Goal: Check status: Check status

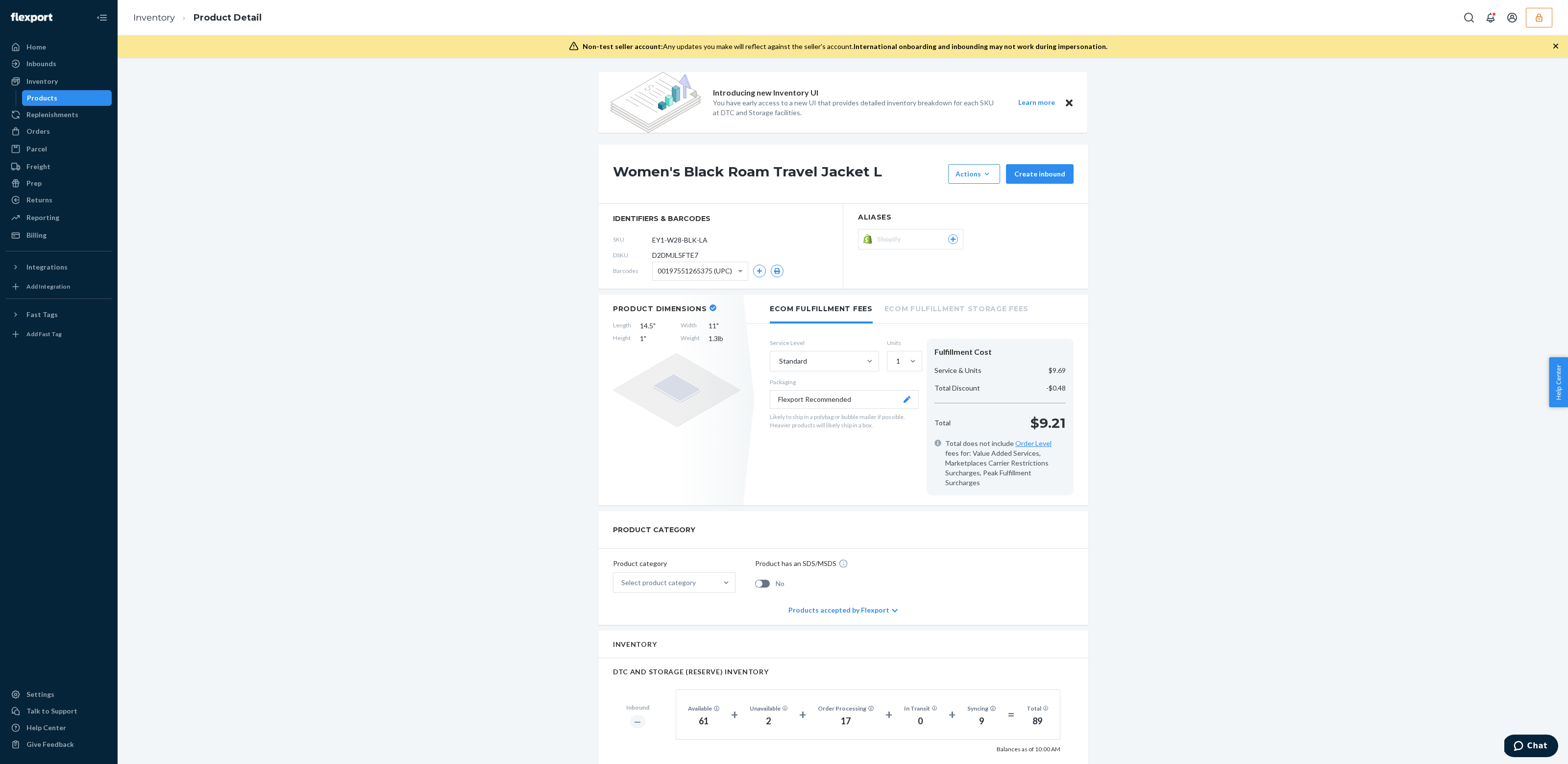
scroll to position [574, 0]
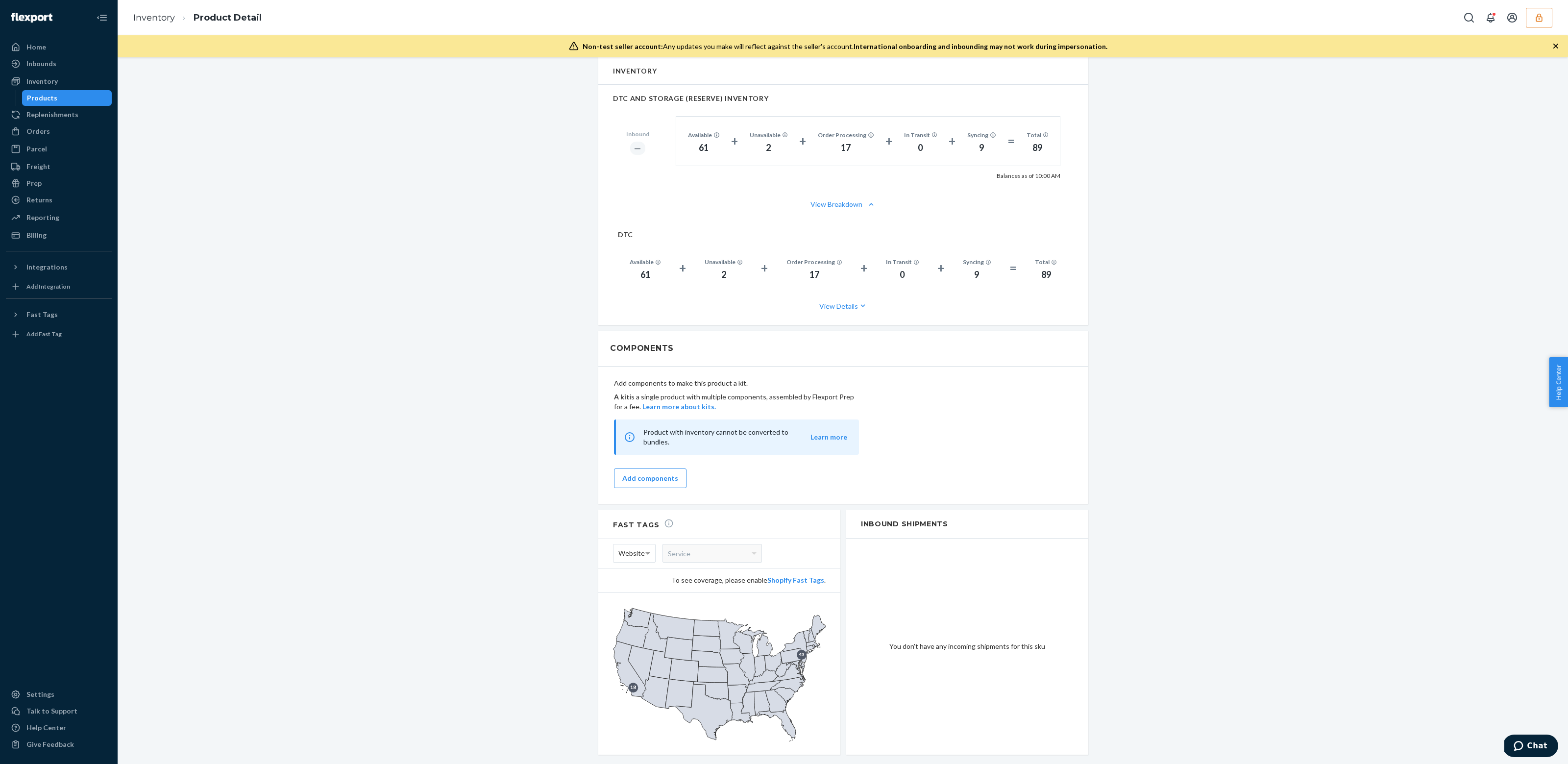
click at [1533, 12] on button "button" at bounding box center [1539, 18] width 26 height 20
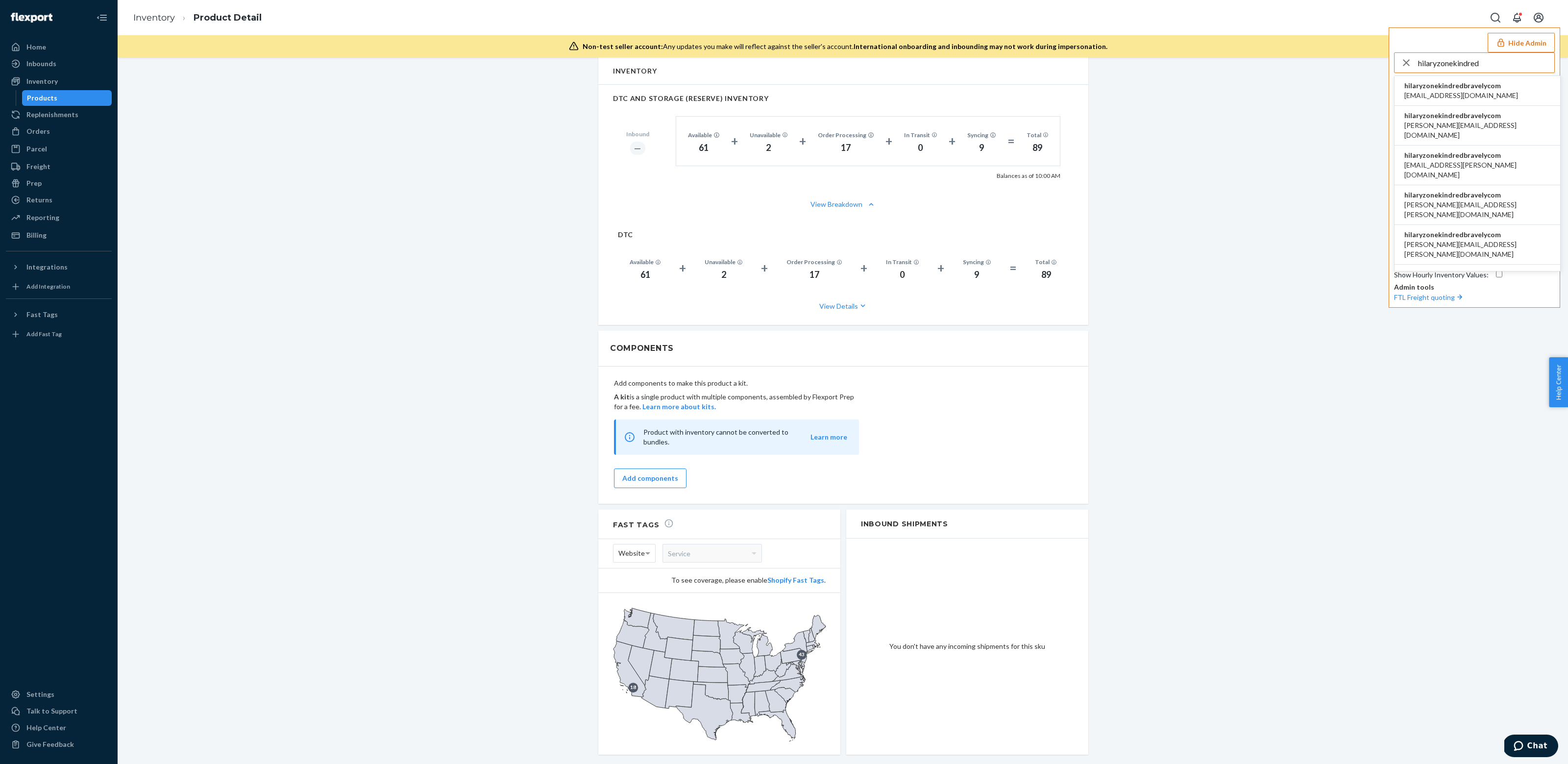
type input "hilaryzonekindred"
click at [1487, 89] on span "hilaryzonekindredbravelycom" at bounding box center [1462, 85] width 114 height 9
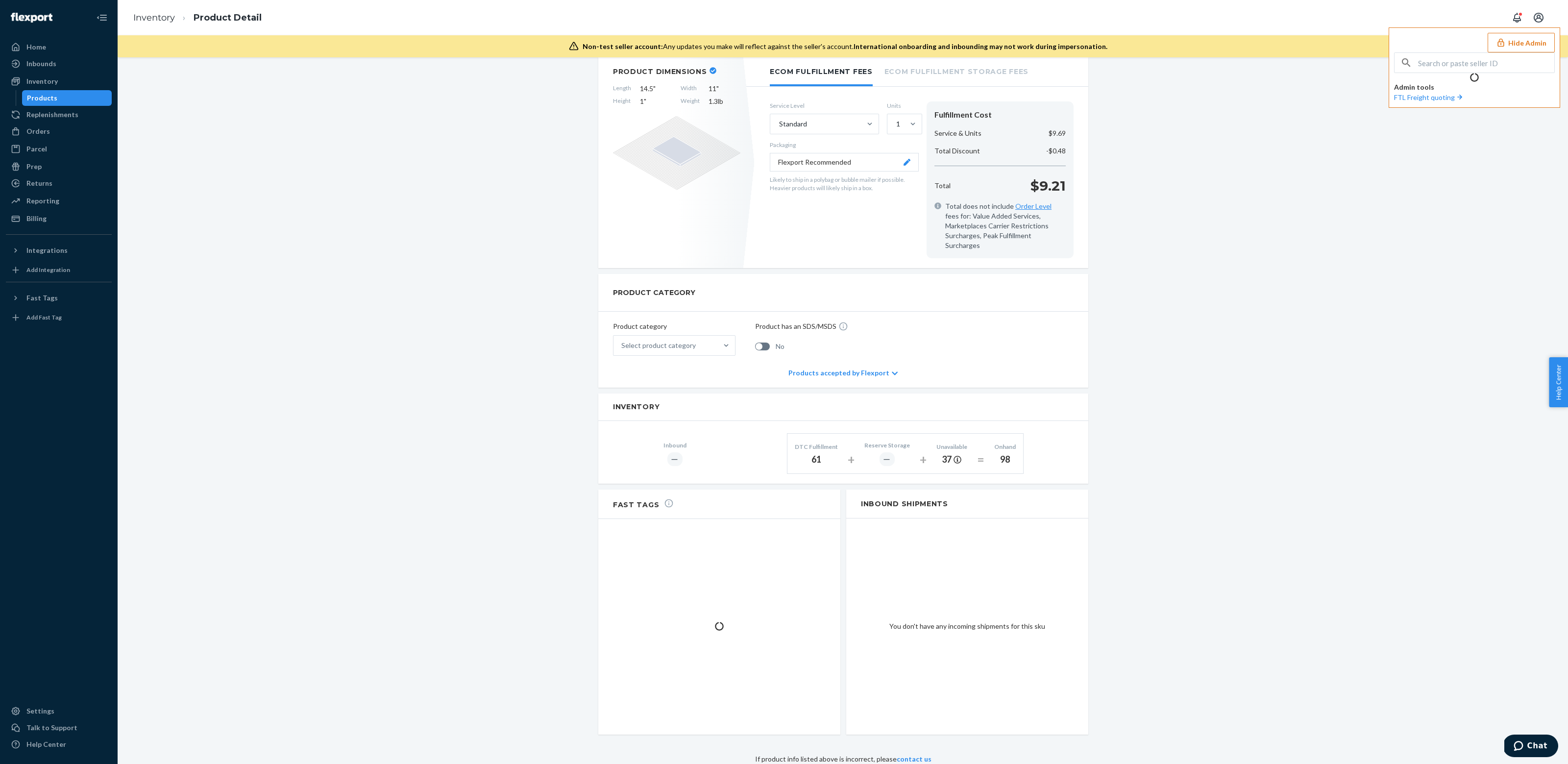
scroll to position [416, 0]
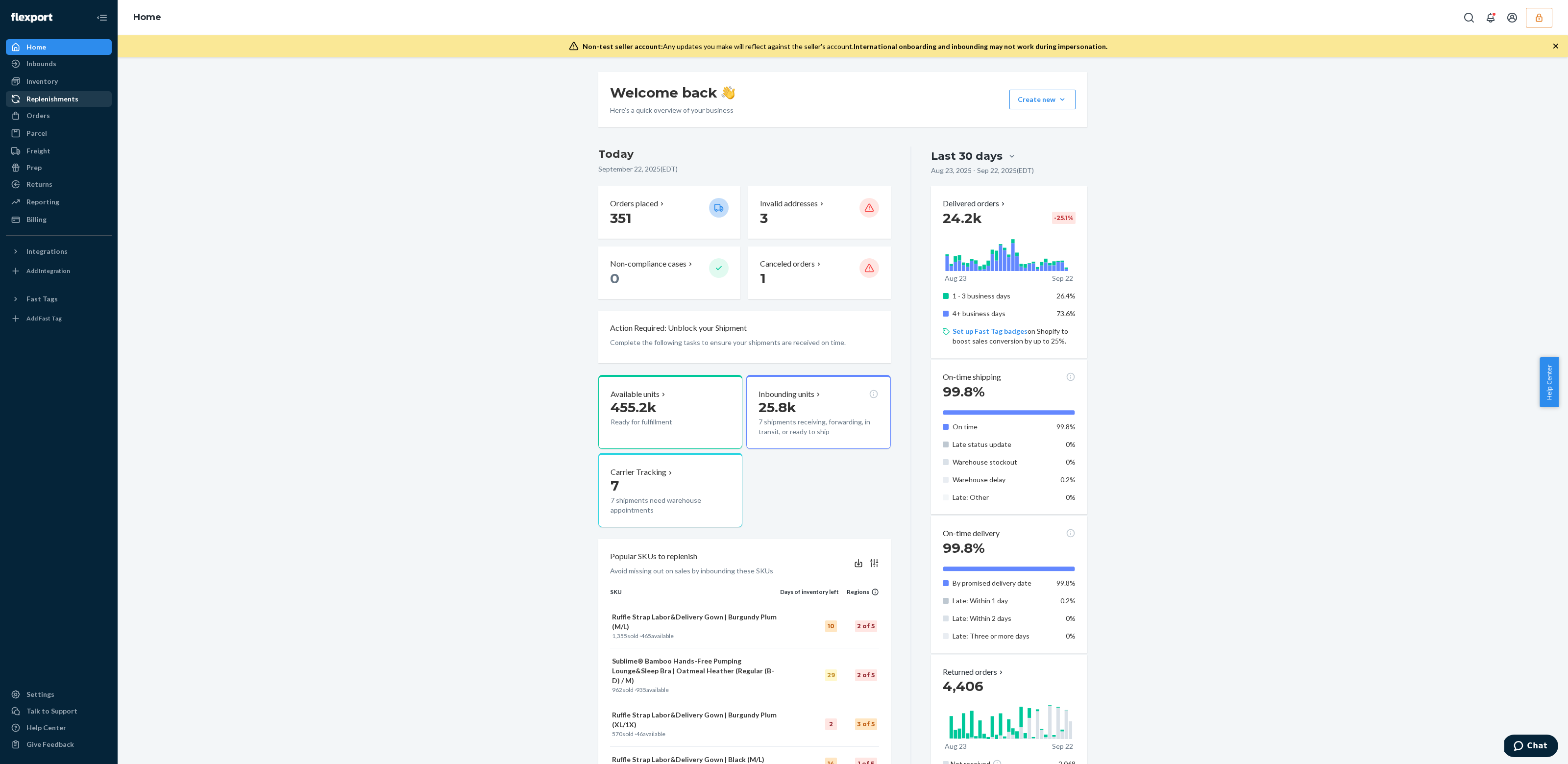
click at [58, 96] on div "Replenishments" at bounding box center [52, 99] width 52 height 9
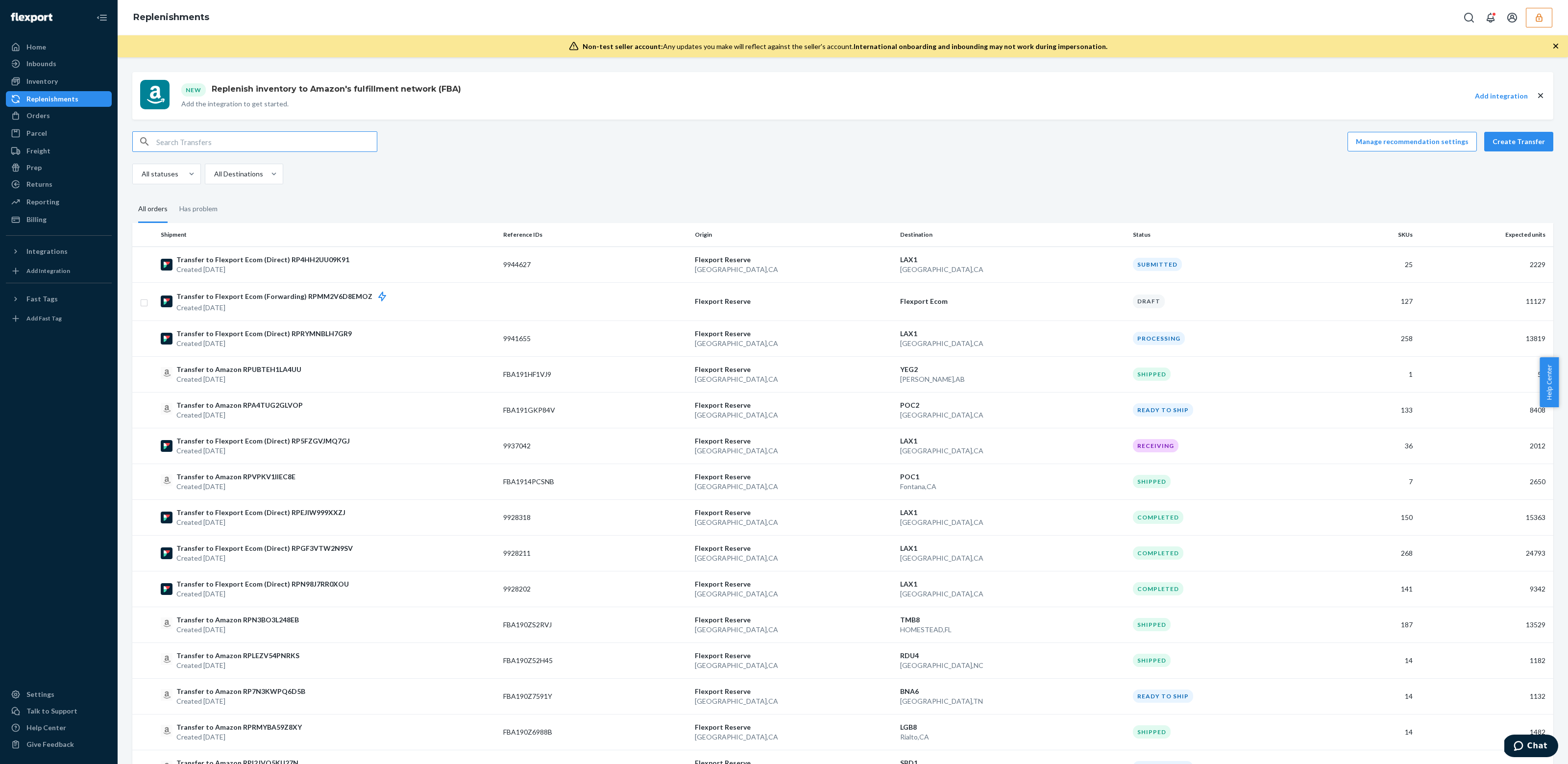
click at [219, 134] on input "text" at bounding box center [266, 141] width 220 height 20
paste input "9944627"
type input "9944627"
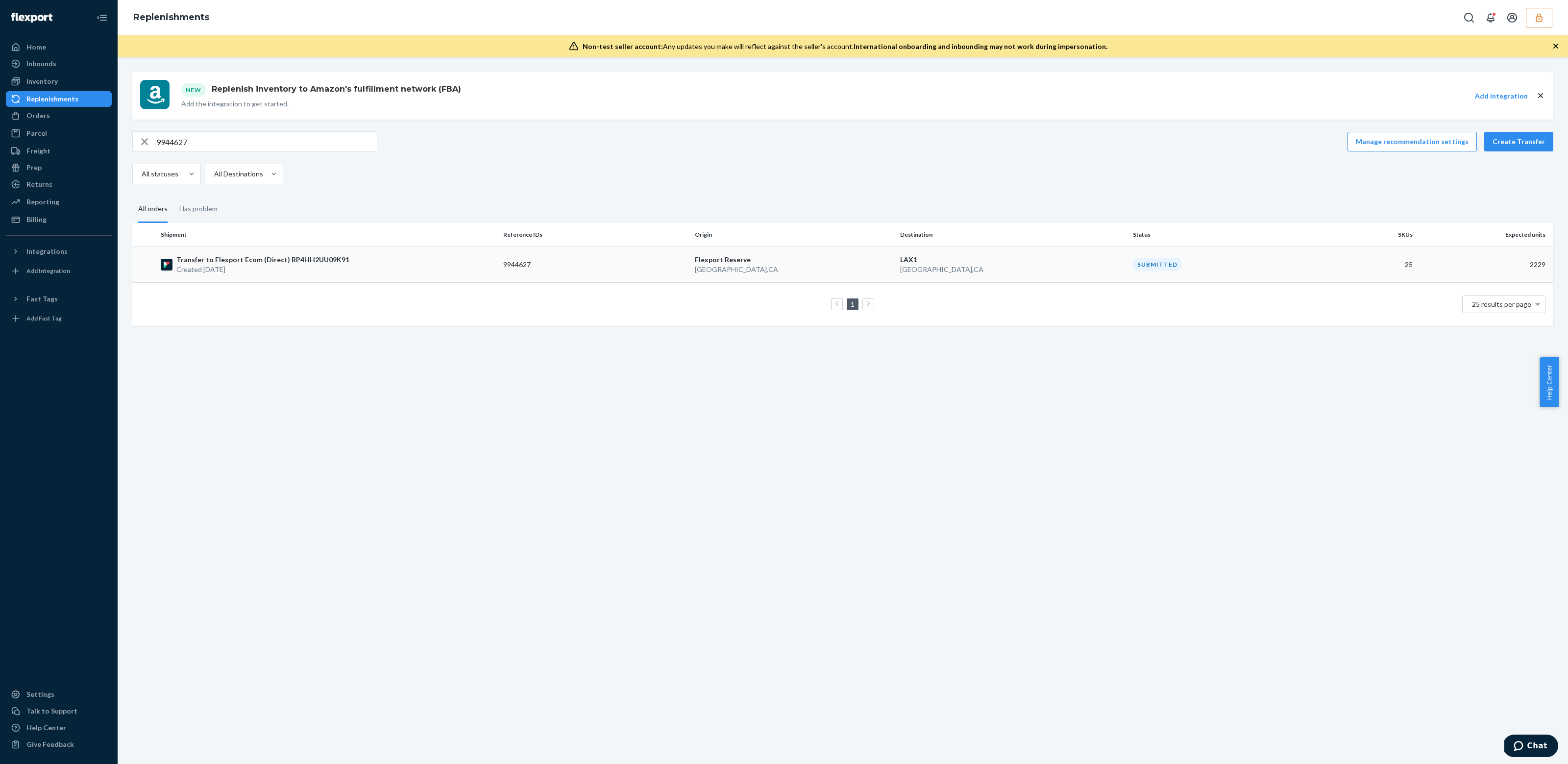
click at [462, 264] on div "Transfer to Flexport Ecom (Direct) RP4HH2UU09K91 Created Sep 22, 2025" at bounding box center [328, 264] width 335 height 20
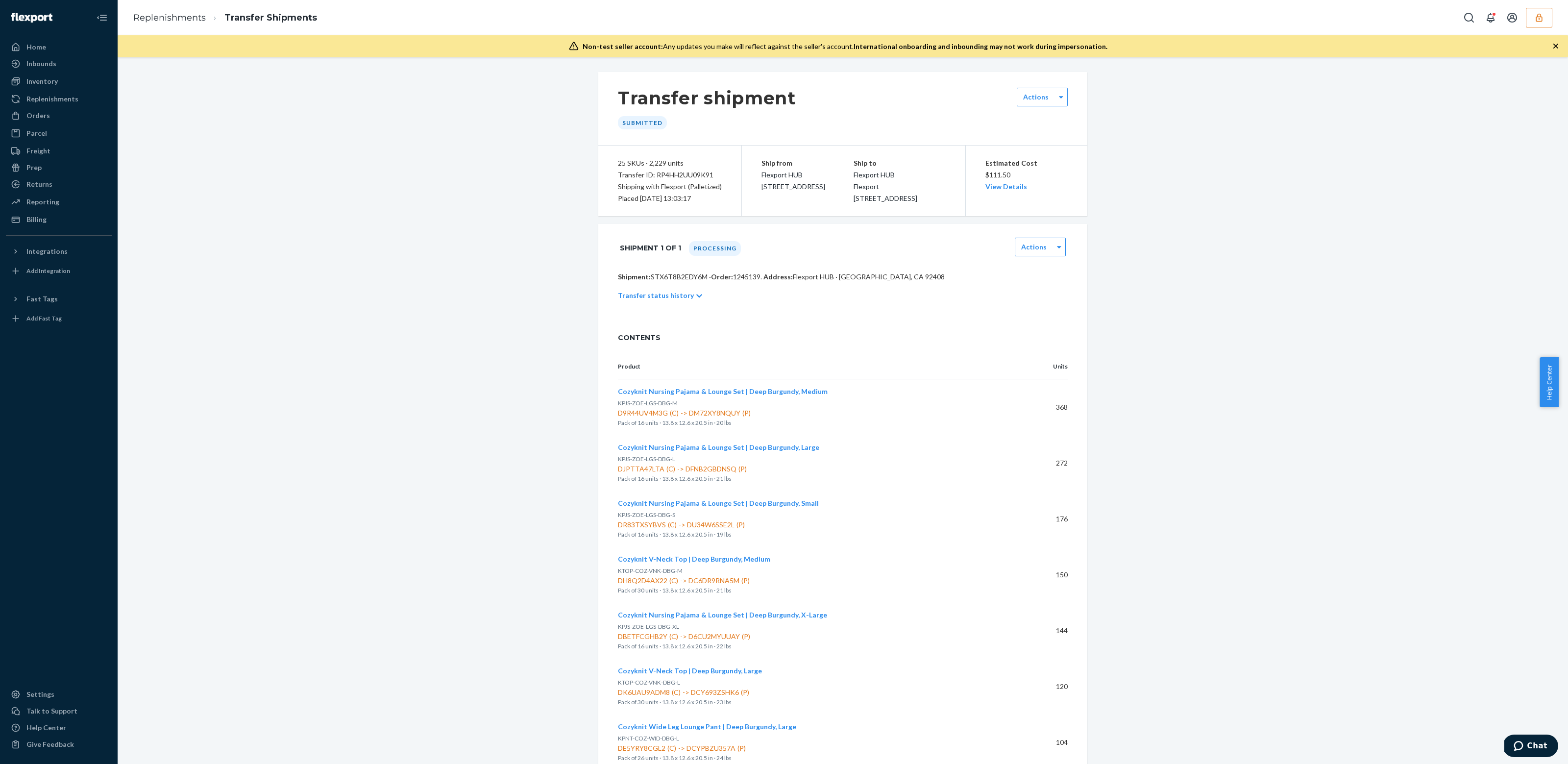
click at [675, 282] on p "Shipment: STX6T8B2EDY6M · Order: 1245139 . Address: Flexport HUB · San Bernardi…" at bounding box center [843, 277] width 450 height 9
copy p "STX6T8B2EDY6M"
click at [37, 47] on div "Home" at bounding box center [36, 47] width 20 height 9
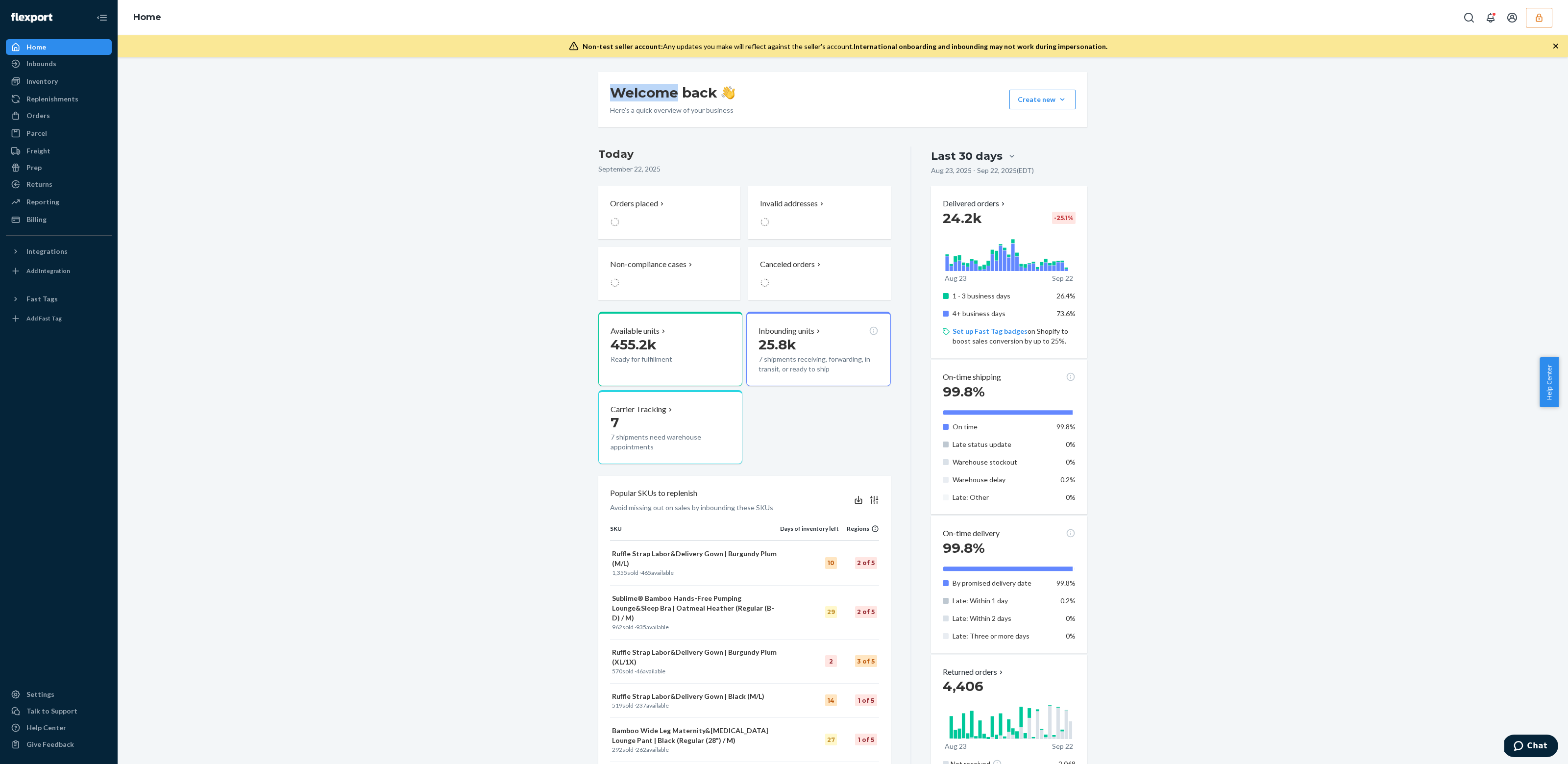
click at [1553, 17] on div "Home" at bounding box center [843, 18] width 1451 height 35
click at [1550, 18] on button "button" at bounding box center [1539, 18] width 26 height 20
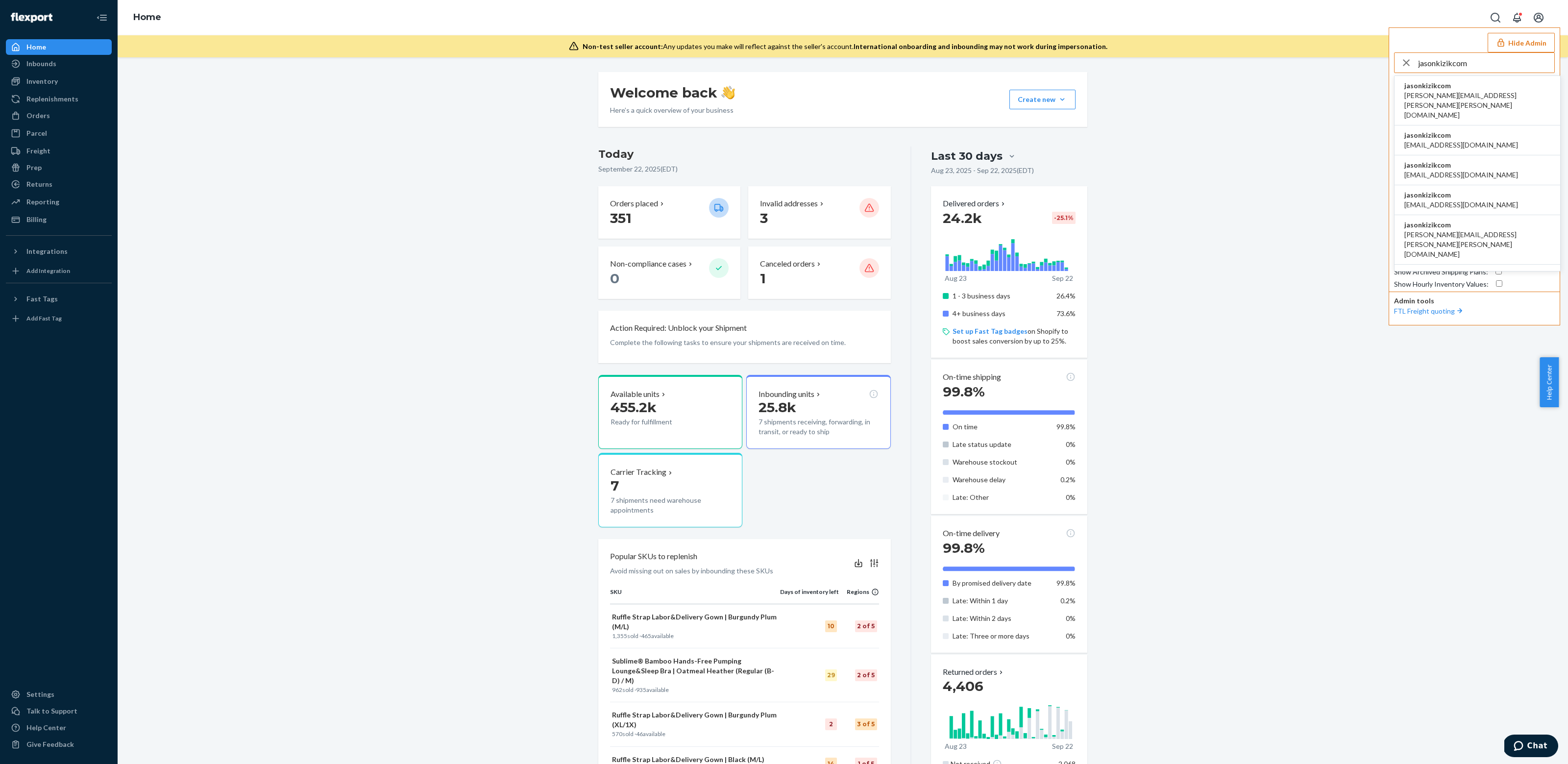
type input "jasonkizikcom"
click at [1481, 85] on span "jasonkizikcom" at bounding box center [1477, 85] width 146 height 9
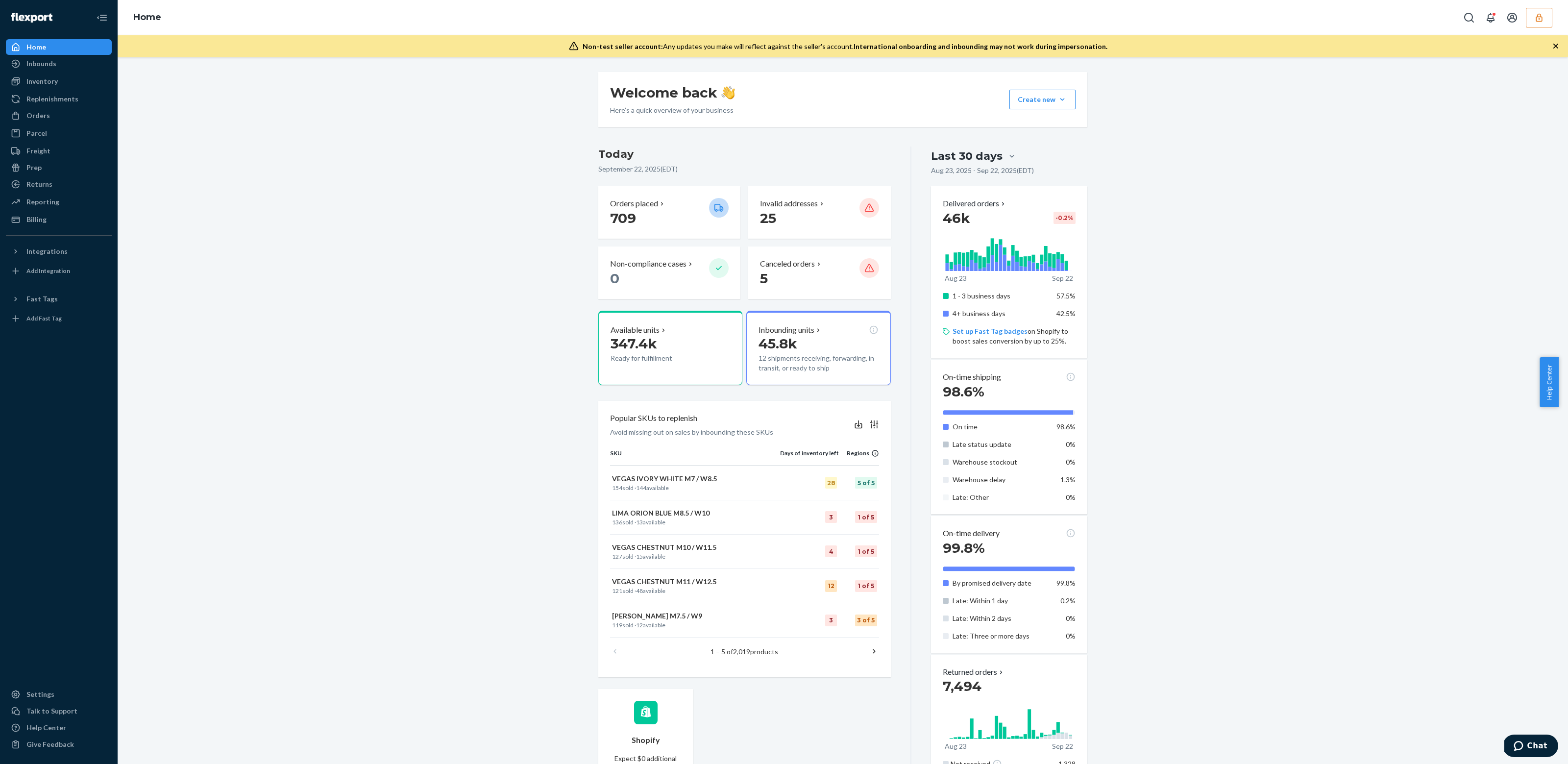
click at [990, 148] on div "Last 30 days" at bounding box center [967, 156] width 72 height 15
click at [954, 157] on input "Last 30 days" at bounding box center [954, 157] width 0 height 0
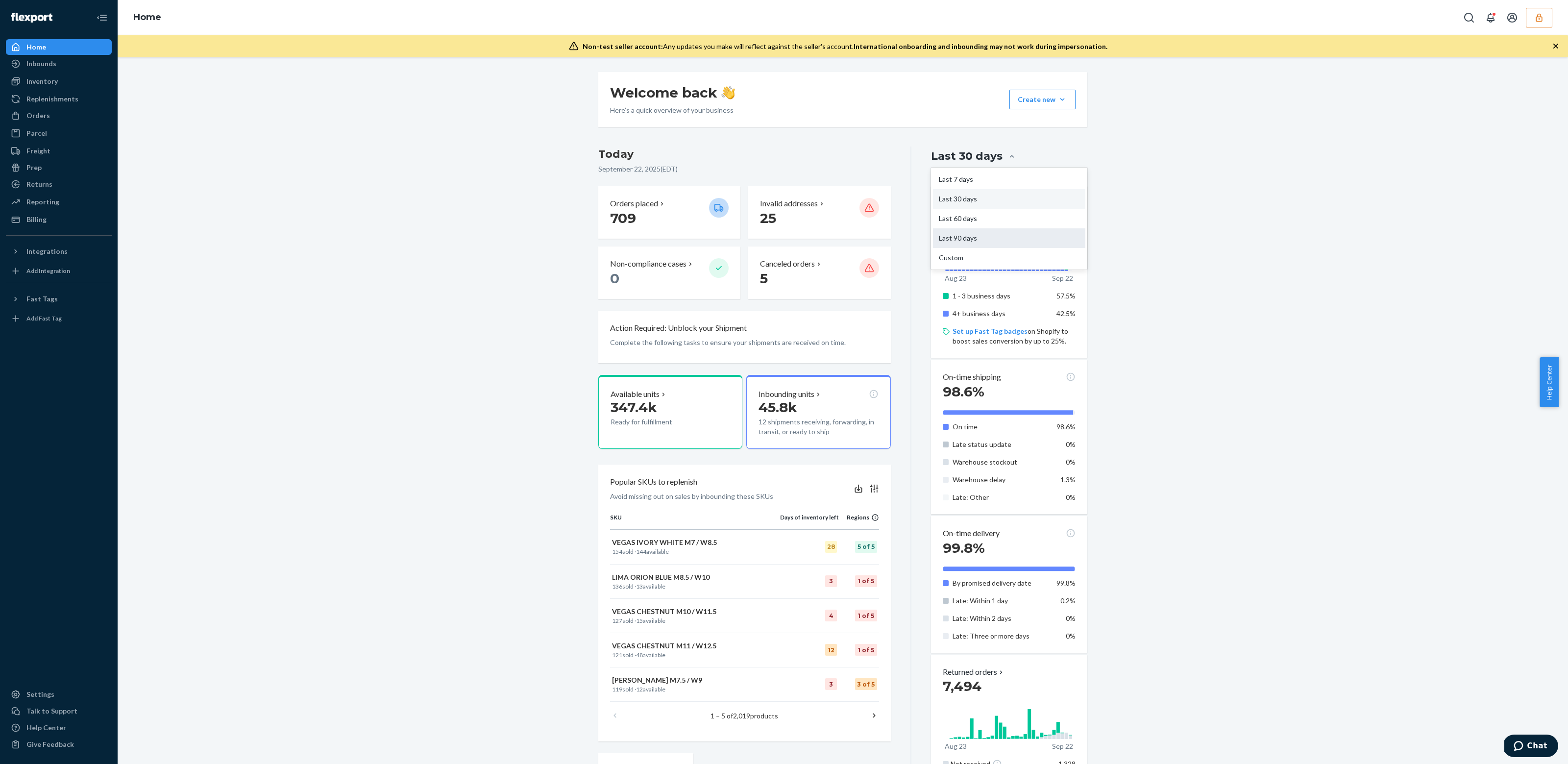
click at [971, 238] on div "Last 90 days" at bounding box center [1009, 238] width 153 height 20
click at [954, 157] on input "option Last 90 days focused, 4 of 5. 5 results available. Use Up and Down to ch…" at bounding box center [954, 157] width 0 height 0
click at [1556, 18] on div "Home" at bounding box center [843, 18] width 1451 height 35
click at [1548, 20] on button "button" at bounding box center [1539, 18] width 26 height 20
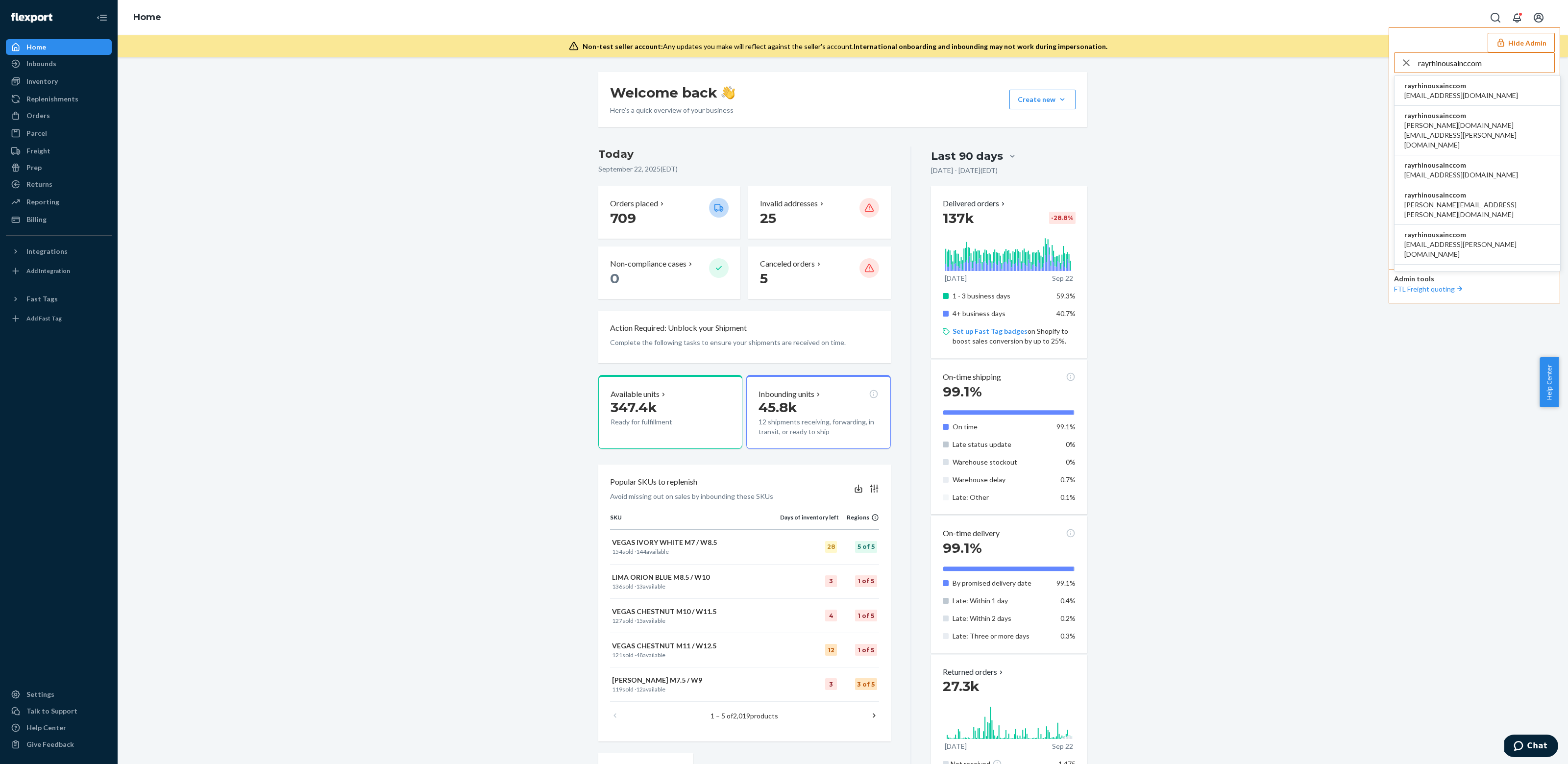
type input "rayrhinousainccom"
click at [1464, 89] on span "rayrhinousainccom" at bounding box center [1462, 85] width 114 height 9
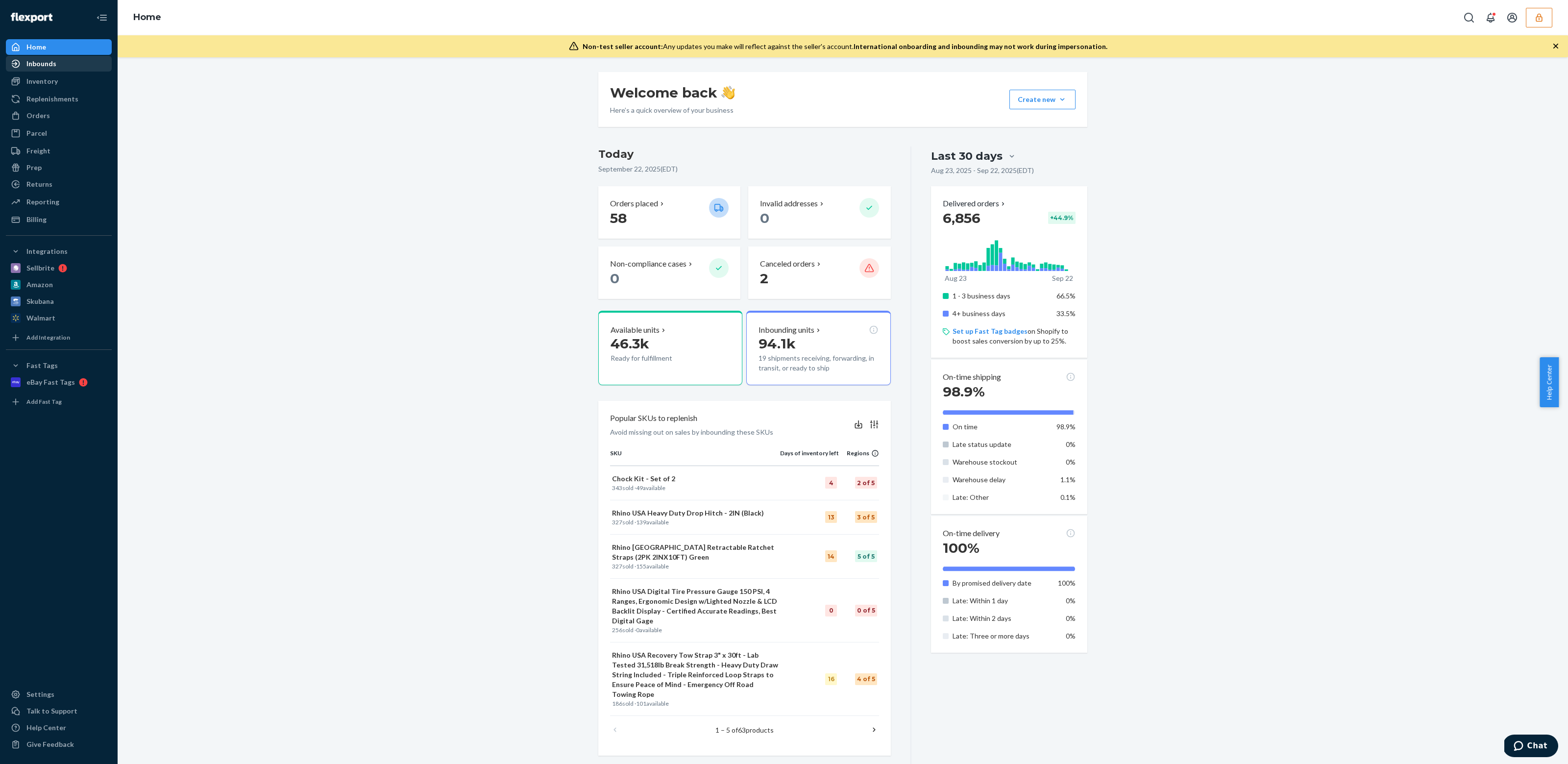
click at [47, 68] on div "Inbounds" at bounding box center [41, 64] width 30 height 9
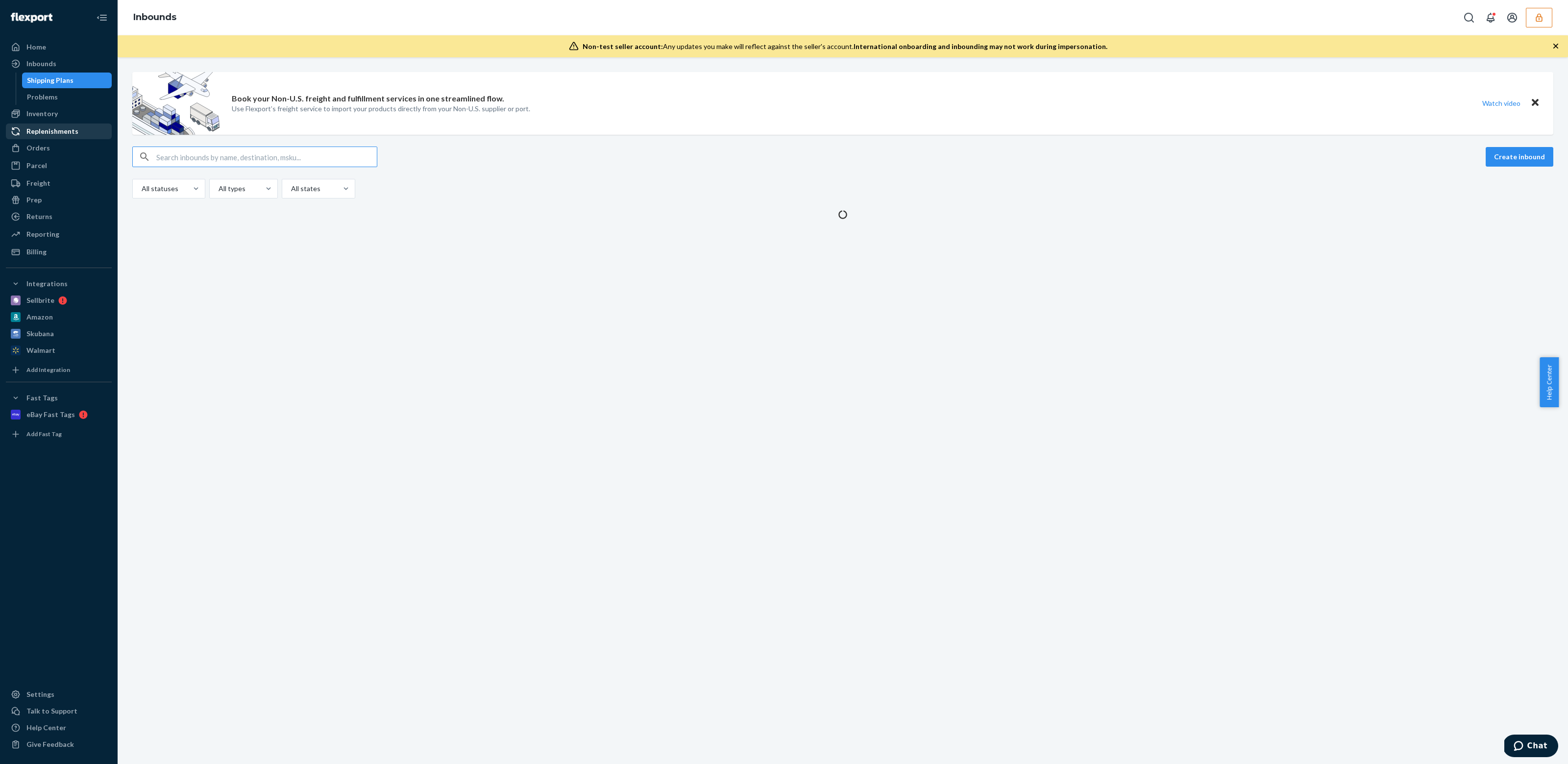
click at [47, 134] on div "Replenishments" at bounding box center [52, 131] width 52 height 9
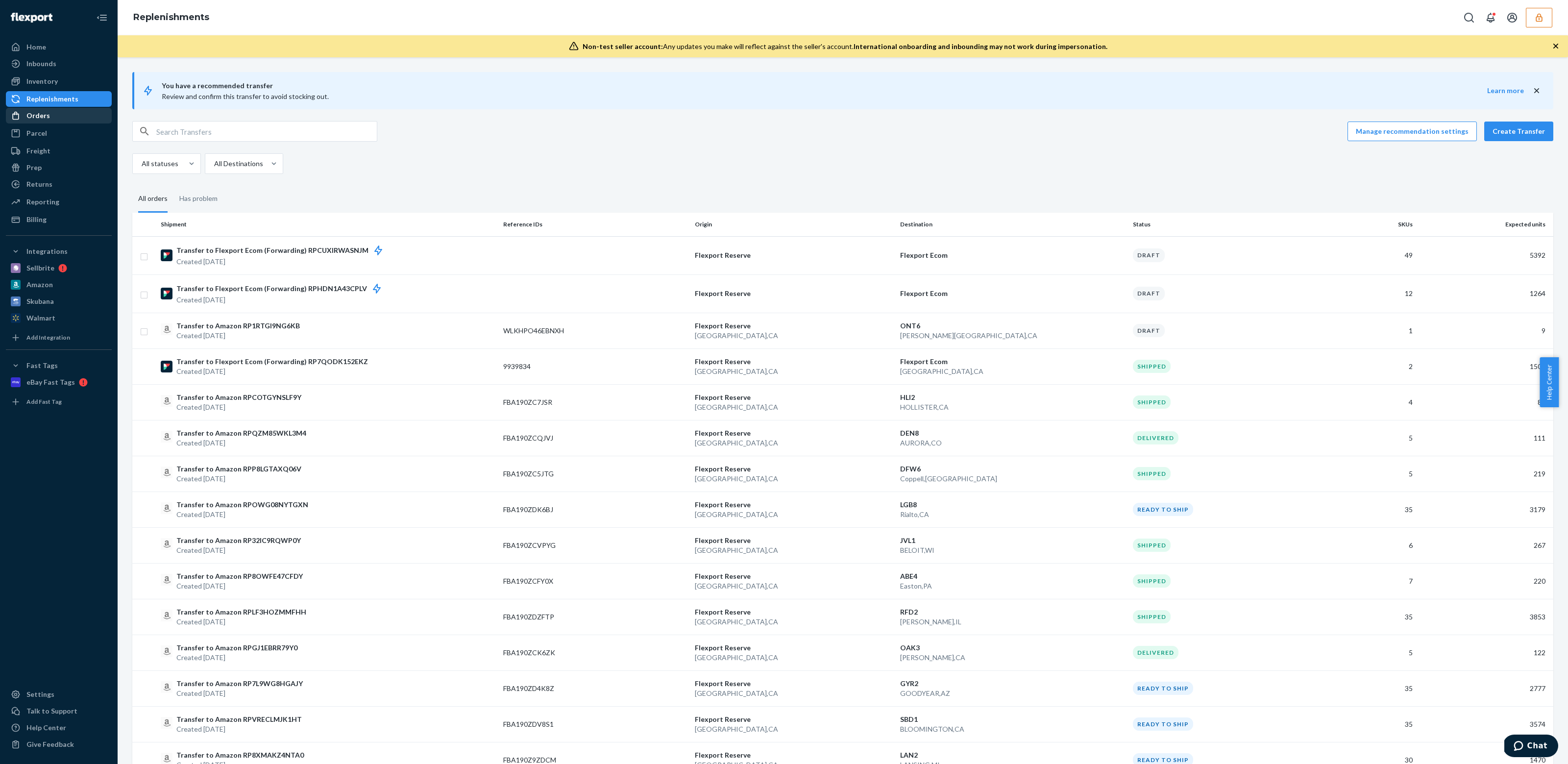
click at [45, 115] on div "Orders" at bounding box center [38, 115] width 24 height 9
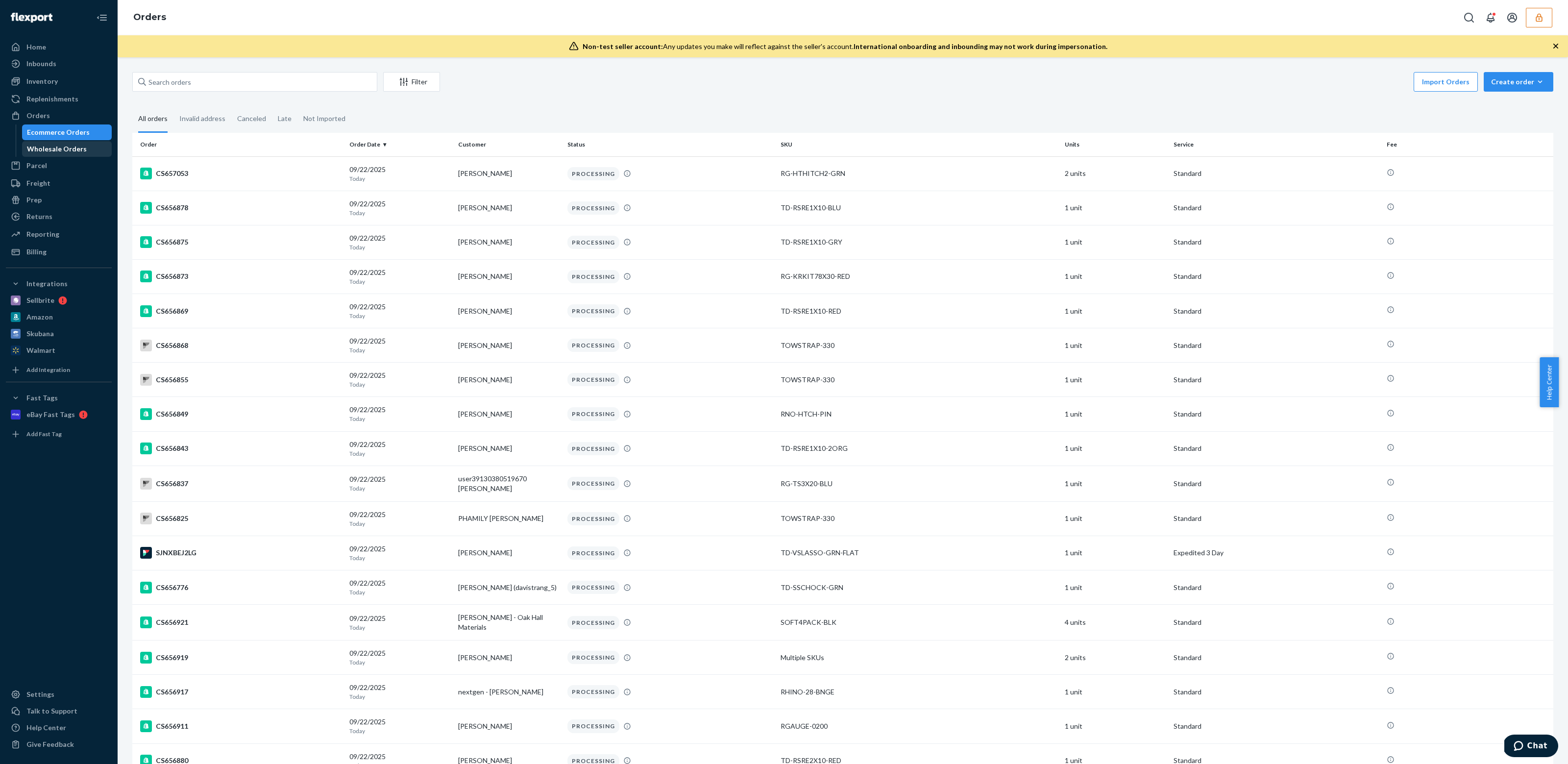
click at [55, 148] on div "Wholesale Orders" at bounding box center [57, 149] width 60 height 9
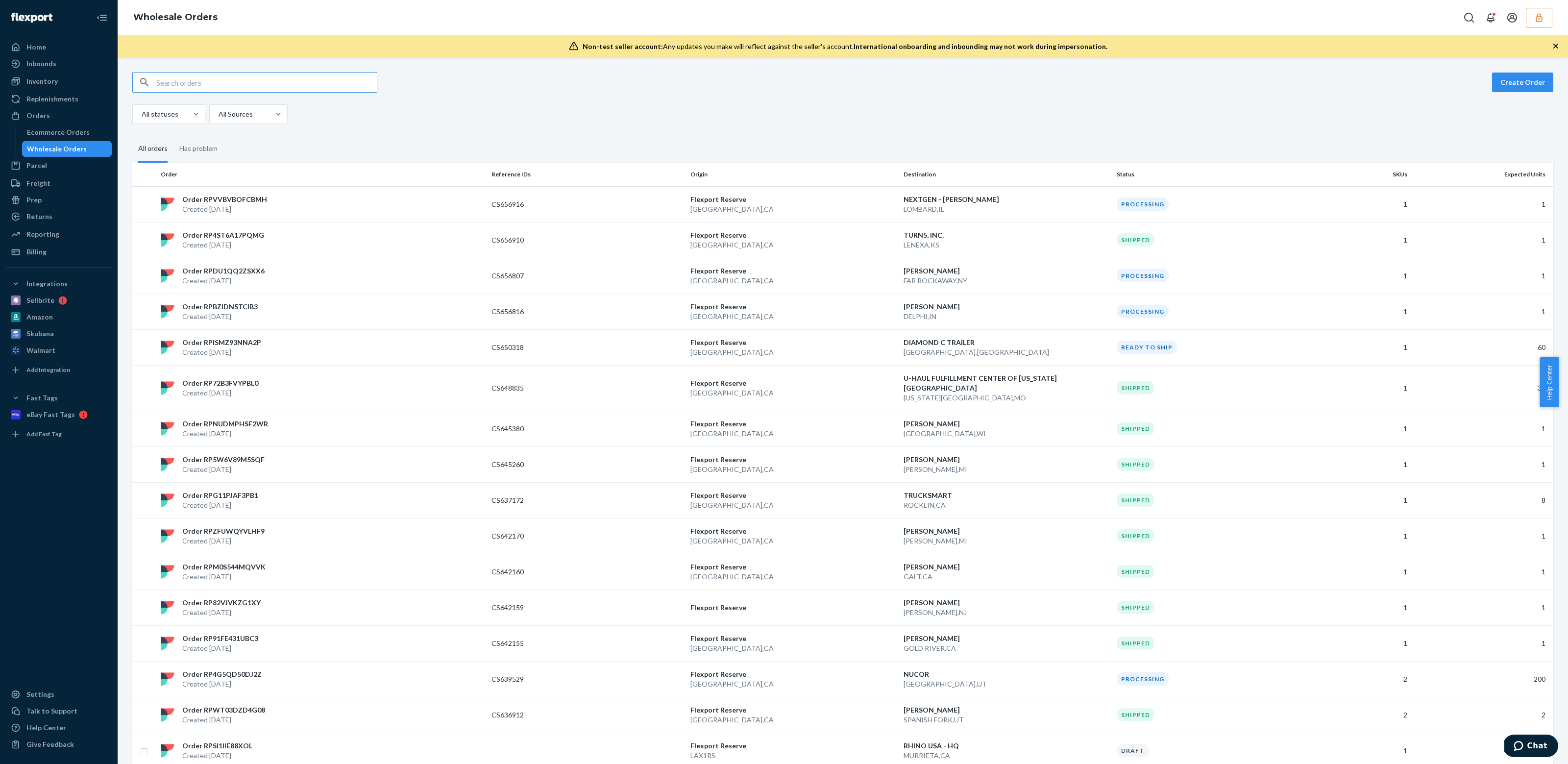
paste input "W8QSD2KHLRBTL"
type input "W8QSD2KHLRBTL"
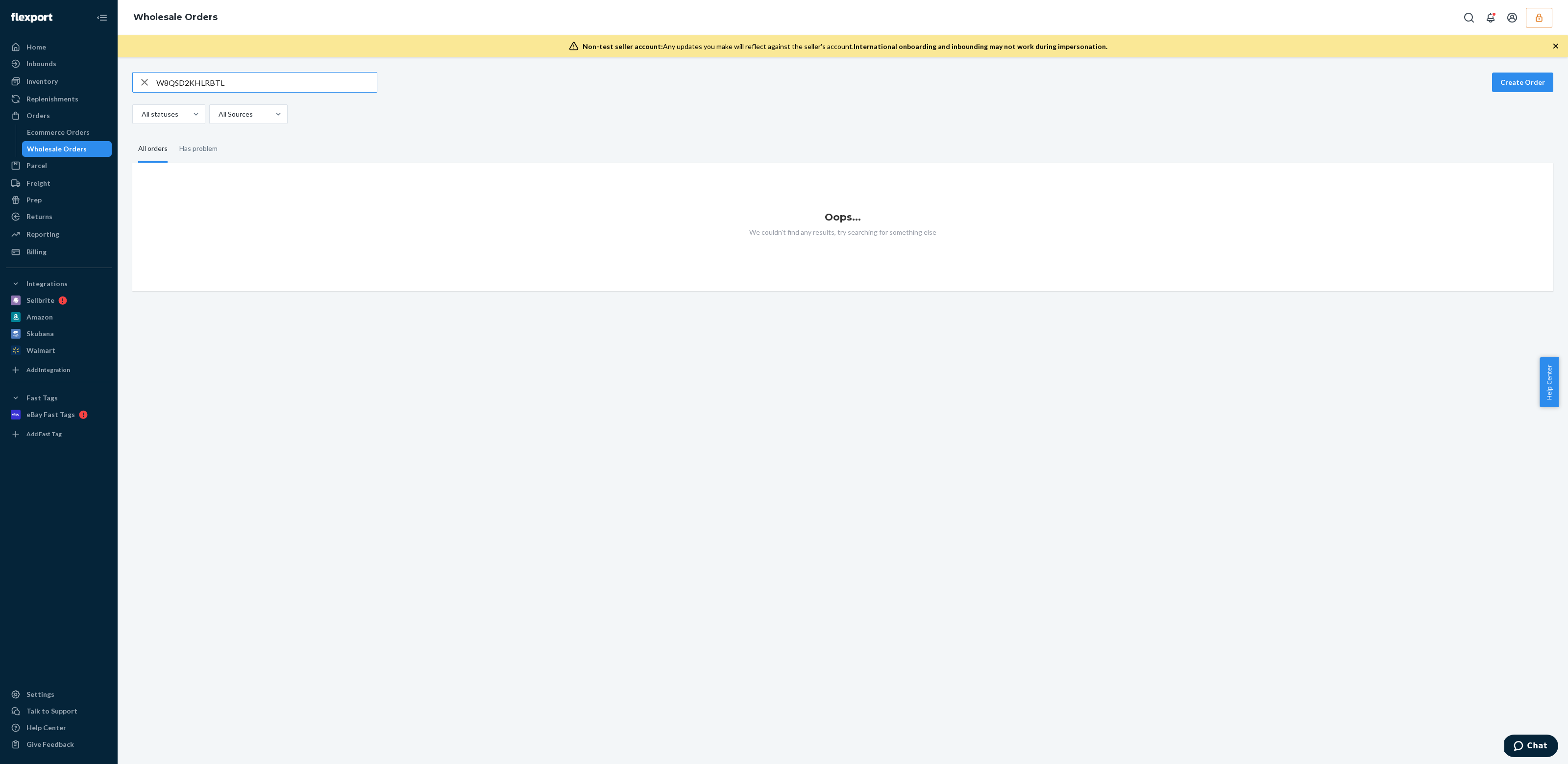
click at [1555, 22] on div "Wholesale Orders" at bounding box center [843, 18] width 1451 height 35
click at [1552, 17] on button "button" at bounding box center [1539, 18] width 26 height 20
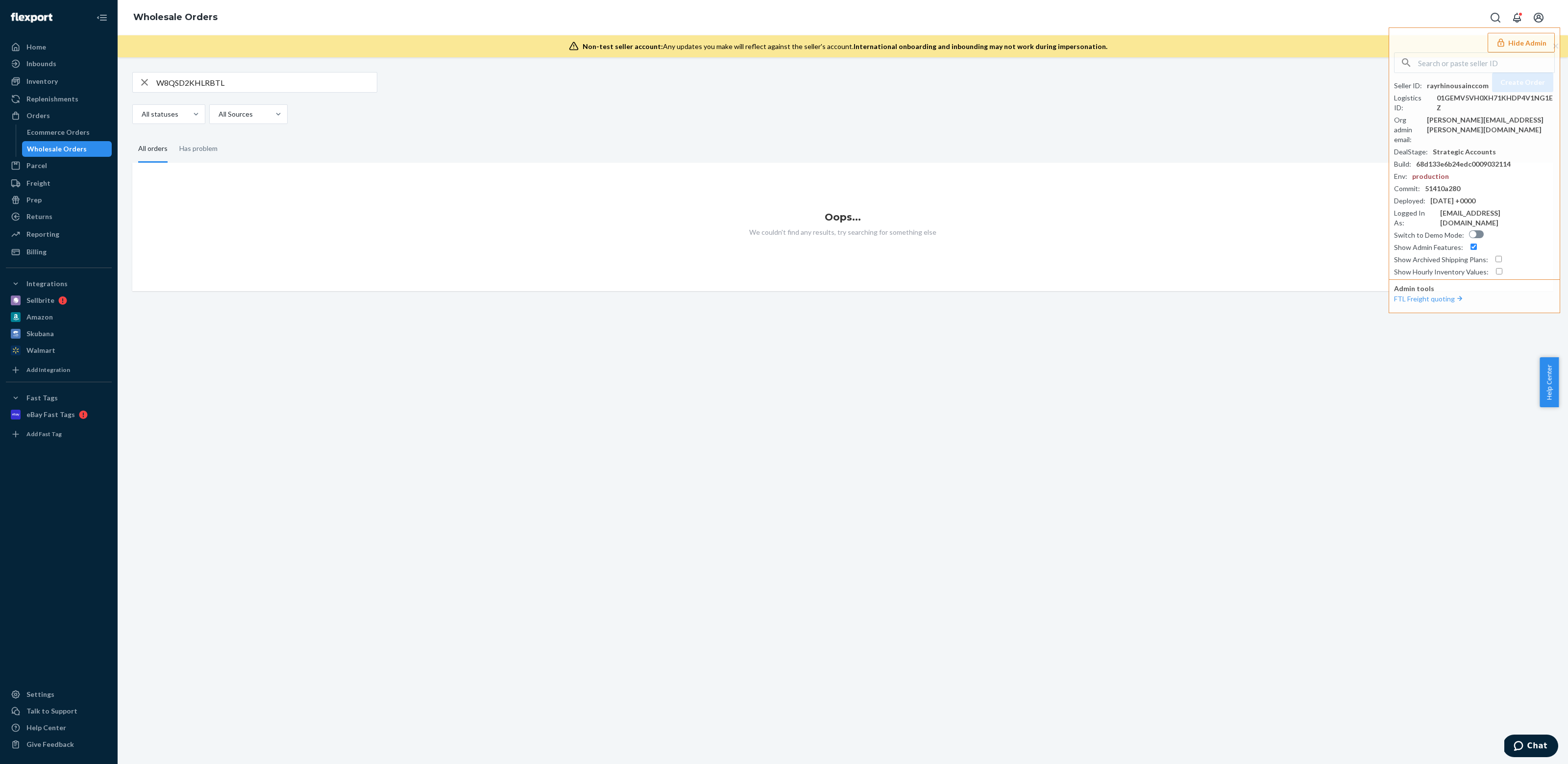
drag, startPoint x: 189, startPoint y: 188, endPoint x: 183, endPoint y: 184, distance: 7.2
click at [188, 188] on div "Oops... We couldn't find any results, try searching for something else" at bounding box center [843, 226] width 1421 height 128
click at [52, 126] on div "Ecommerce Orders" at bounding box center [67, 132] width 88 height 14
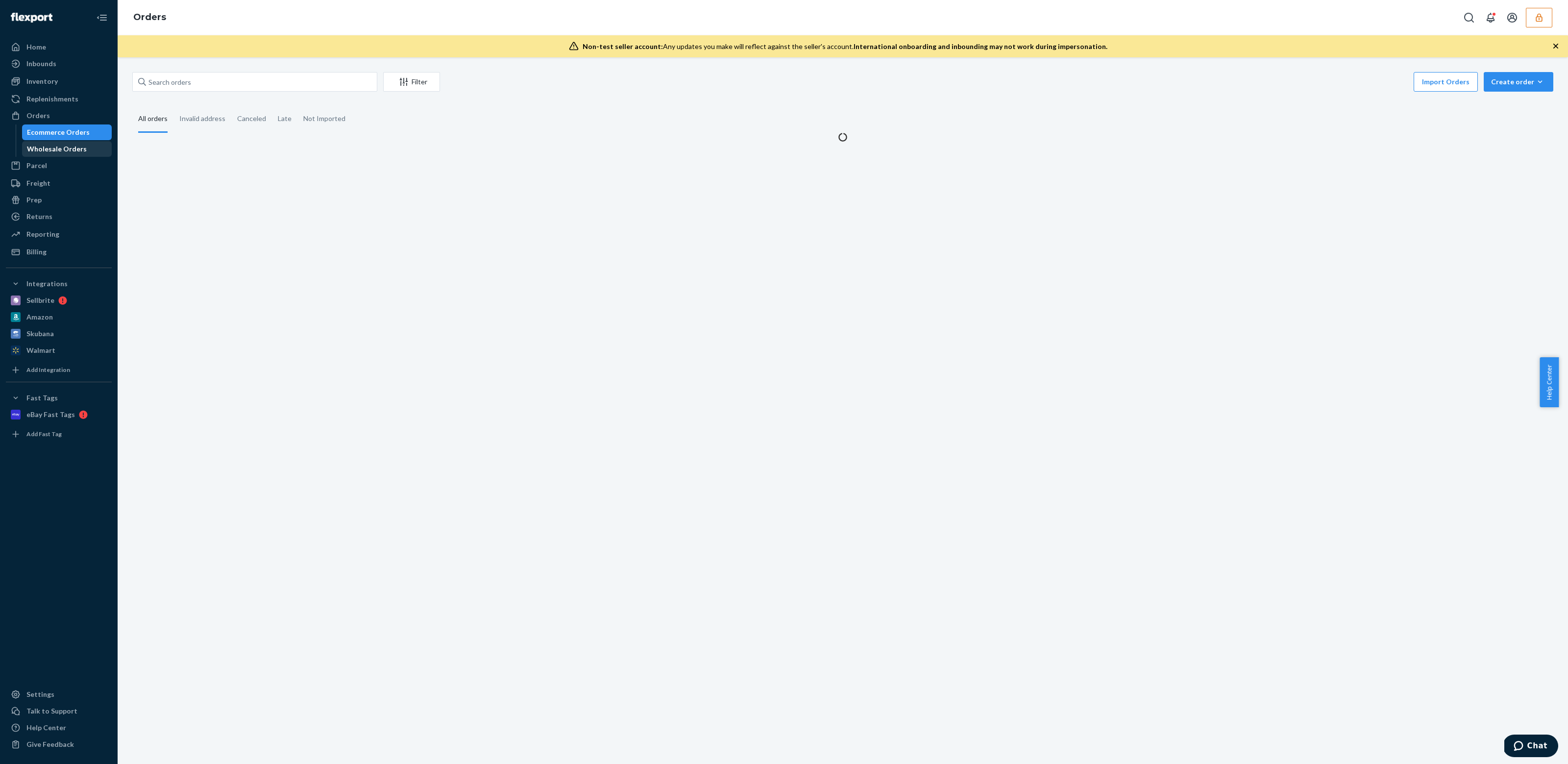
click at [54, 141] on link "Wholesale Orders" at bounding box center [67, 148] width 90 height 16
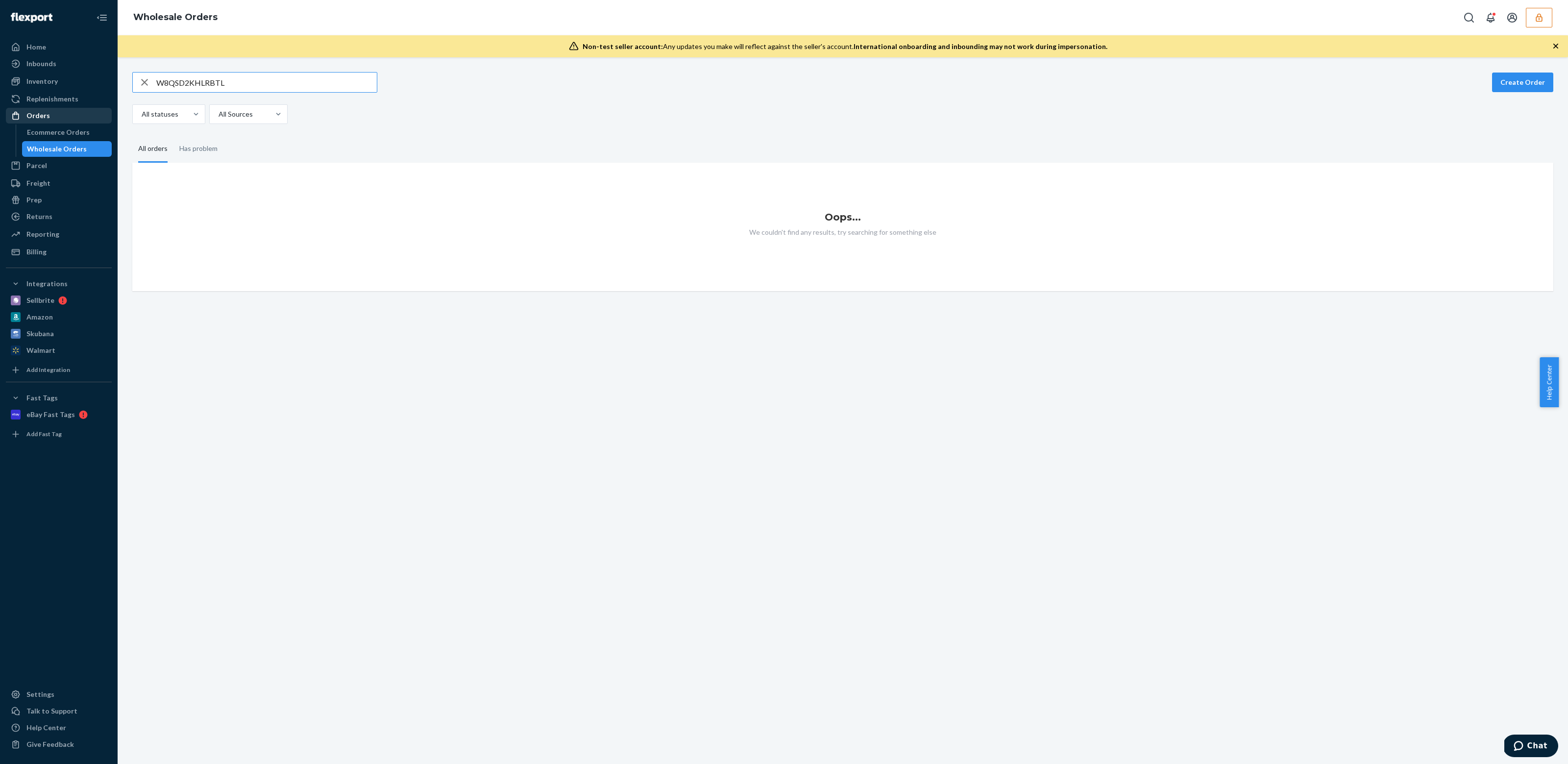
click at [40, 120] on div "Orders" at bounding box center [38, 115] width 24 height 9
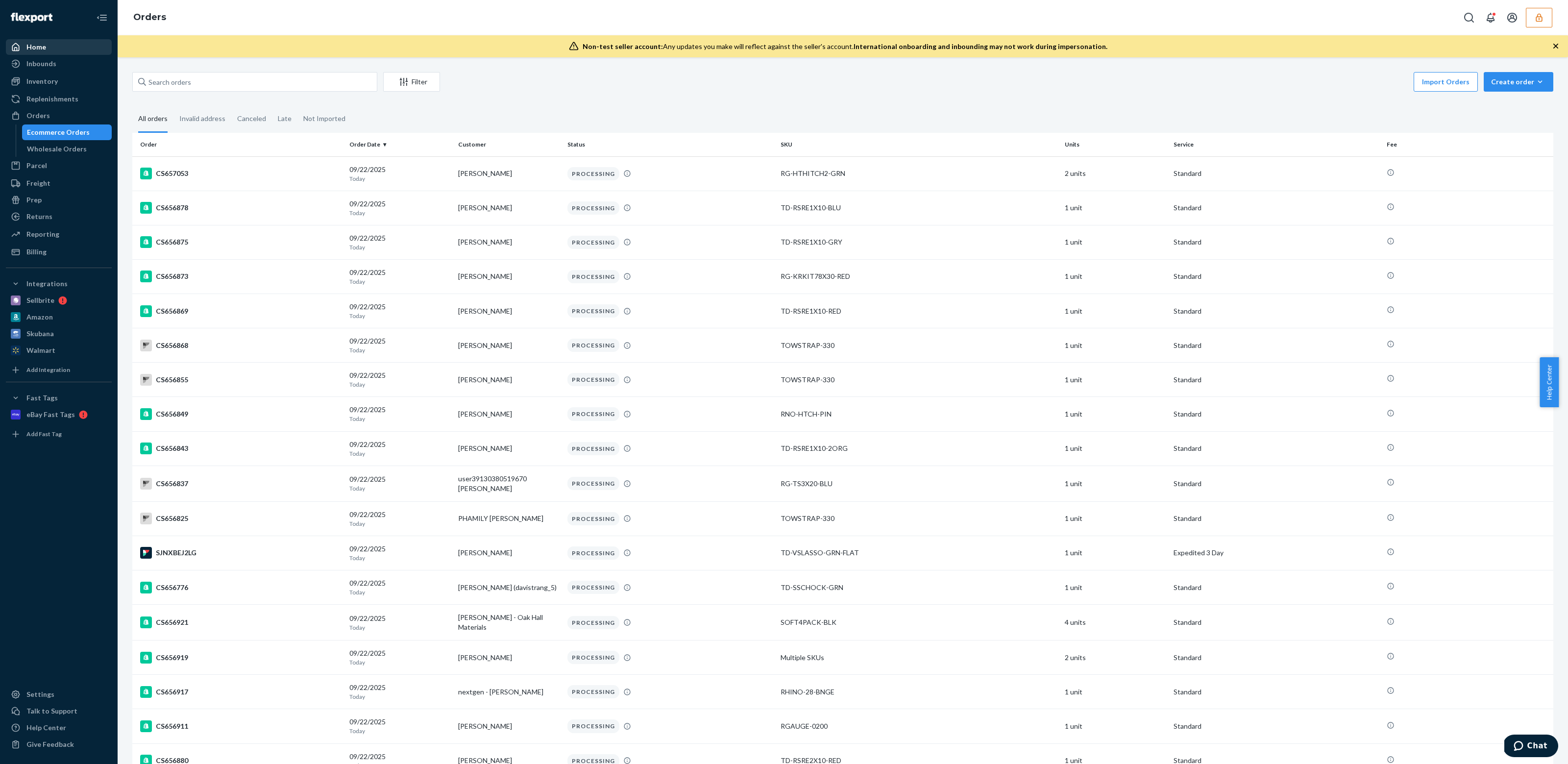
click at [40, 46] on div "Home" at bounding box center [36, 47] width 20 height 9
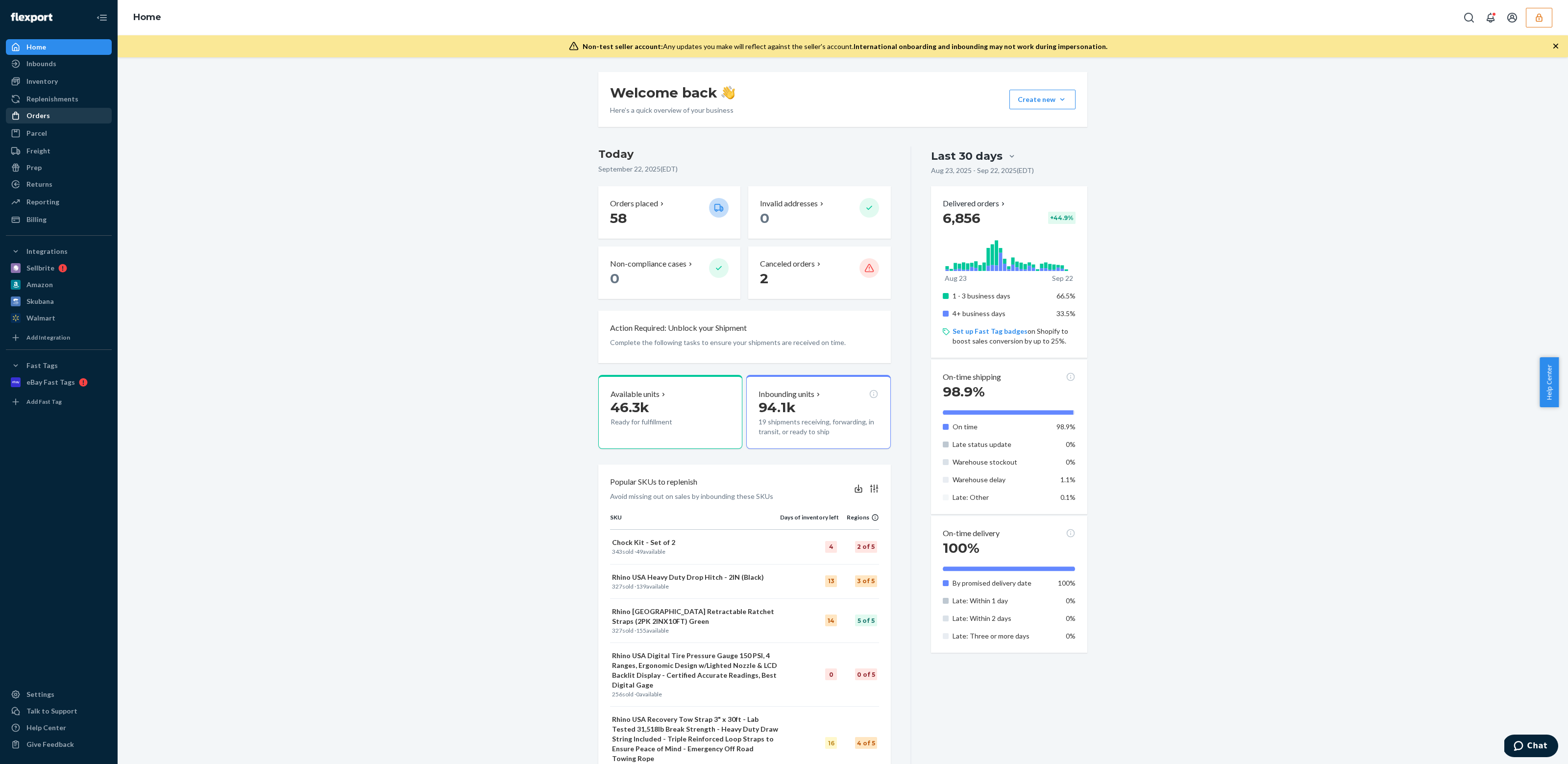
click at [50, 113] on div "Orders" at bounding box center [58, 115] width 104 height 14
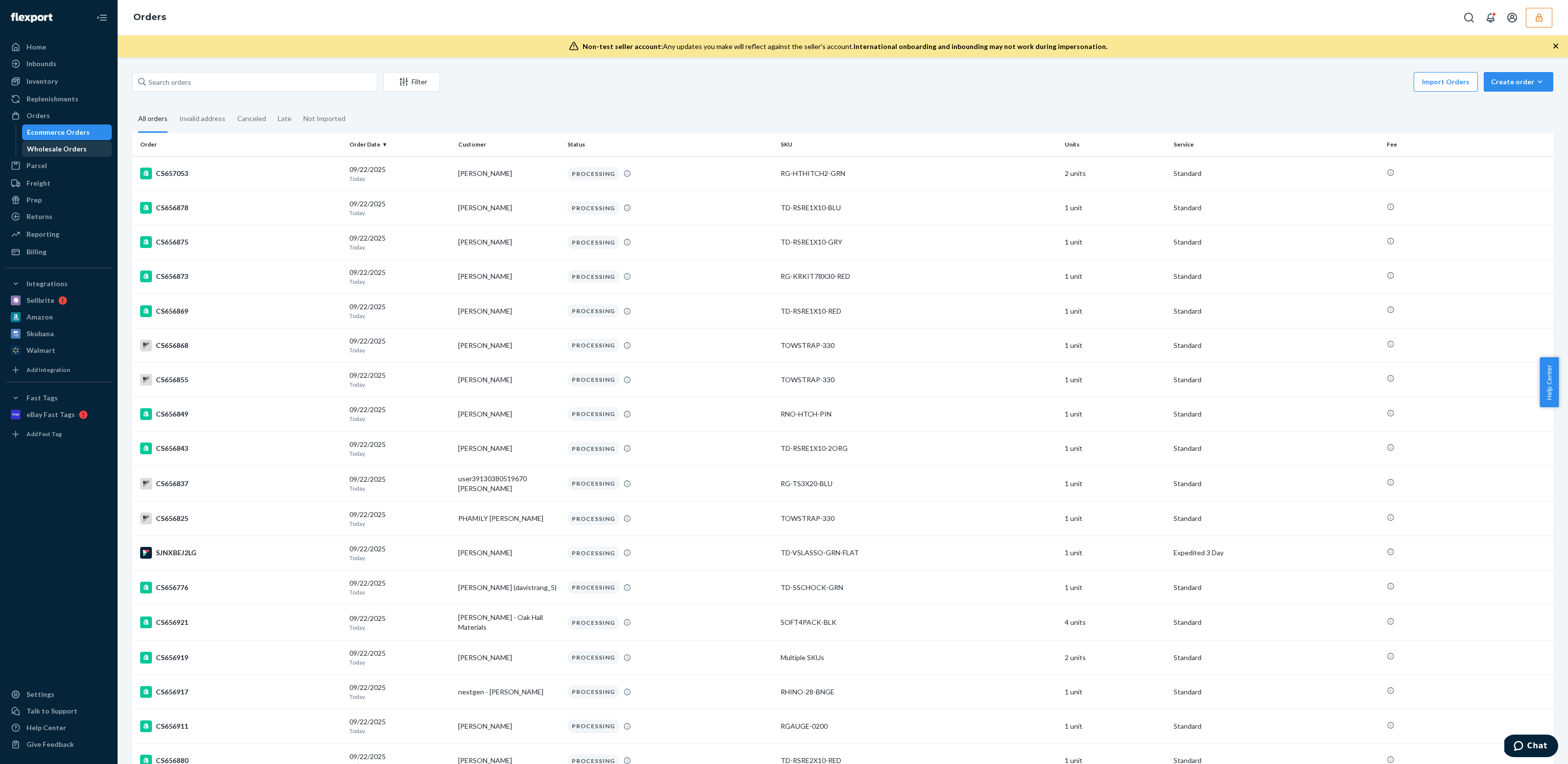
click at [71, 150] on div "Wholesale Orders" at bounding box center [57, 149] width 60 height 9
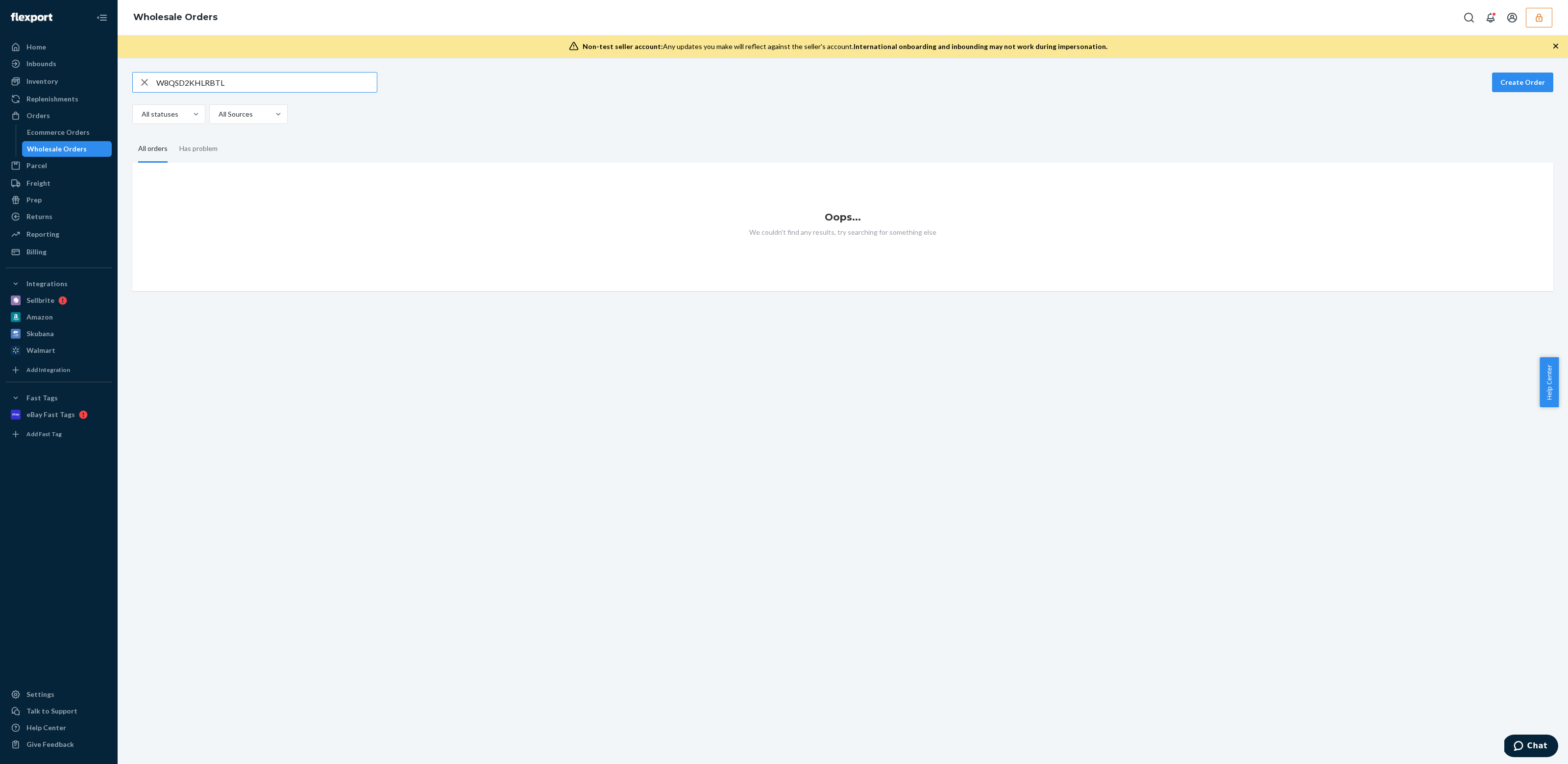
click at [1550, 20] on button "button" at bounding box center [1539, 18] width 26 height 20
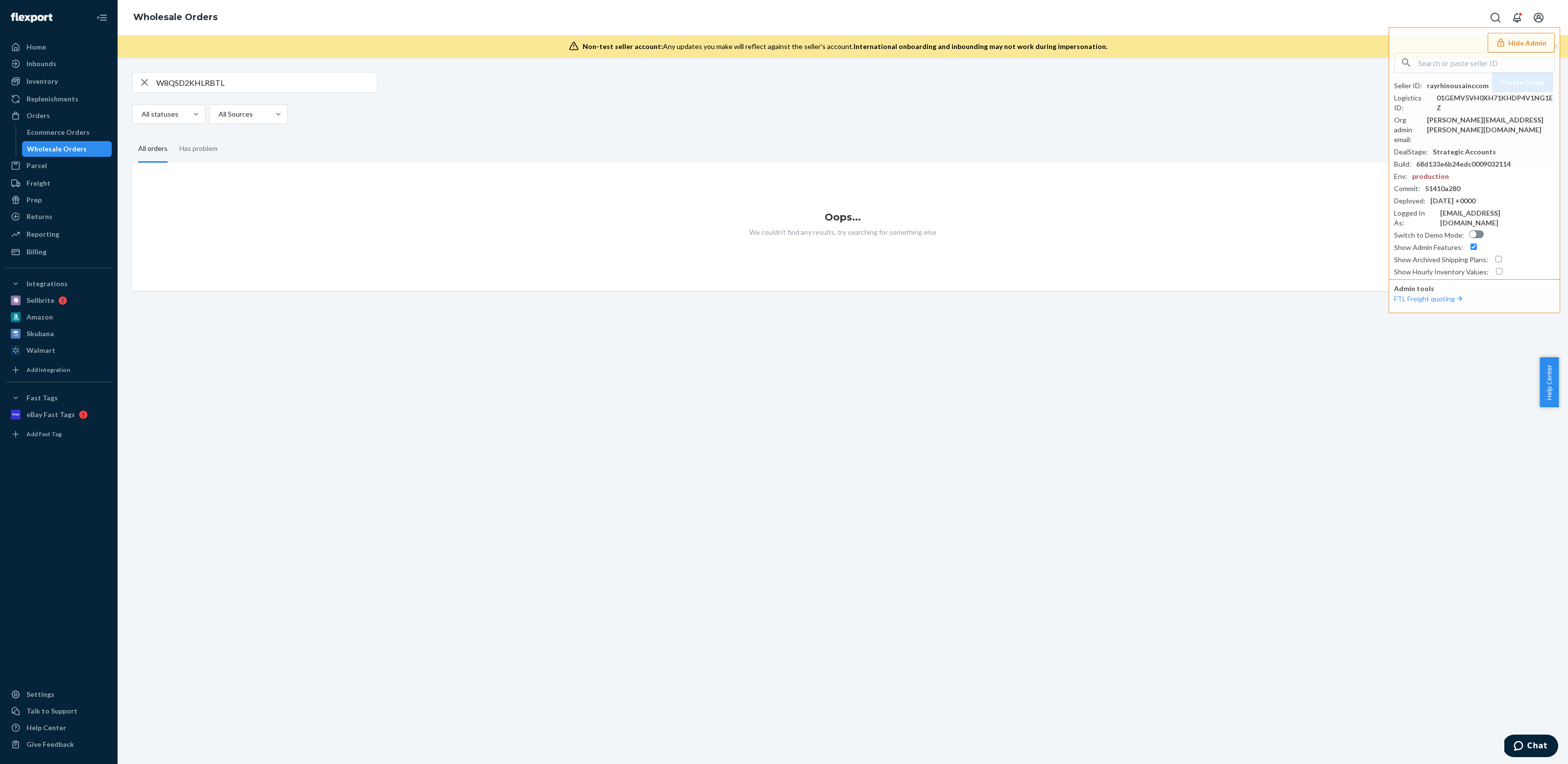
drag, startPoint x: 370, startPoint y: 160, endPoint x: 186, endPoint y: 134, distance: 185.8
click at [365, 158] on fieldset "All orders Has problem" at bounding box center [843, 149] width 1421 height 27
click at [201, 83] on input "W8QSD2KHLRBTL" at bounding box center [266, 82] width 220 height 20
click at [203, 86] on input "W8QSD2KHLRBTL" at bounding box center [266, 82] width 220 height 20
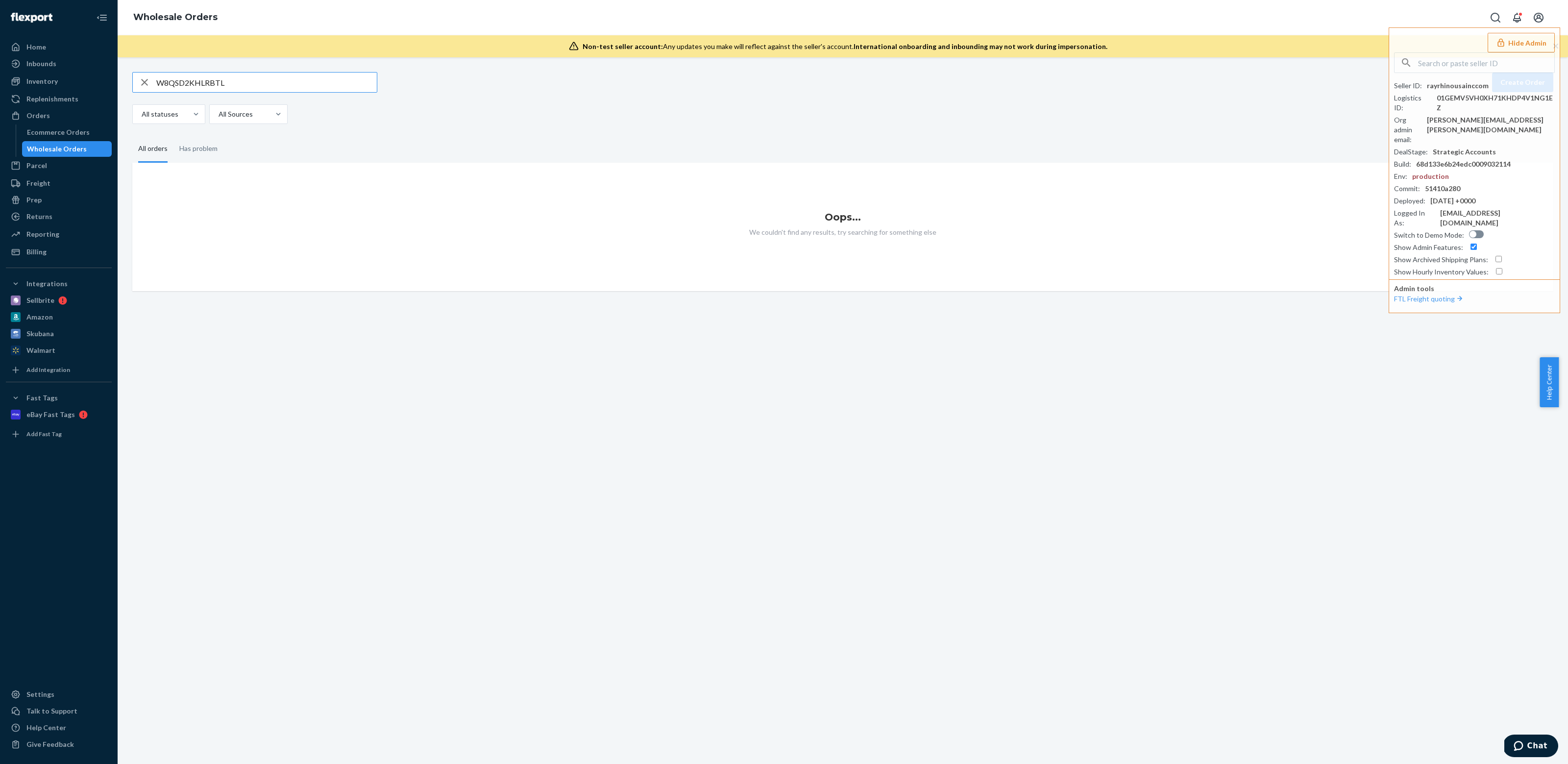
click at [203, 86] on input "W8QSD2KHLRBTL" at bounding box center [266, 82] width 220 height 20
paste input "5QPLXGS2OIOZ"
type input "W5QPLXGS2OIOZ"
drag, startPoint x: 1536, startPoint y: 43, endPoint x: 1510, endPoint y: 58, distance: 30.0
click at [1536, 43] on button "Hide Admin" at bounding box center [1521, 42] width 67 height 20
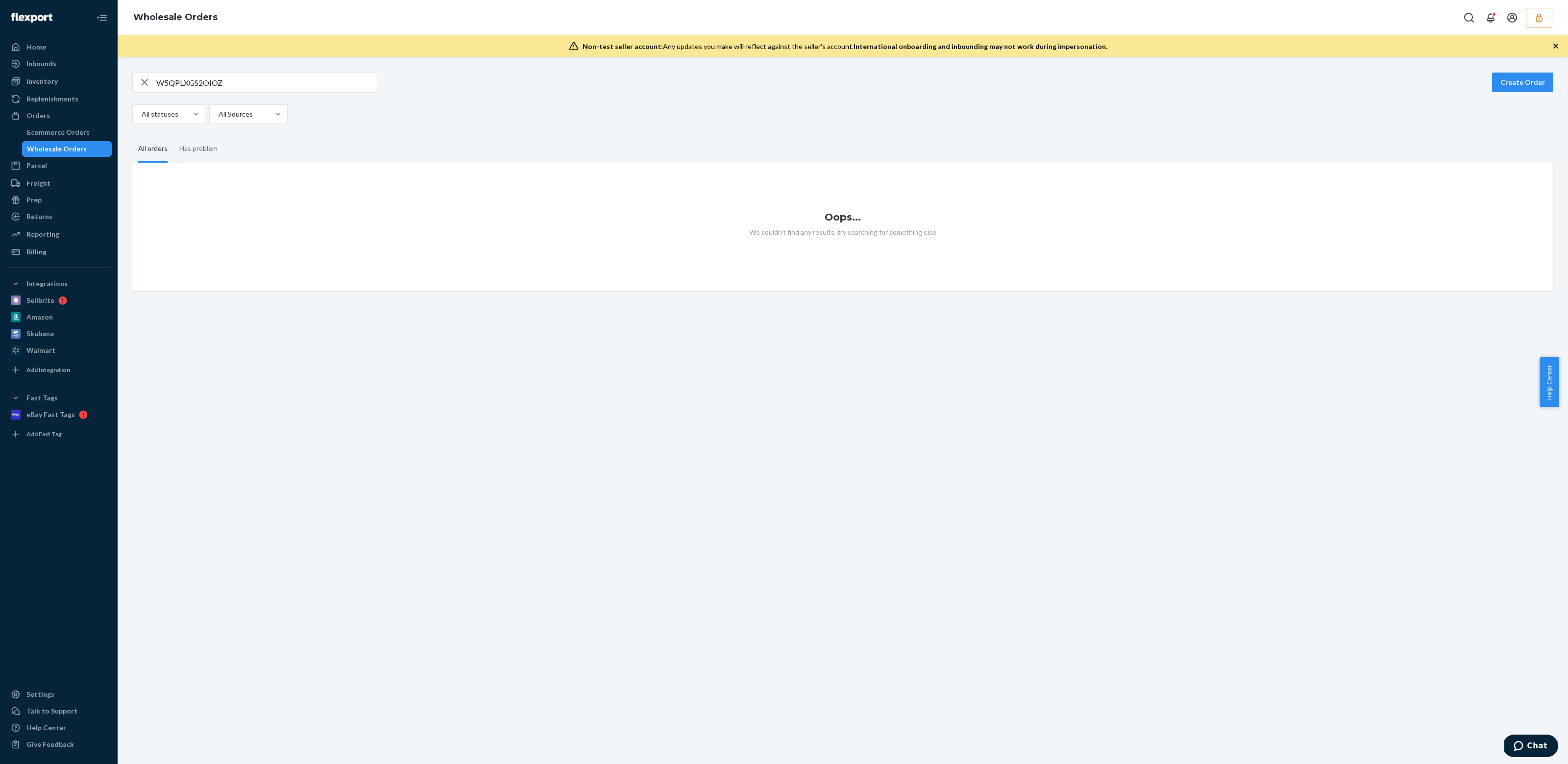
click at [87, 150] on div "Wholesale Orders" at bounding box center [67, 149] width 88 height 14
click at [86, 149] on div "Wholesale Orders" at bounding box center [67, 149] width 88 height 14
click at [195, 81] on input "W5QPLXGS2OIOZ" at bounding box center [266, 82] width 220 height 20
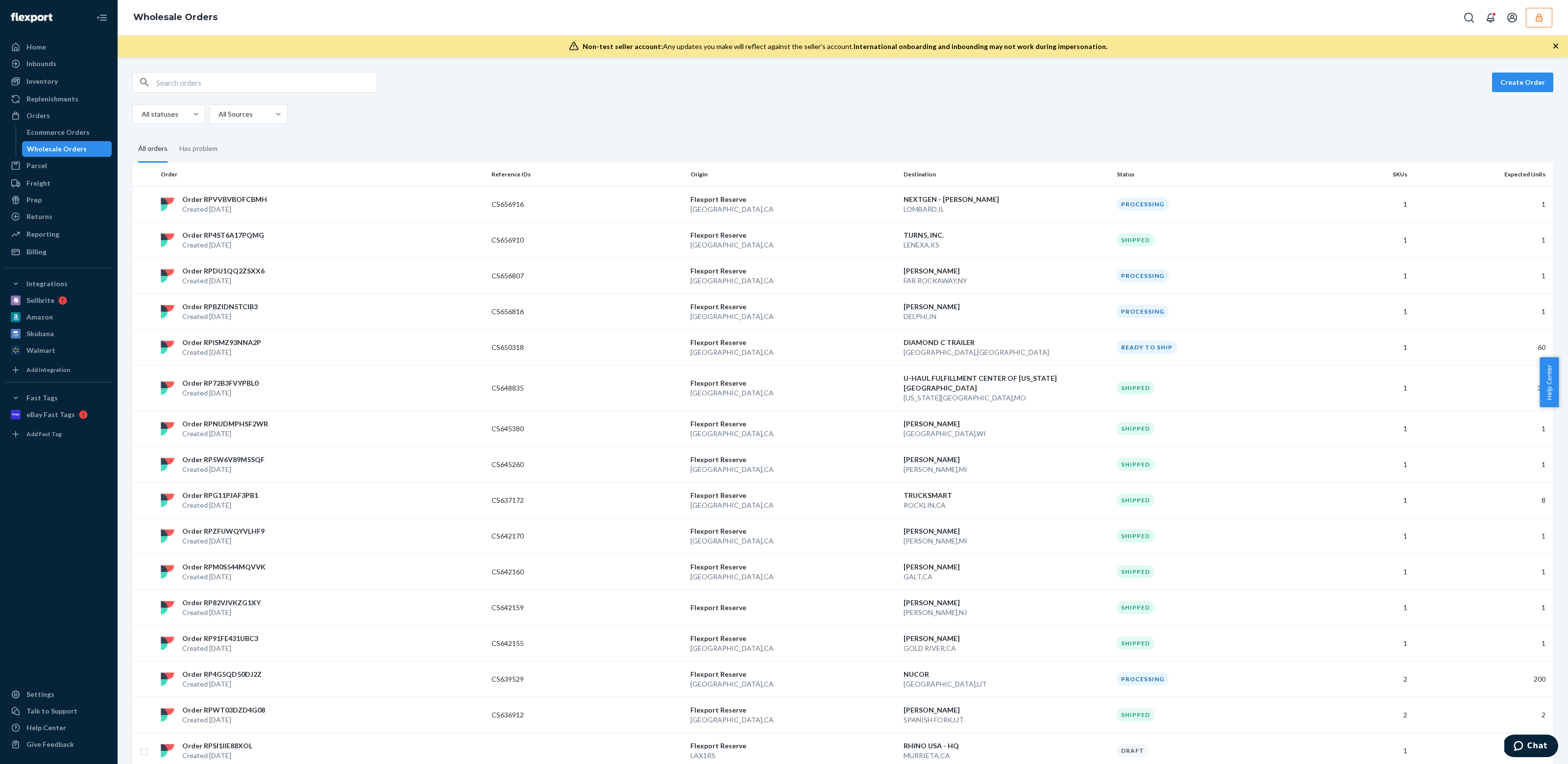
click at [727, 85] on div "Create Order" at bounding box center [843, 82] width 1421 height 20
click at [155, 142] on div "All statuses" at bounding box center [169, 138] width 69 height 20
click at [142, 119] on input "option Arrived focused, 1 of 11. 11 results available. Use Up and Down to choos…" at bounding box center [140, 114] width 1 height 9
checkbox input "false"
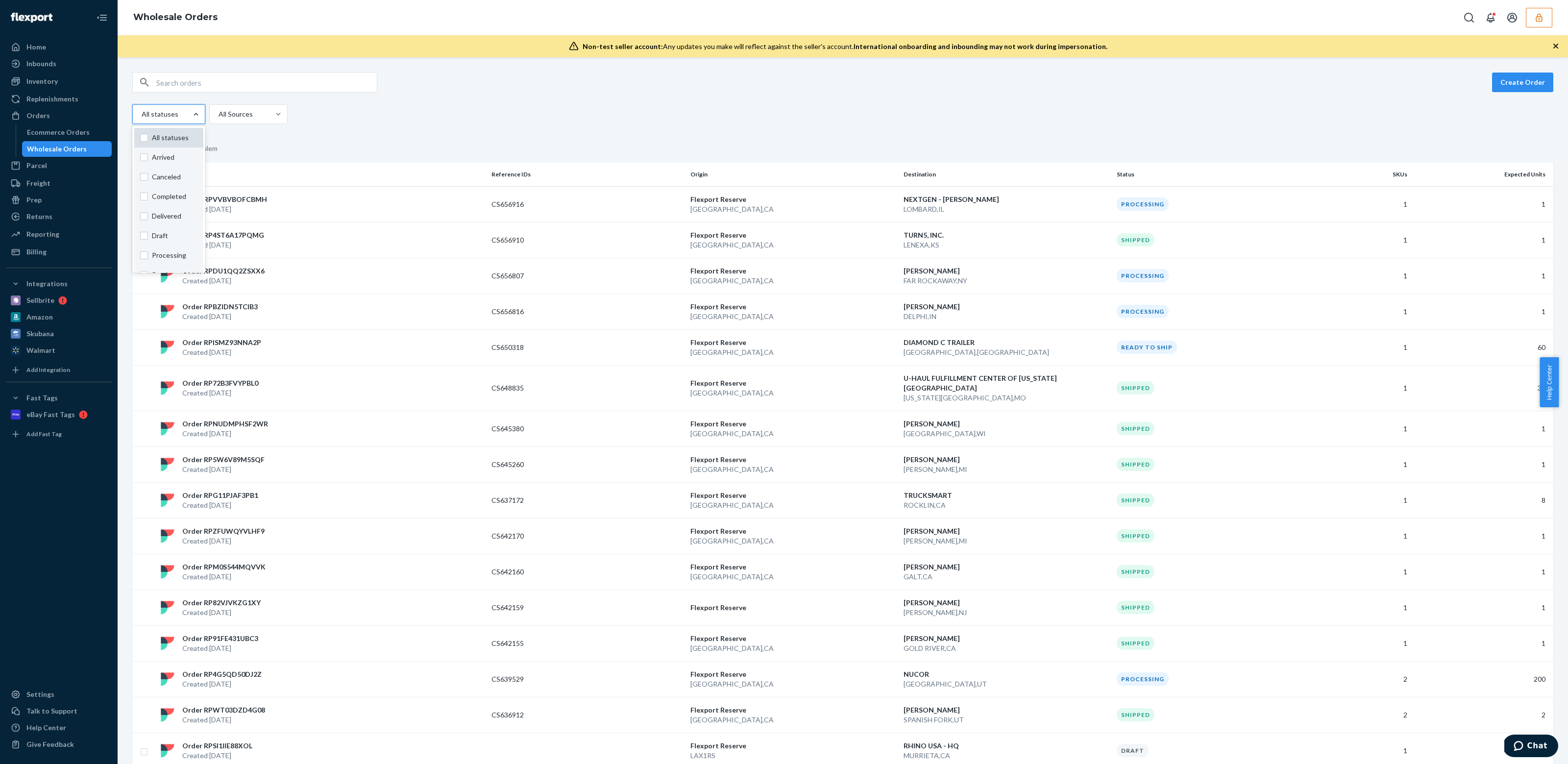
checkbox input "false"
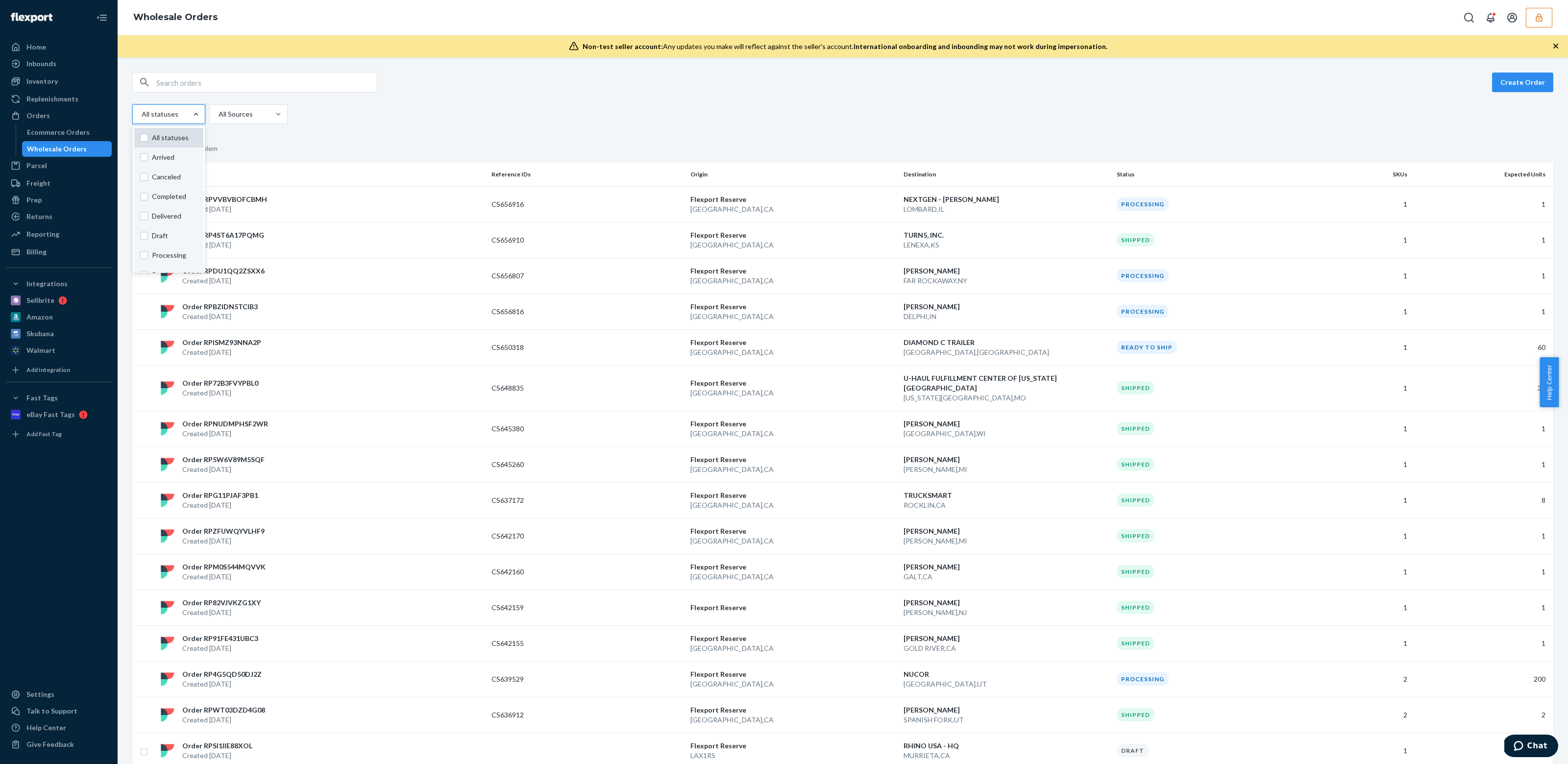
checkbox input "false"
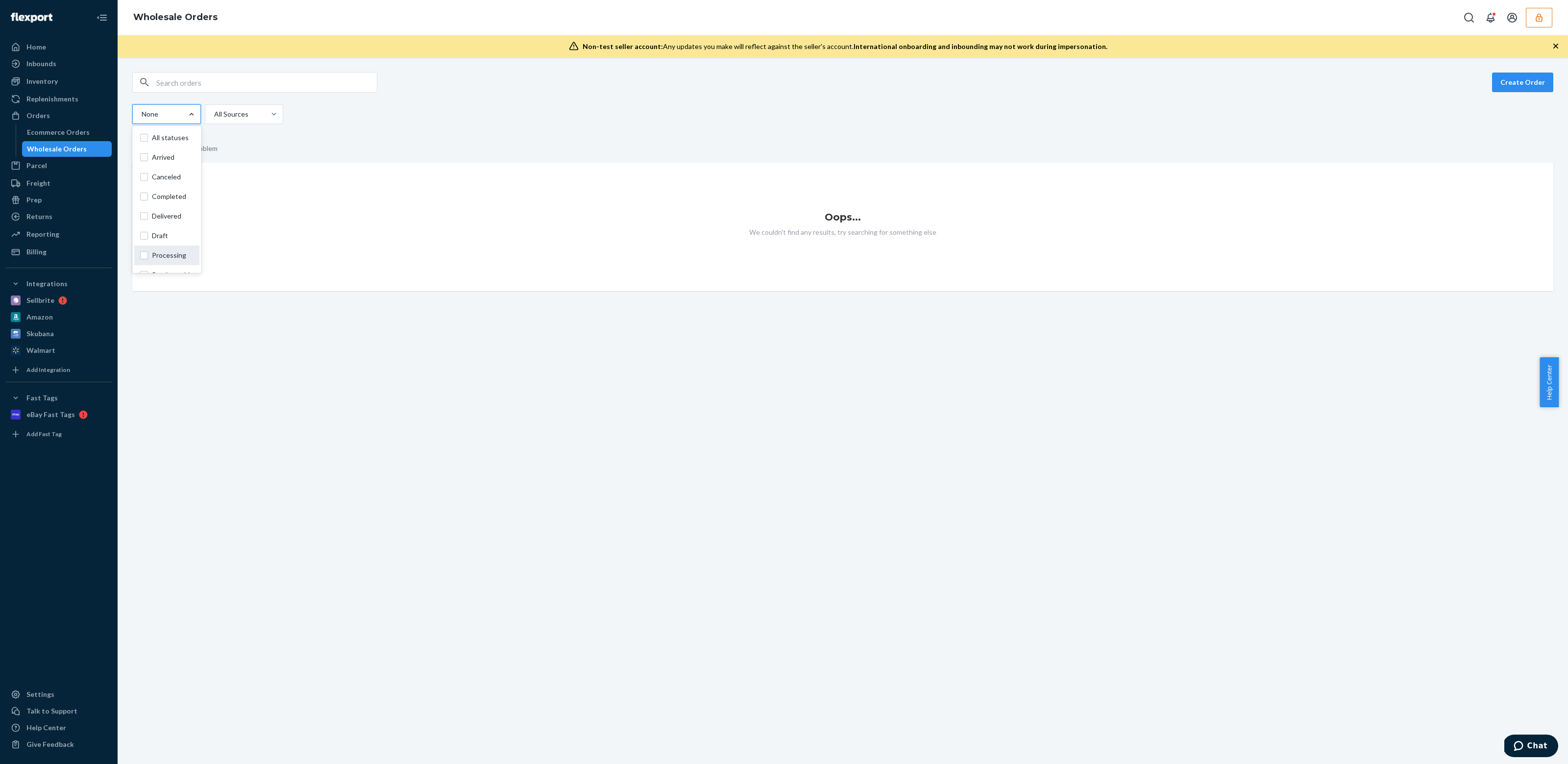
scroll to position [3, 0]
click at [167, 252] on span "Processing" at bounding box center [172, 253] width 41 height 9
checkbox input "true"
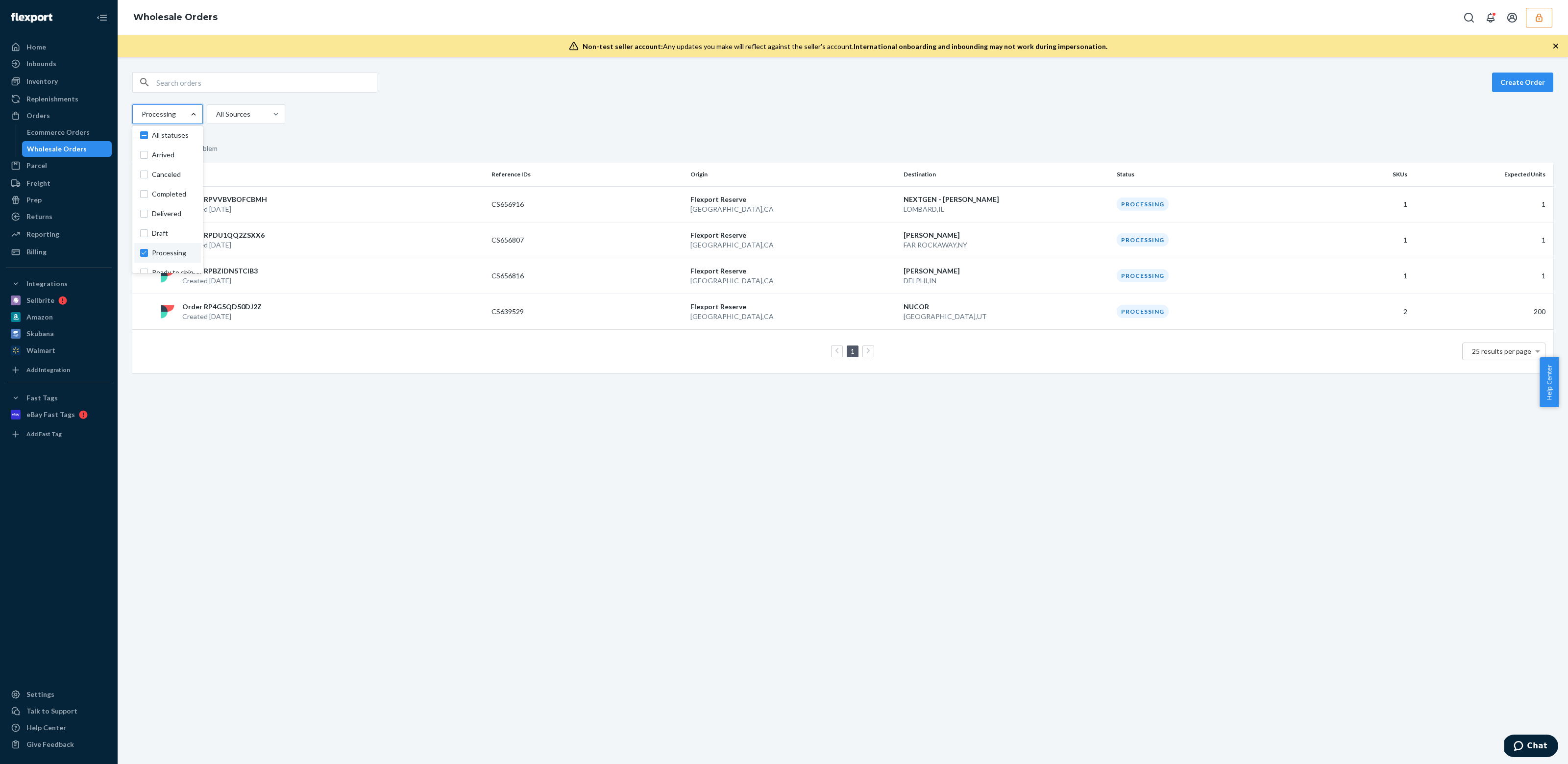
click at [342, 337] on div "1 25 results per page" at bounding box center [843, 351] width 1405 height 31
click at [342, 316] on div "Order RP4G5QD50DJ2Z Created Sep 16, 2025" at bounding box center [322, 311] width 331 height 20
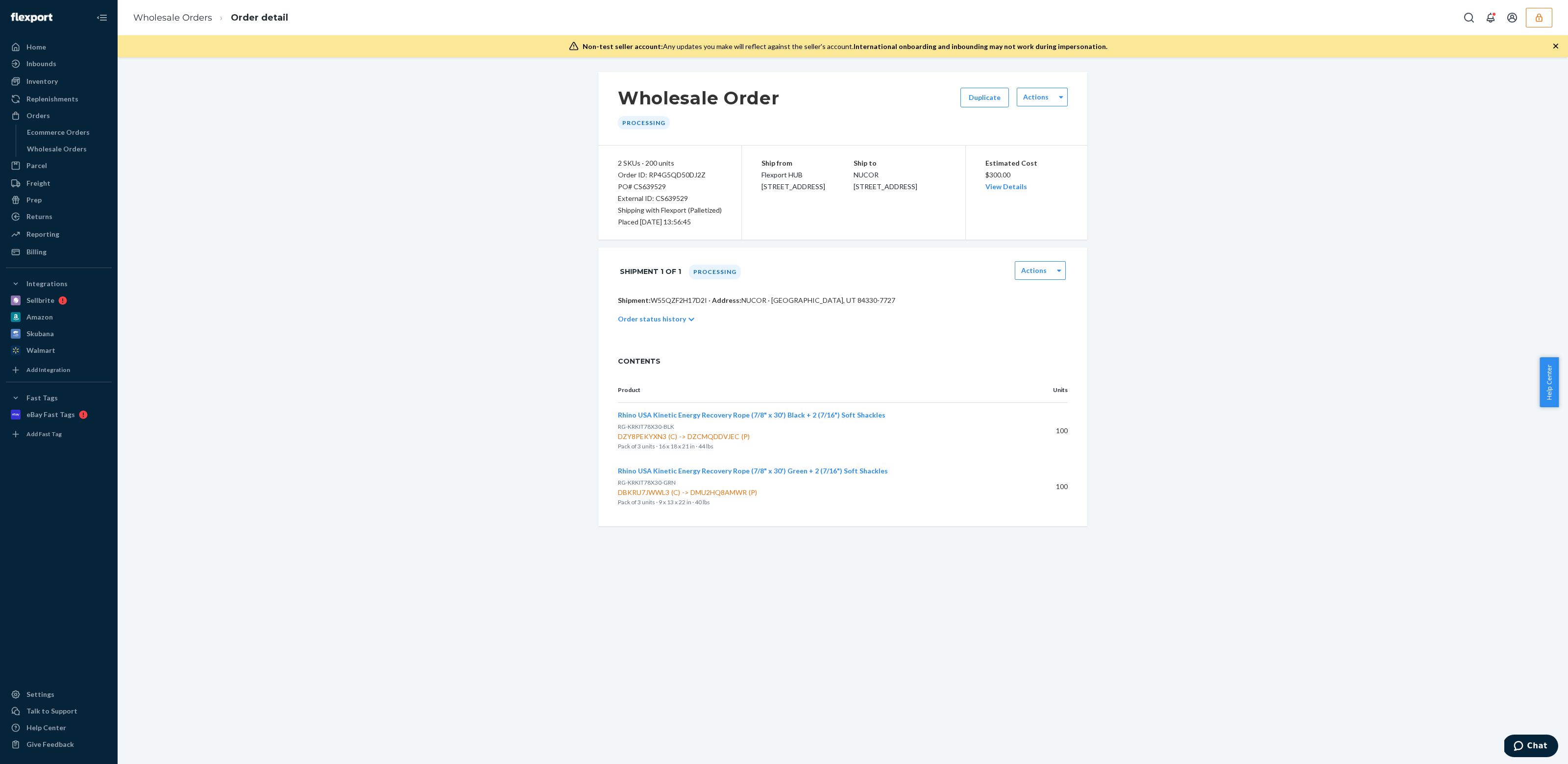
drag, startPoint x: 371, startPoint y: 178, endPoint x: 365, endPoint y: 173, distance: 7.8
click at [371, 177] on div "Wholesale Order Processing Duplicate Actions 2 SKUs · 200 units Order ID: RP4G5…" at bounding box center [843, 299] width 1436 height 454
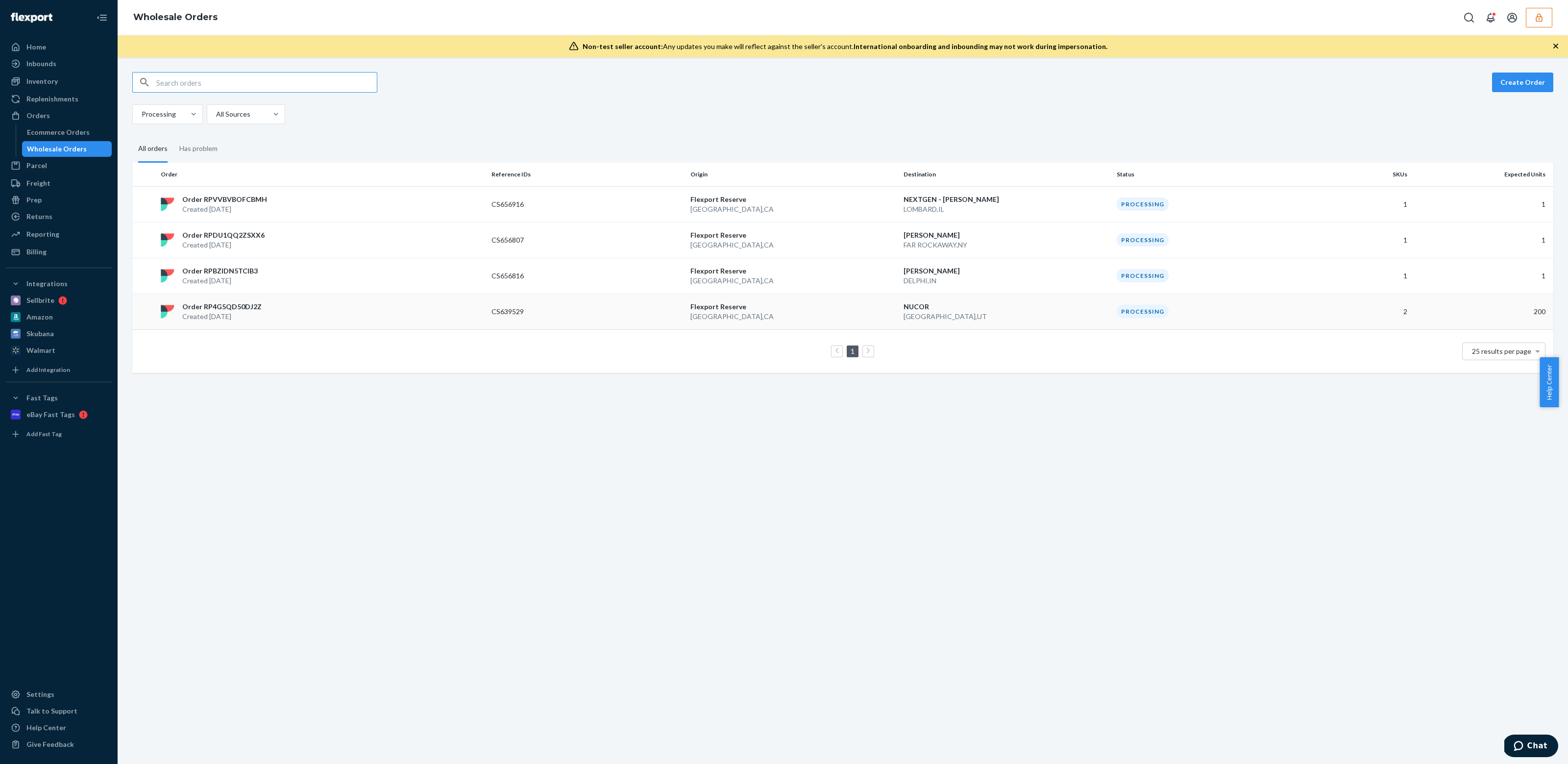
click at [226, 294] on td "Order RP4G5QD50DJ2Z Created Sep 16, 2025" at bounding box center [322, 311] width 331 height 36
click at [228, 276] on p "Created Sep 22, 2025" at bounding box center [220, 281] width 75 height 9
click at [289, 325] on td "Order RP4G5QD50DJ2Z Created Sep 16, 2025" at bounding box center [322, 311] width 331 height 36
click at [242, 236] on p "Order RPDU1QQ2ZSXX6" at bounding box center [223, 235] width 82 height 9
click at [255, 195] on p "Order RPVVBVBOFCBMH" at bounding box center [224, 199] width 85 height 9
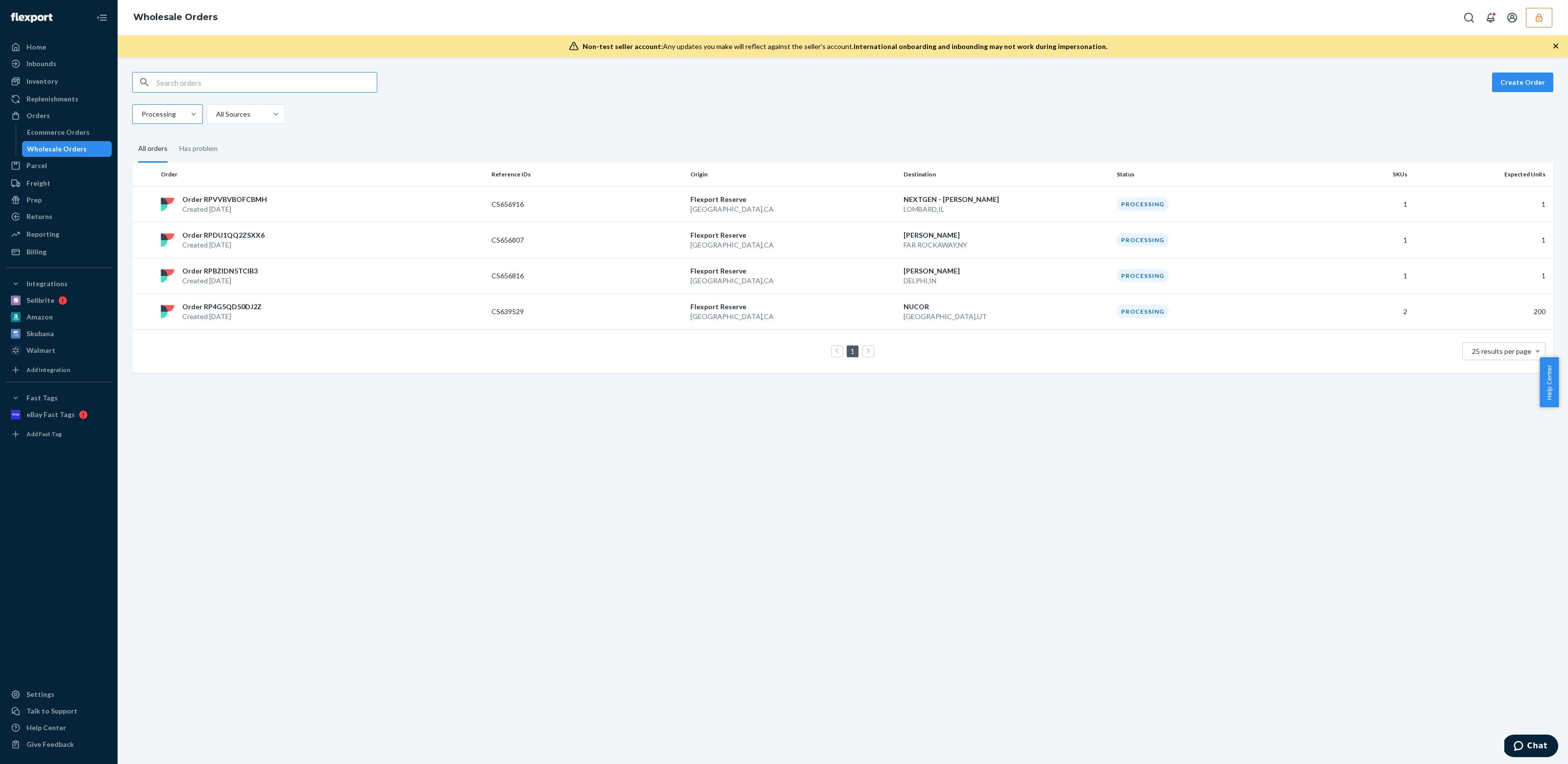
click at [166, 113] on div at bounding box center [166, 114] width 52 height 12
click at [142, 113] on input "Processing" at bounding box center [140, 114] width 1 height 9
click at [149, 256] on label "Processing" at bounding box center [167, 255] width 55 height 9
checkbox input "false"
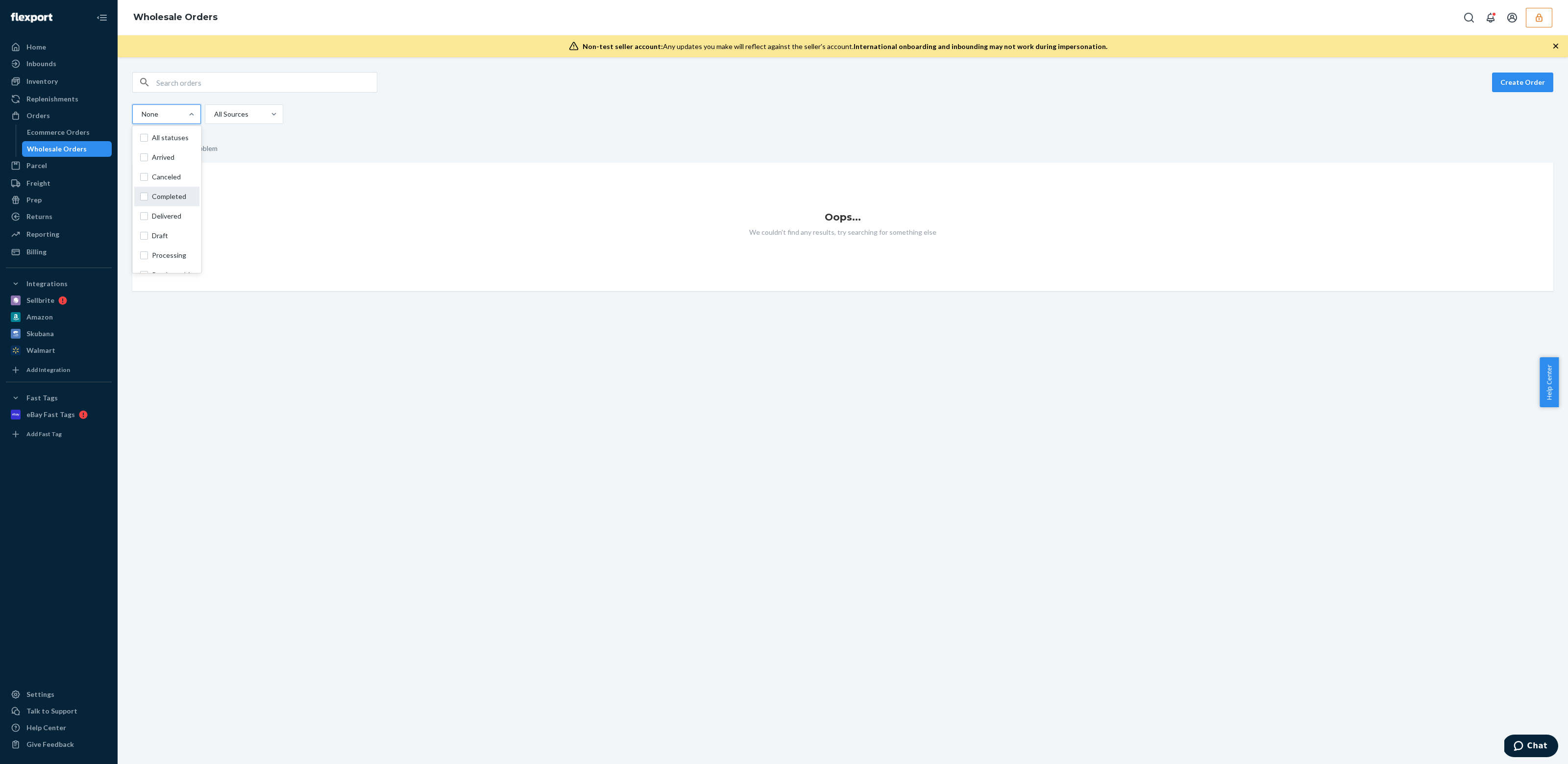
scroll to position [92, 0]
click at [180, 262] on span "Submitted" at bounding box center [172, 261] width 41 height 9
checkbox input "true"
click at [319, 157] on fieldset "All orders Has problem" at bounding box center [843, 149] width 1421 height 27
click at [64, 137] on div "Ecommerce Orders" at bounding box center [67, 132] width 88 height 14
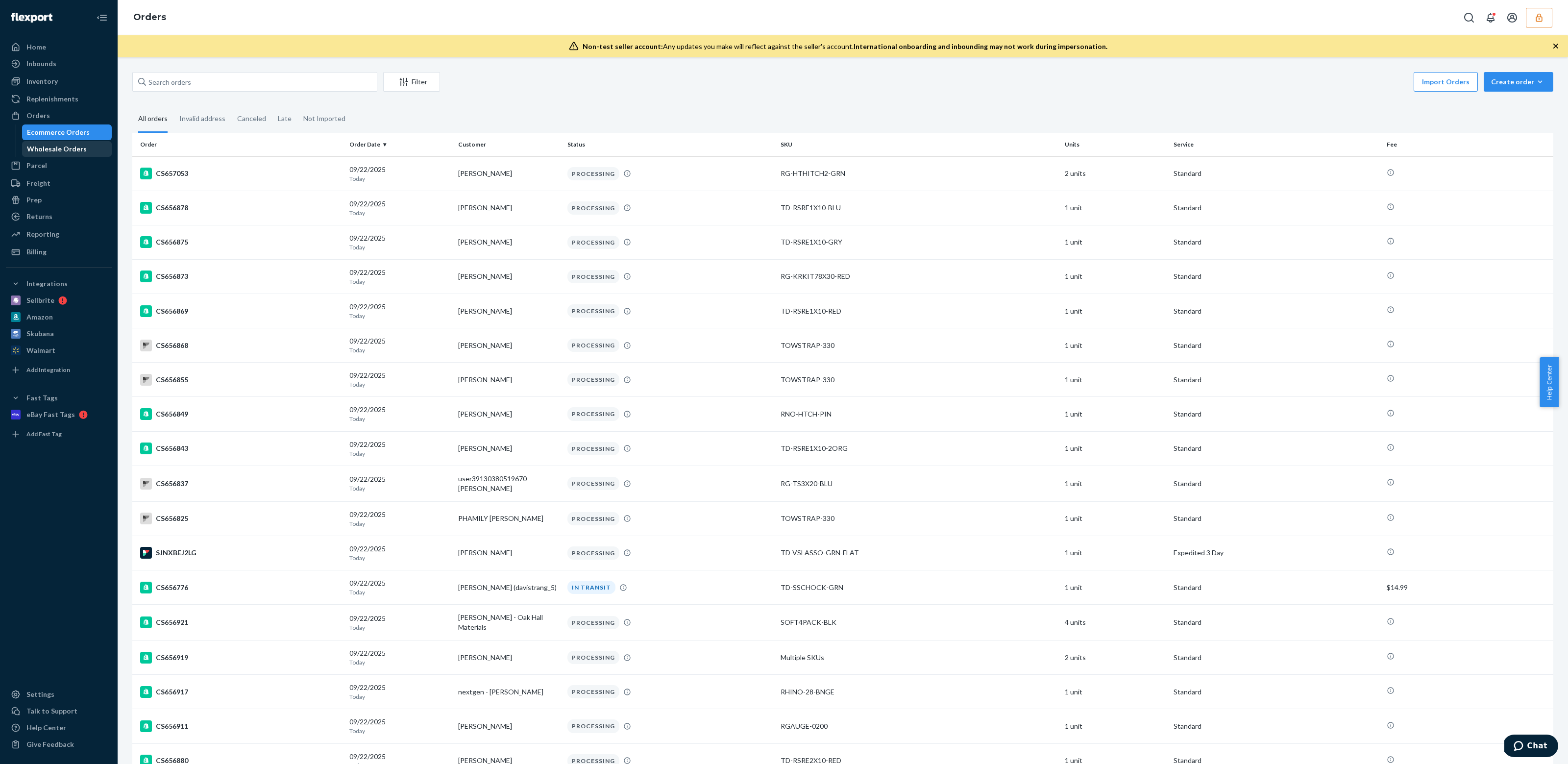
click at [66, 150] on div "Wholesale Orders" at bounding box center [57, 149] width 60 height 9
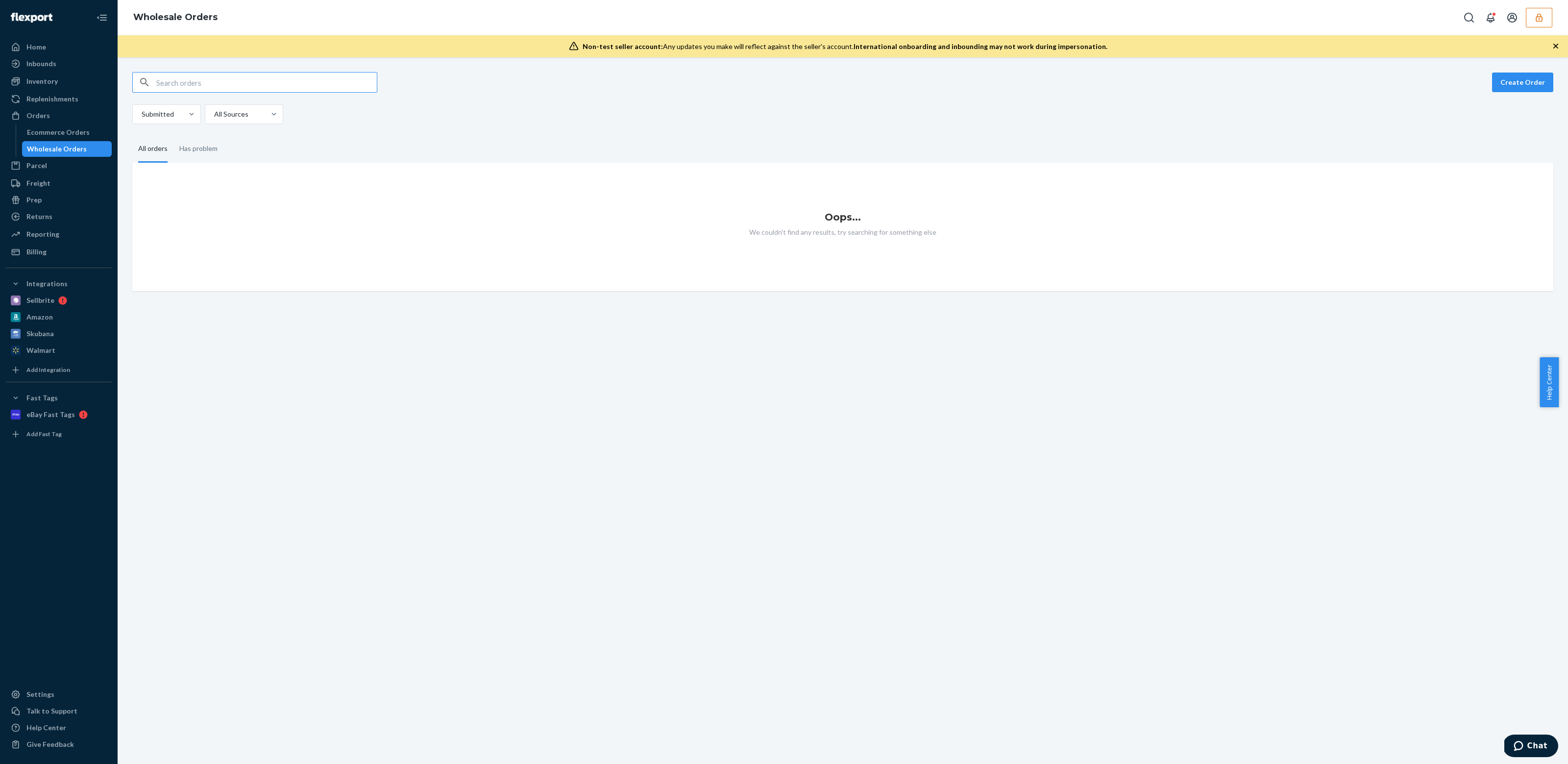
click at [183, 87] on input "text" at bounding box center [266, 82] width 220 height 20
click at [185, 77] on input "Tyler Comeau" at bounding box center [266, 82] width 220 height 20
paste input "W8QSD2KHLRBTL"
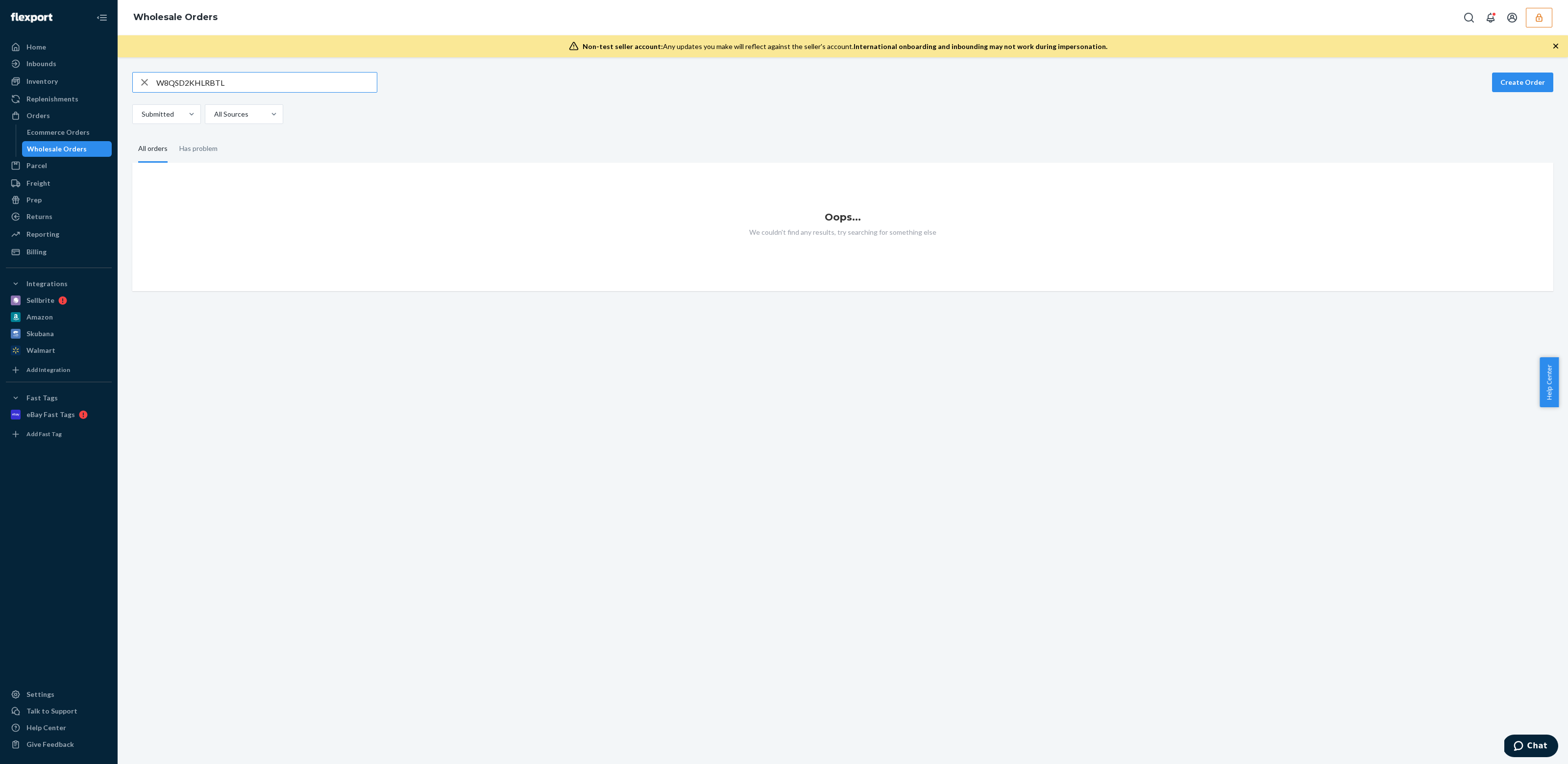
type input "W8QSD2KHLRBTL"
click at [138, 113] on div "Submitted" at bounding box center [158, 114] width 50 height 18
click at [140, 113] on input "Submitted" at bounding box center [140, 114] width 1 height 9
click at [144, 138] on label "All statuses" at bounding box center [167, 138] width 54 height 9
checkbox input "true"
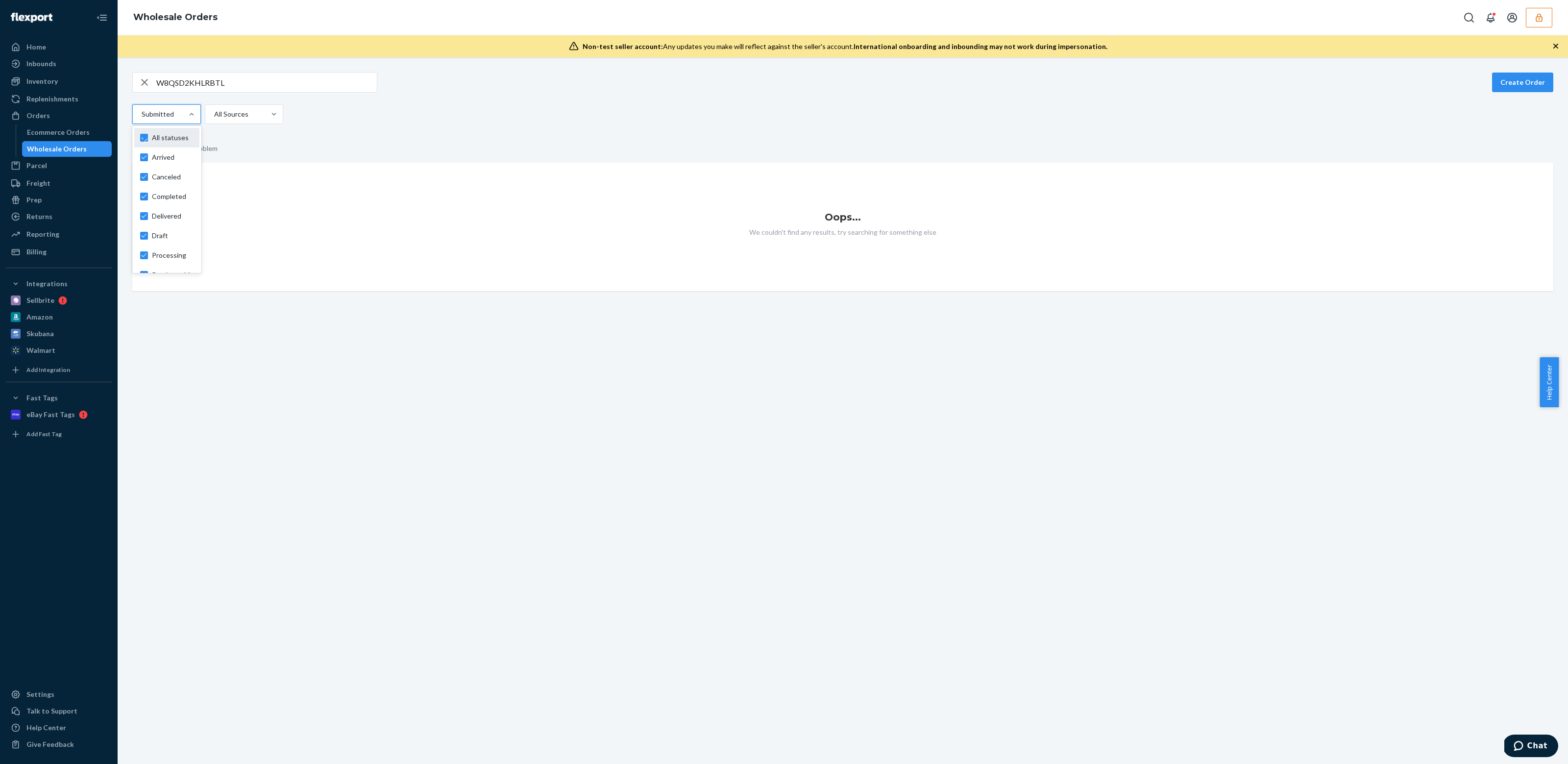
checkbox input "true"
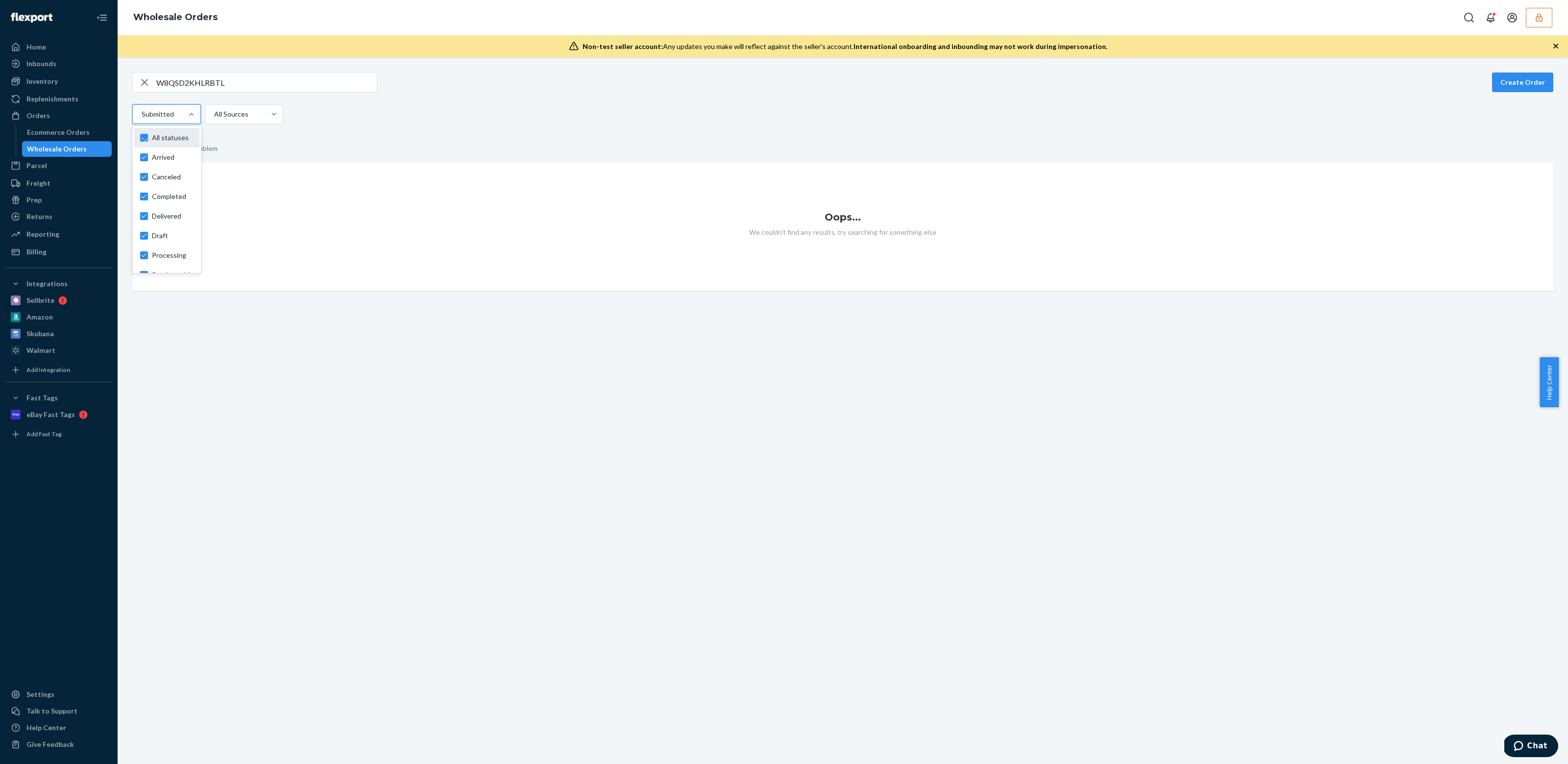
checkbox input "true"
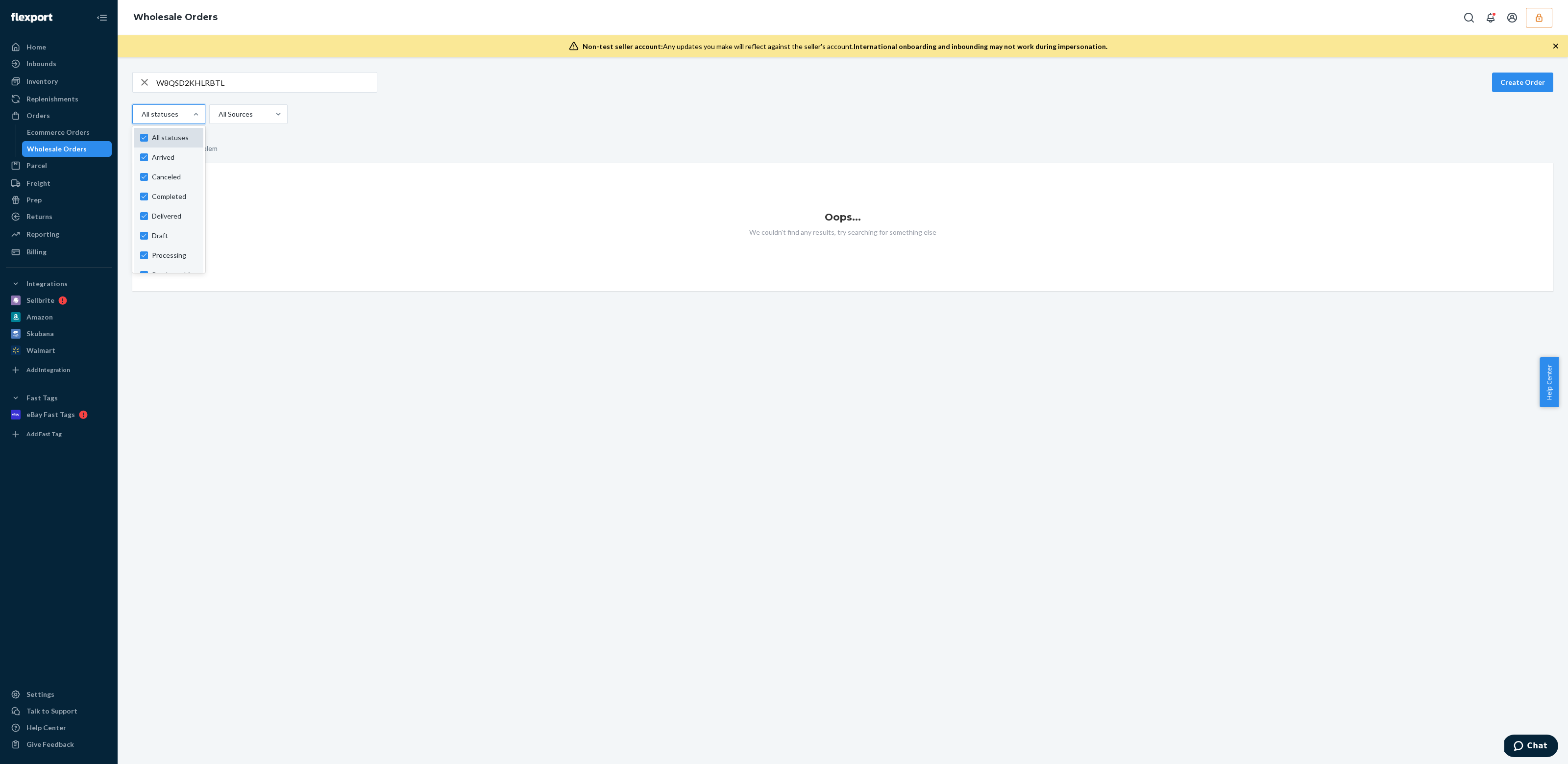
checkbox input "false"
click at [292, 82] on input "W8QSD2KHLRBTL" at bounding box center [266, 82] width 220 height 20
click at [249, 83] on input "W8QSD2KHLRBTL" at bounding box center [266, 82] width 220 height 20
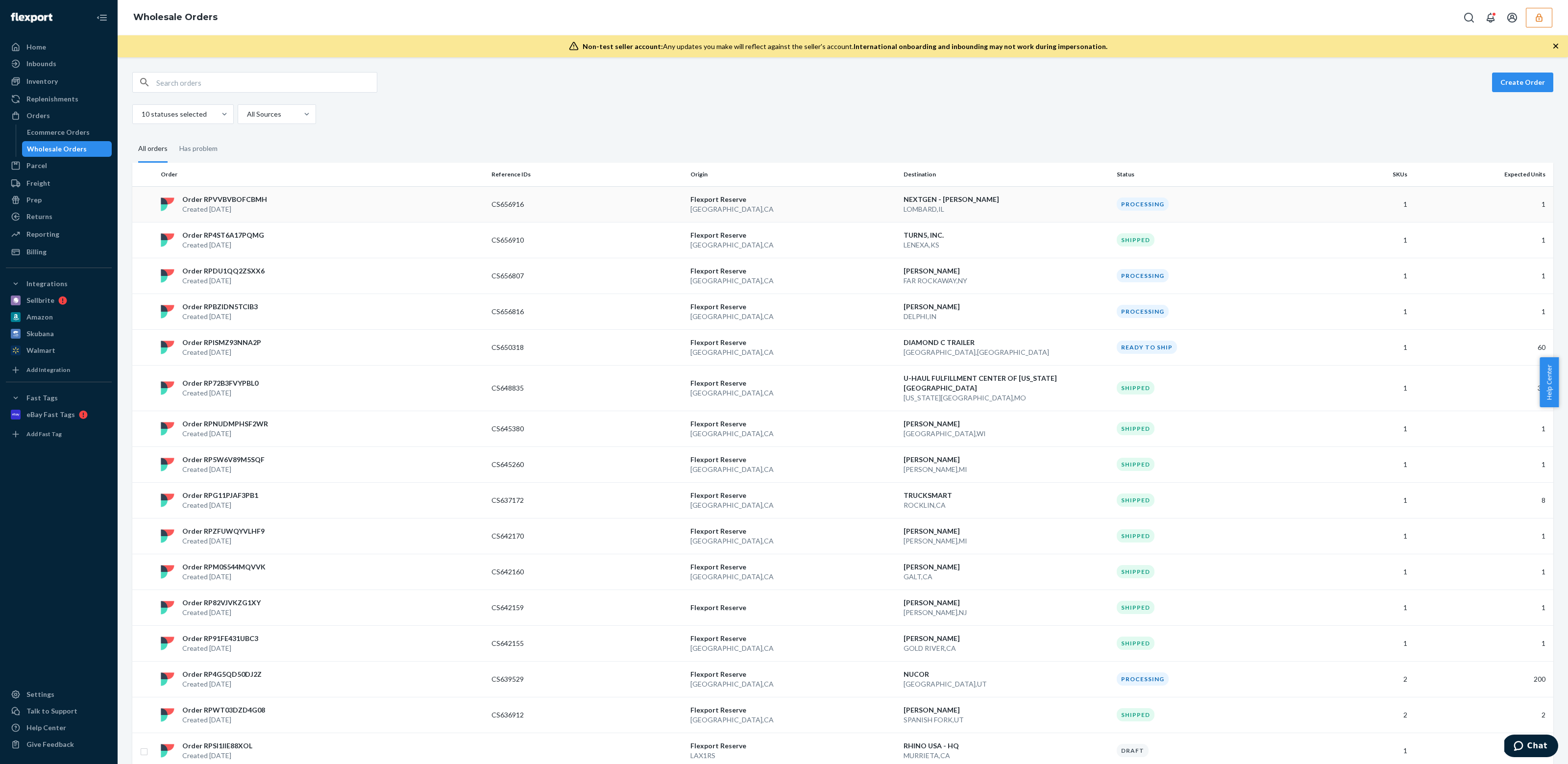
click at [278, 203] on div "Order RPVVBVBOFCBMH Created Sep 22, 2025" at bounding box center [322, 204] width 331 height 20
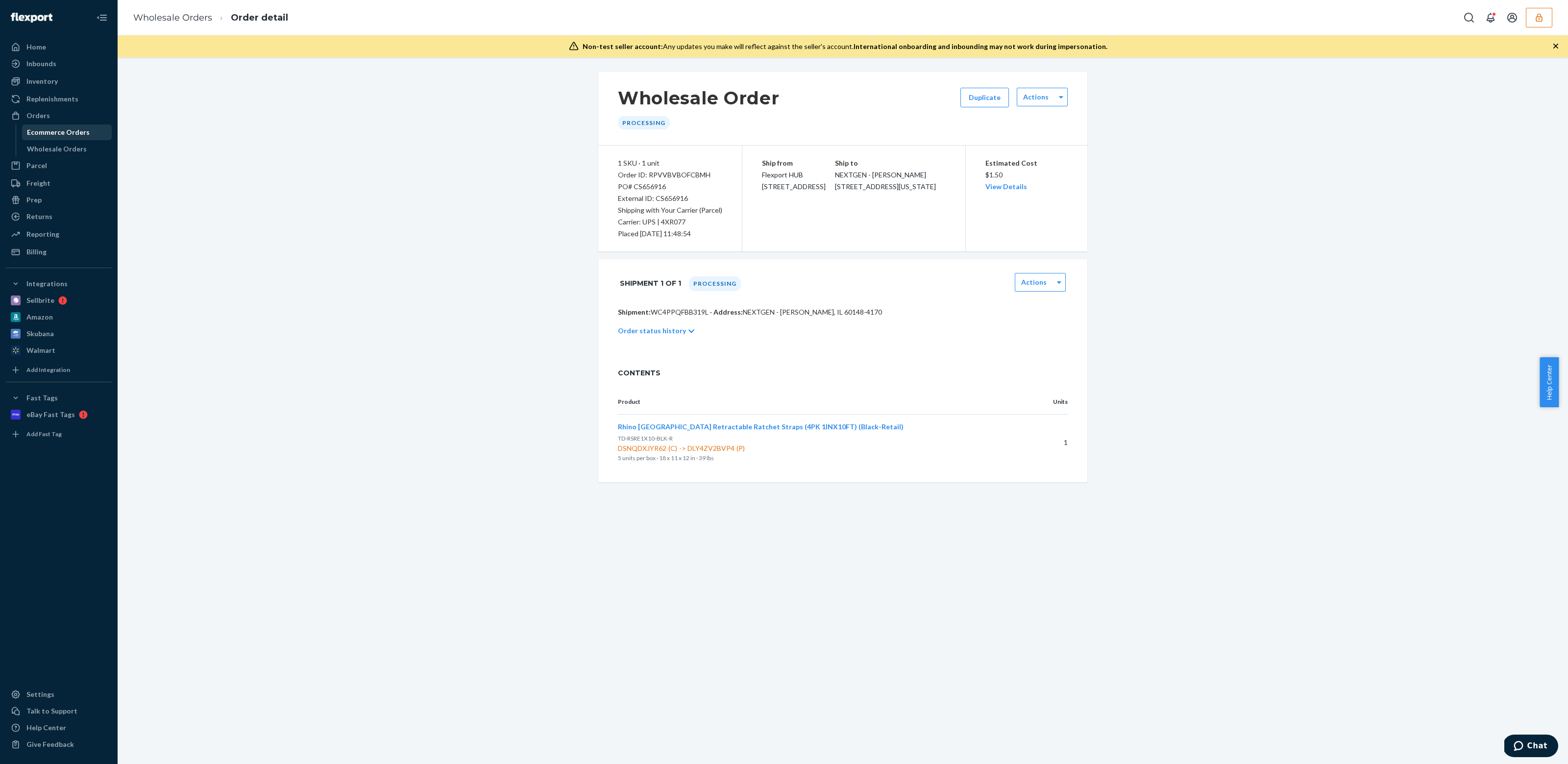
click at [74, 138] on div "Ecommerce Orders" at bounding box center [67, 132] width 88 height 14
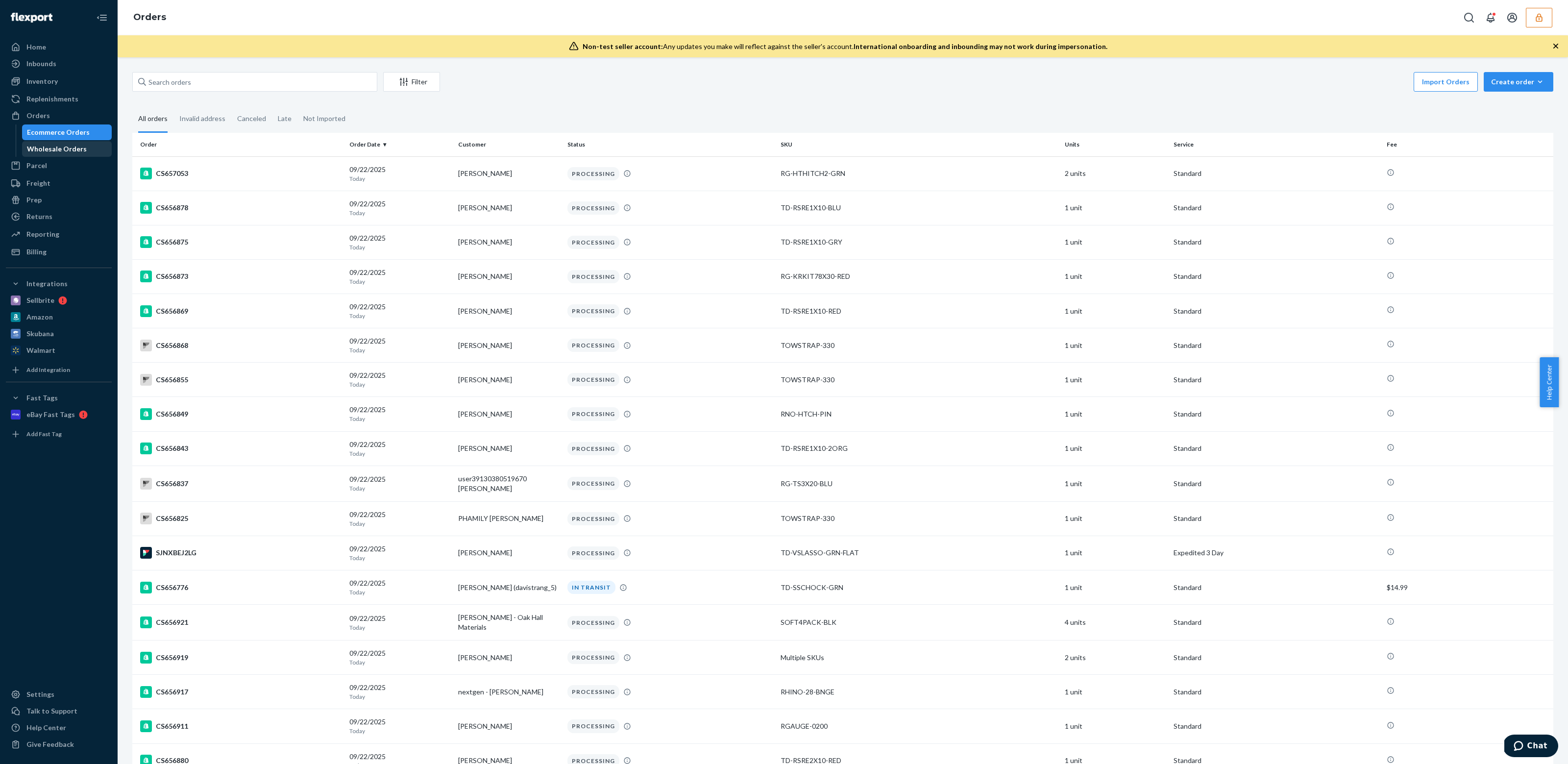
click at [69, 146] on div "Wholesale Orders" at bounding box center [57, 149] width 60 height 9
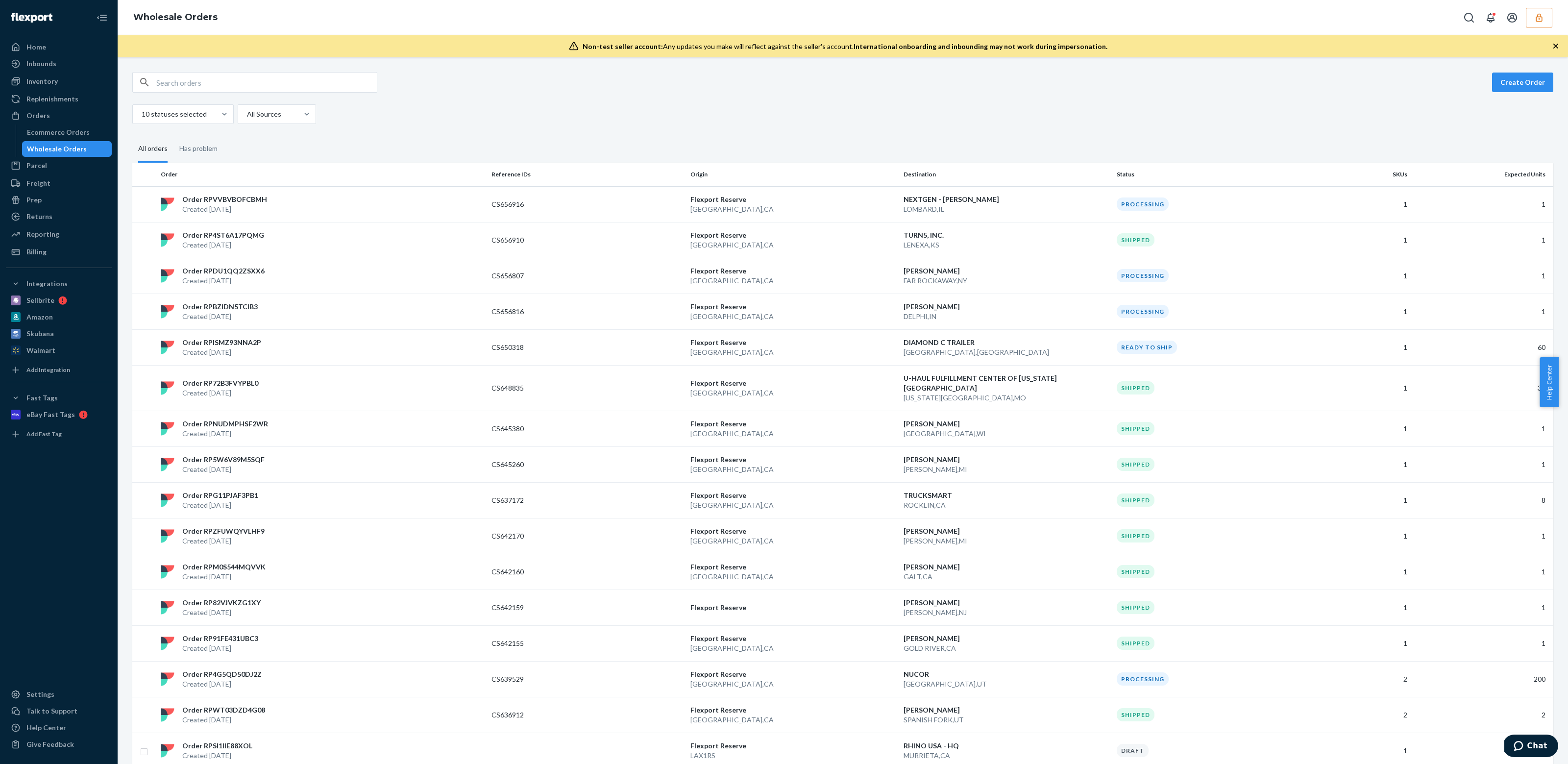
click at [218, 97] on div "Create Order 10 statuses selected All Sources" at bounding box center [843, 98] width 1421 height 52
click at [220, 77] on input "text" at bounding box center [266, 82] width 220 height 20
paste input "W8QSD2KHLRBTL"
type input "W8QSD2KHLRBTL"
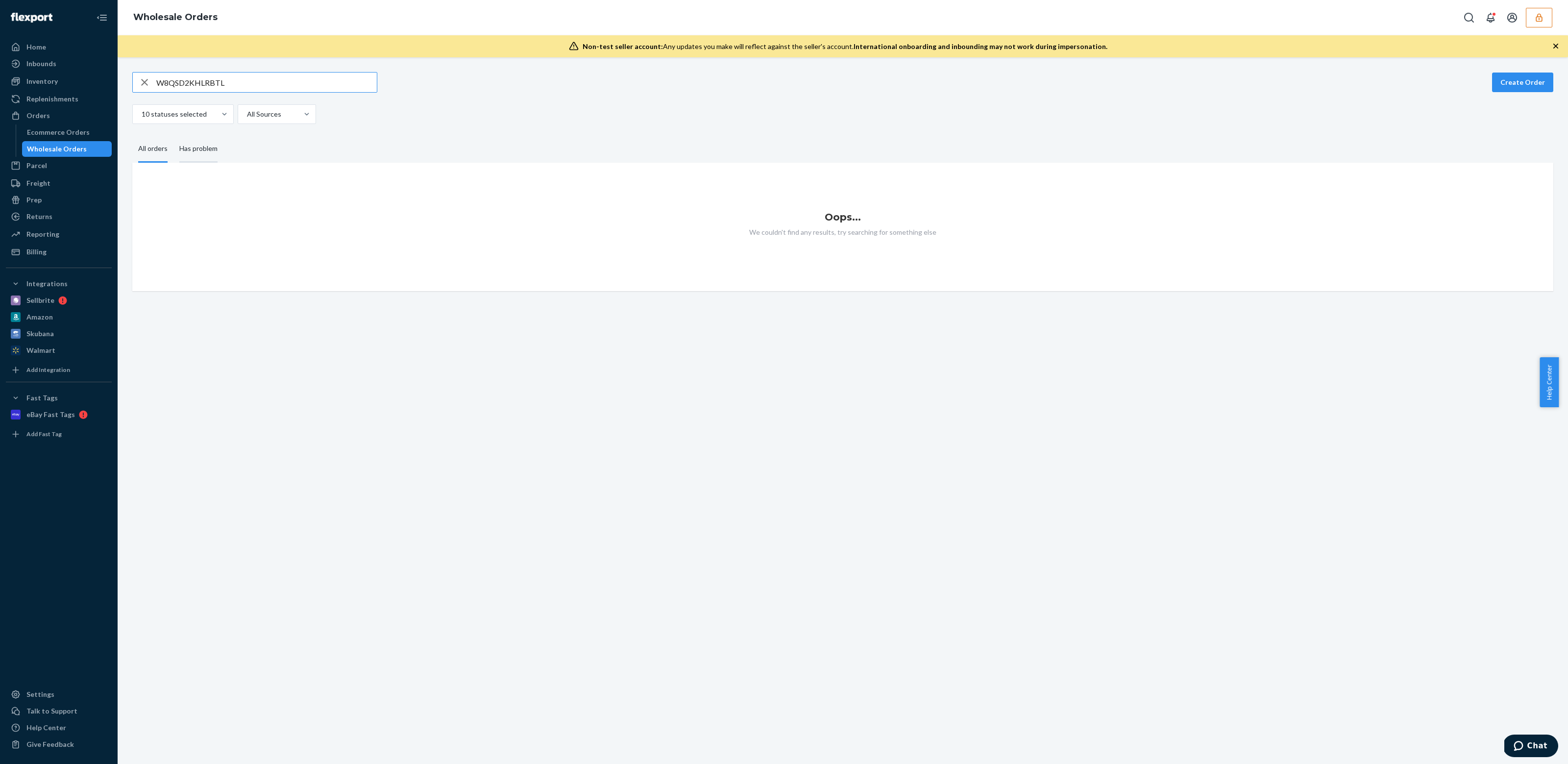
click at [203, 144] on div "Has problem" at bounding box center [199, 149] width 38 height 27
click at [174, 136] on input "Has problem" at bounding box center [174, 136] width 0 height 0
click at [164, 149] on div "All orders" at bounding box center [153, 149] width 29 height 27
click at [132, 136] on input "All orders" at bounding box center [132, 136] width 0 height 0
click at [224, 83] on input "W8QSD2KHLRBTL" at bounding box center [266, 82] width 220 height 20
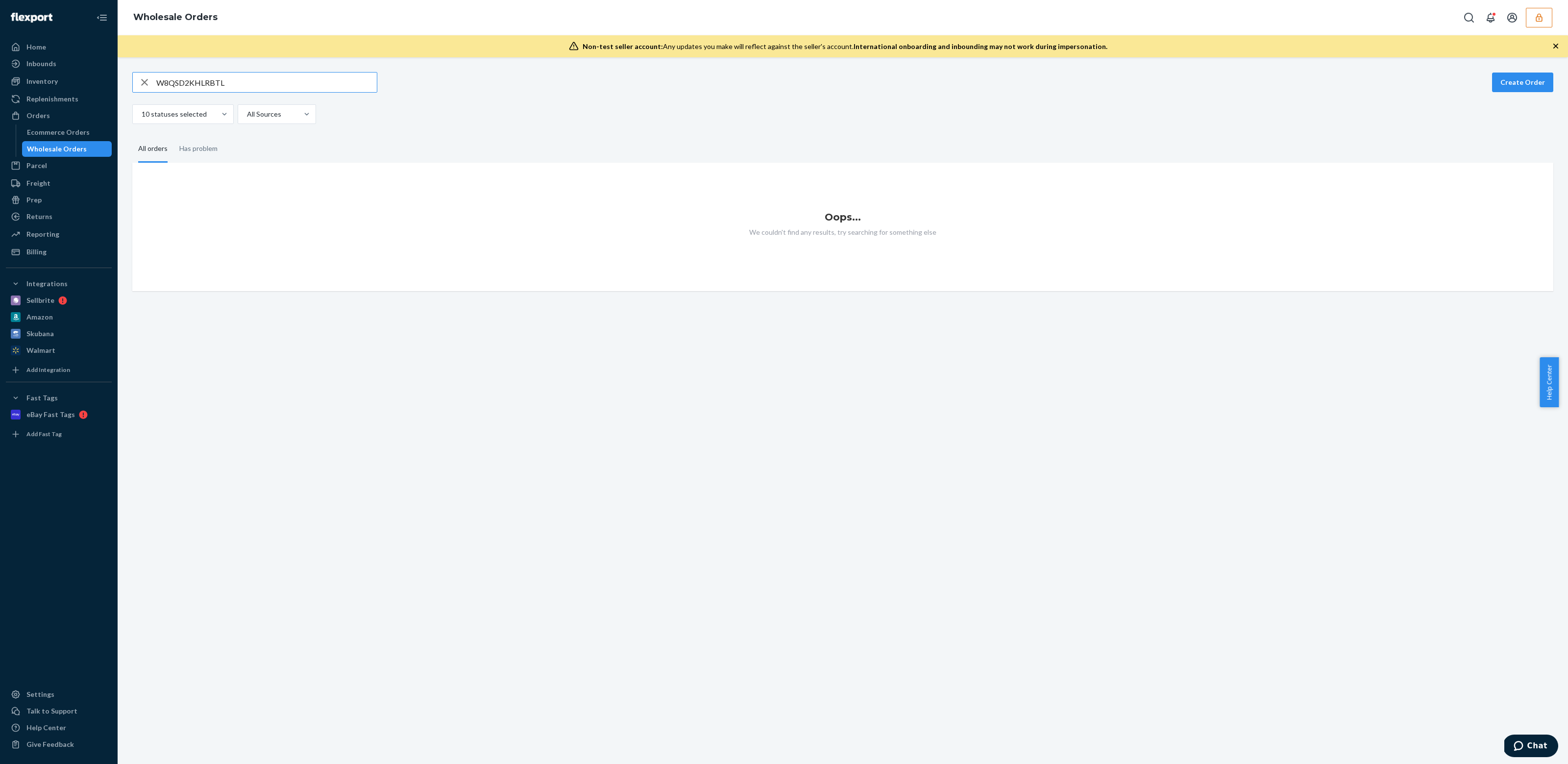
click at [221, 80] on input "W8QSD2KHLRBTL" at bounding box center [266, 82] width 220 height 20
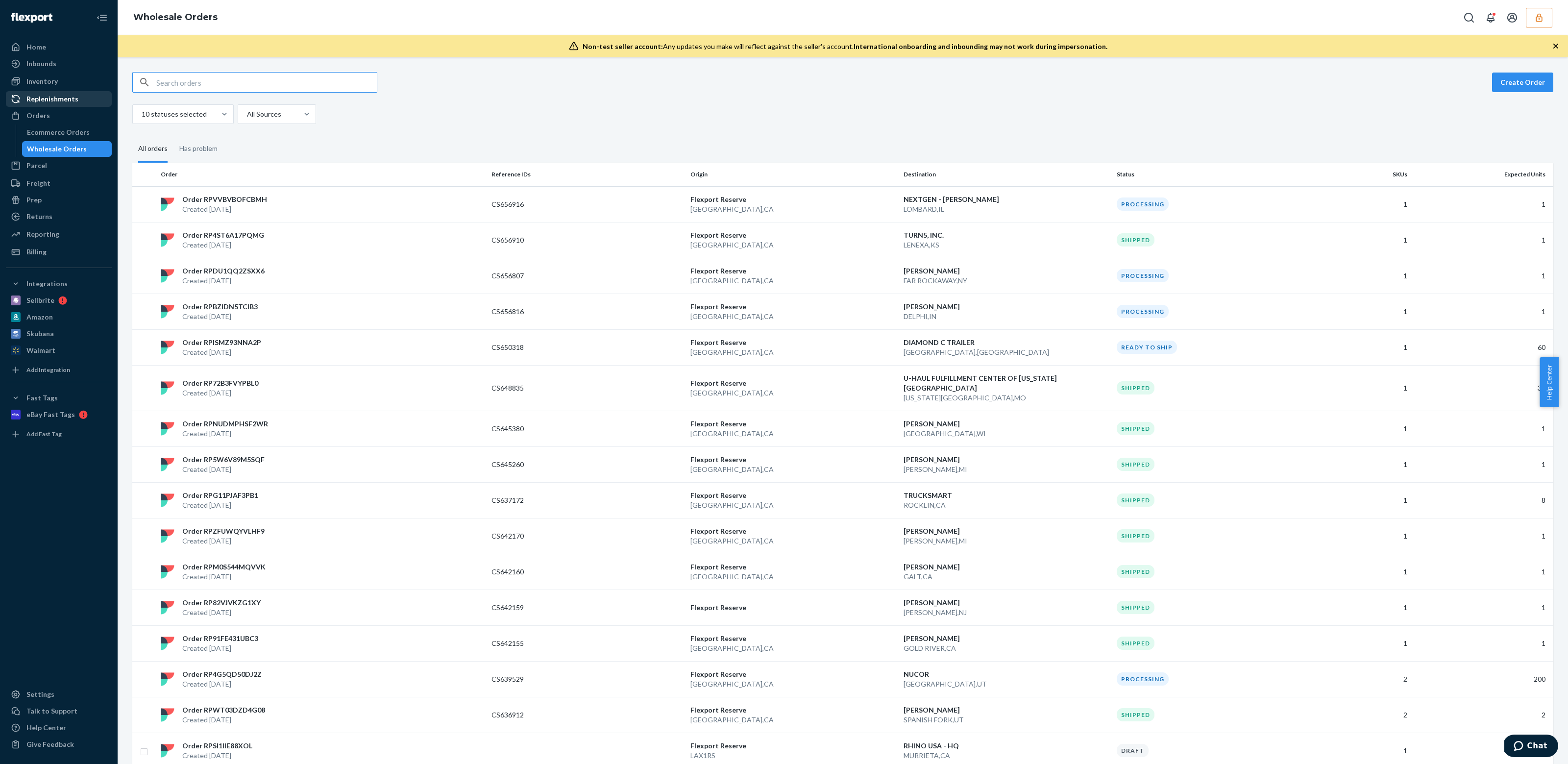
click at [56, 100] on div "Replenishments" at bounding box center [52, 99] width 52 height 9
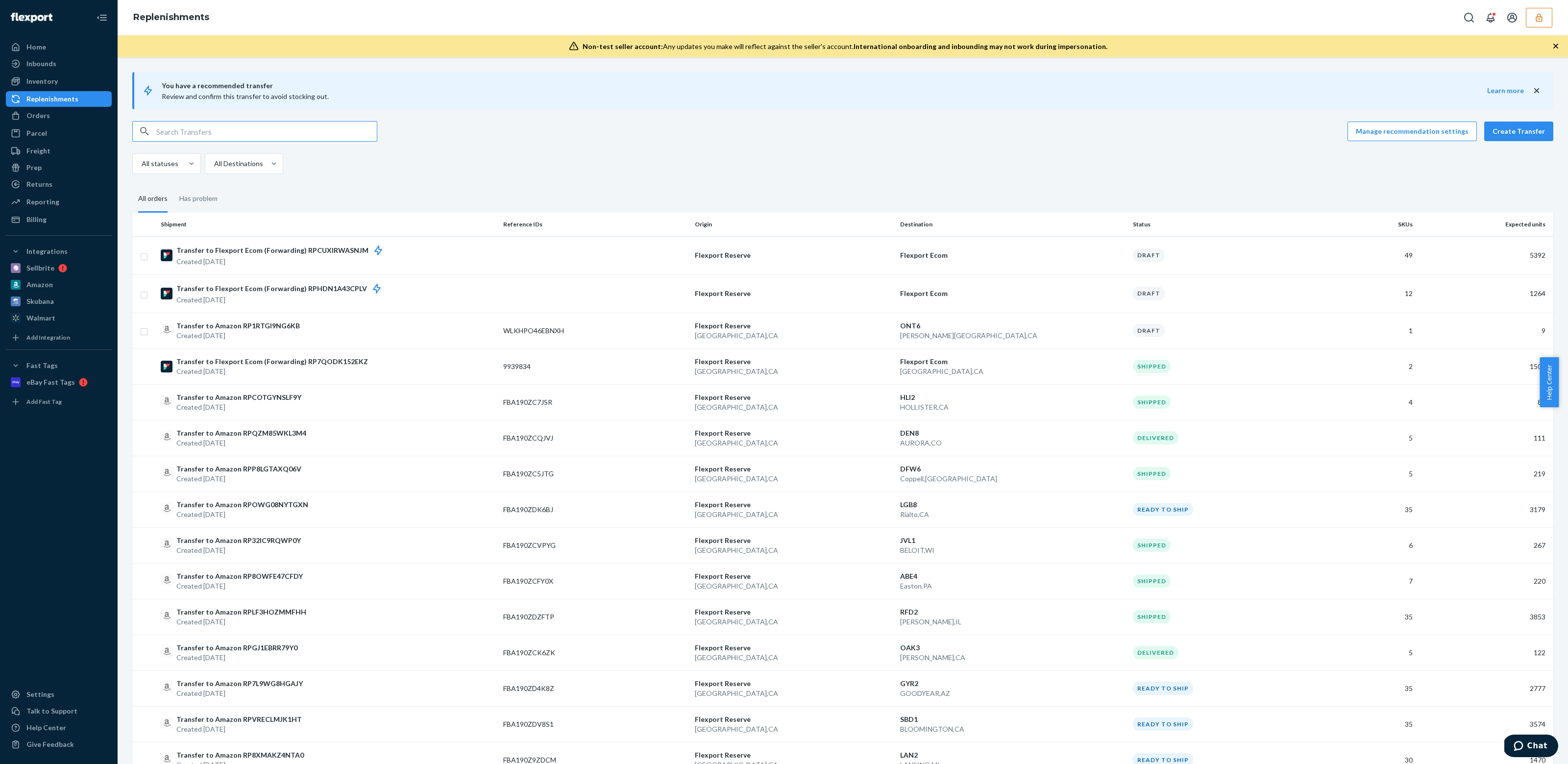
click at [248, 134] on input "text" at bounding box center [266, 131] width 220 height 20
type input "FBA190Z9ZDCM"
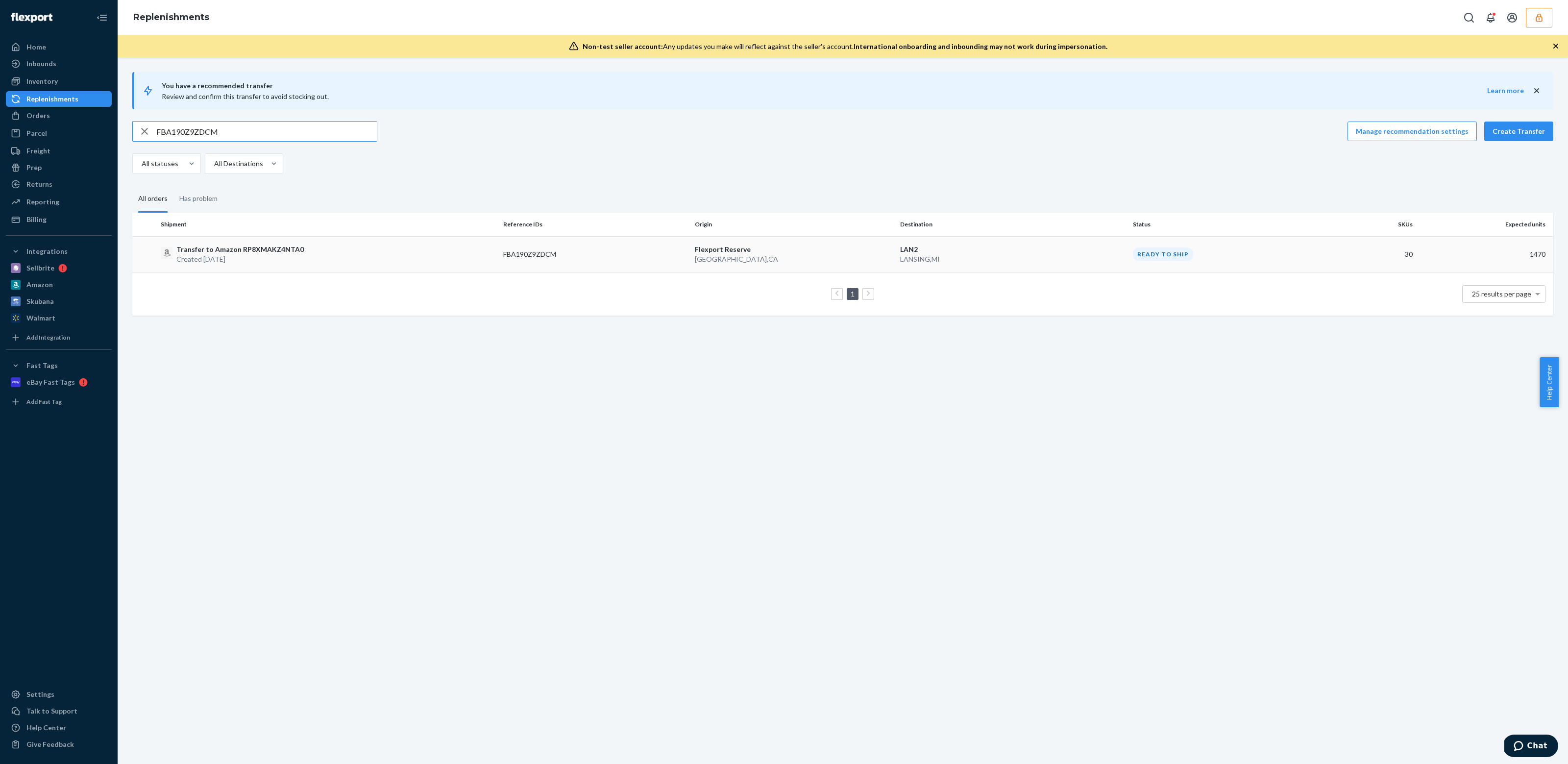
click at [390, 252] on div "Transfer to Amazon RP8XMAKZ4NTA0 Created Sep 10, 2025" at bounding box center [328, 254] width 335 height 20
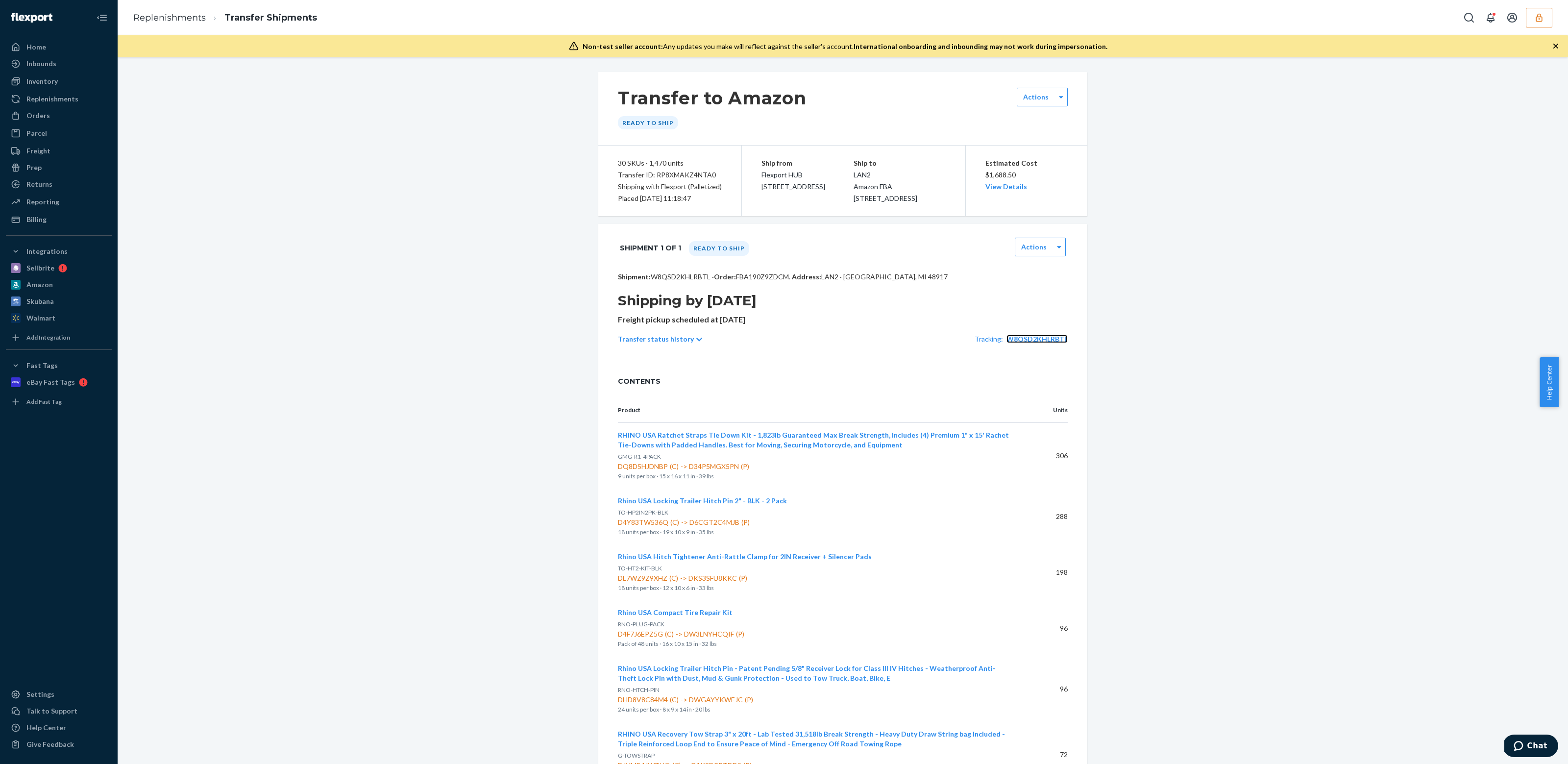
click at [1032, 343] on span "W8QSD2KHLRBTL" at bounding box center [1037, 339] width 61 height 8
click at [678, 342] on div "Transfer status history Tracking: W8QSD2KHLRBTL" at bounding box center [843, 339] width 450 height 27
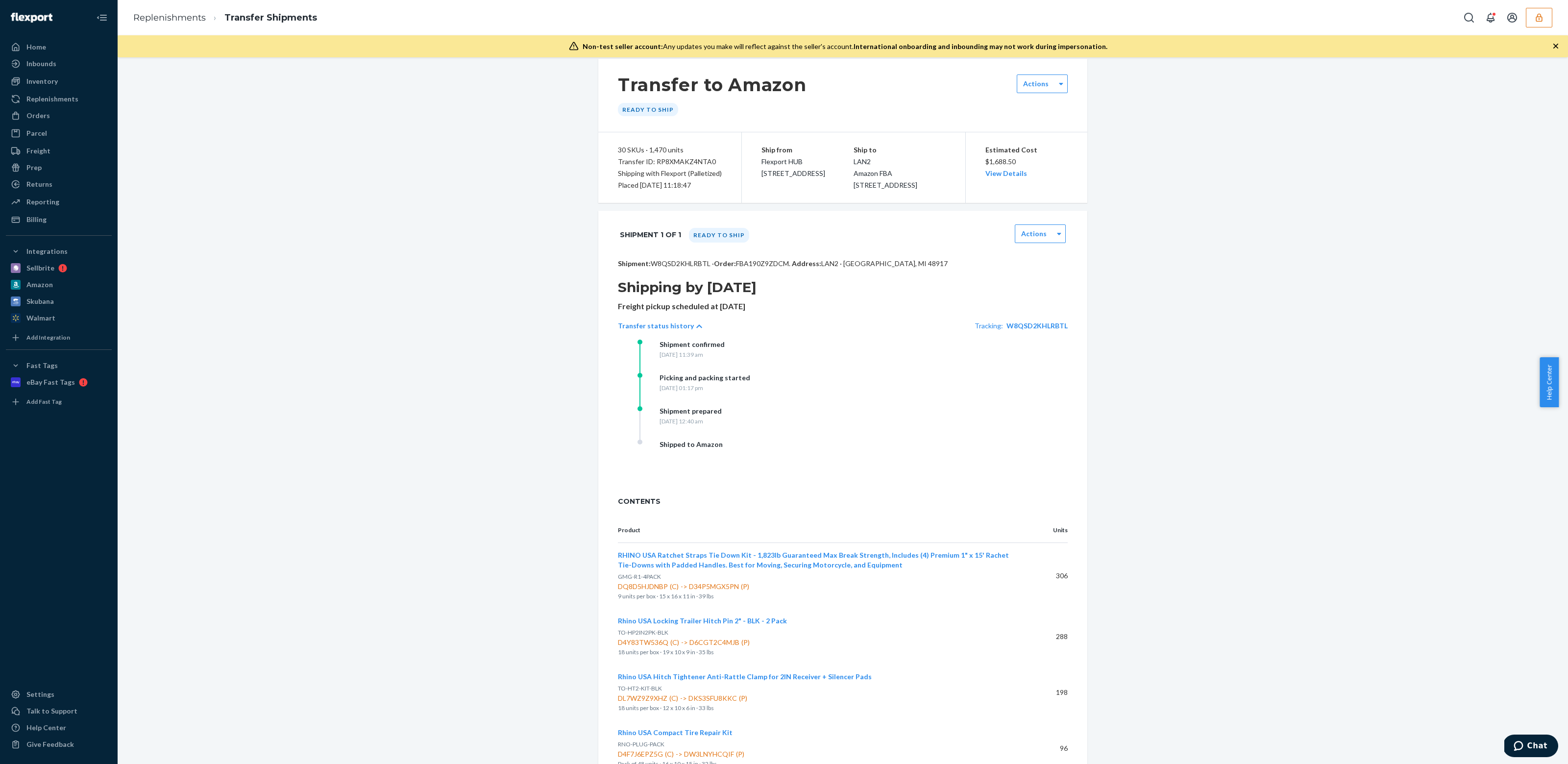
scroll to position [16, 0]
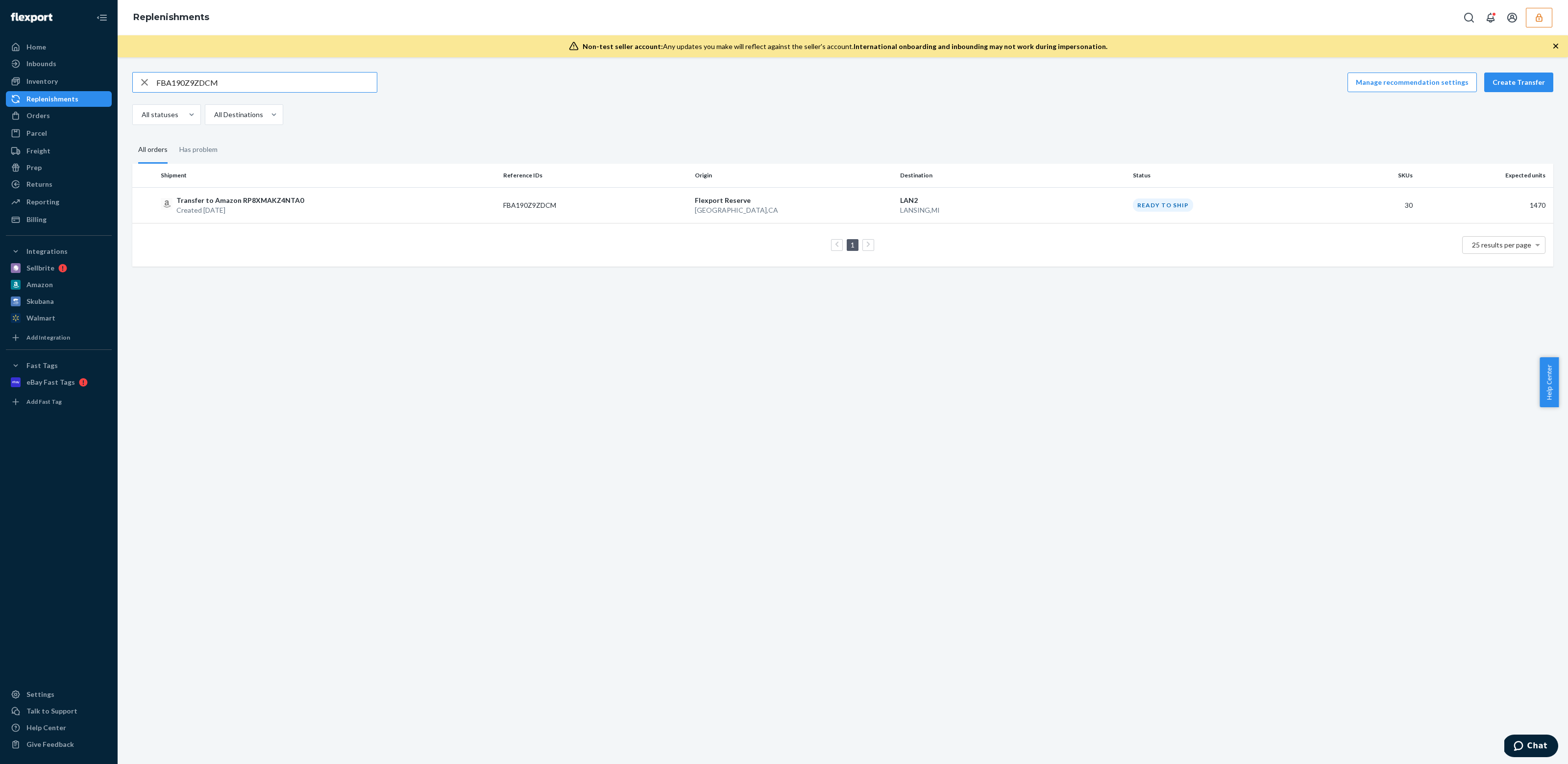
click at [220, 80] on input "FBA190Z9ZDCM" at bounding box center [266, 82] width 220 height 20
type input "FBA190ZC7JSR"
click at [501, 203] on td "FBA190ZC7JSR" at bounding box center [595, 205] width 192 height 36
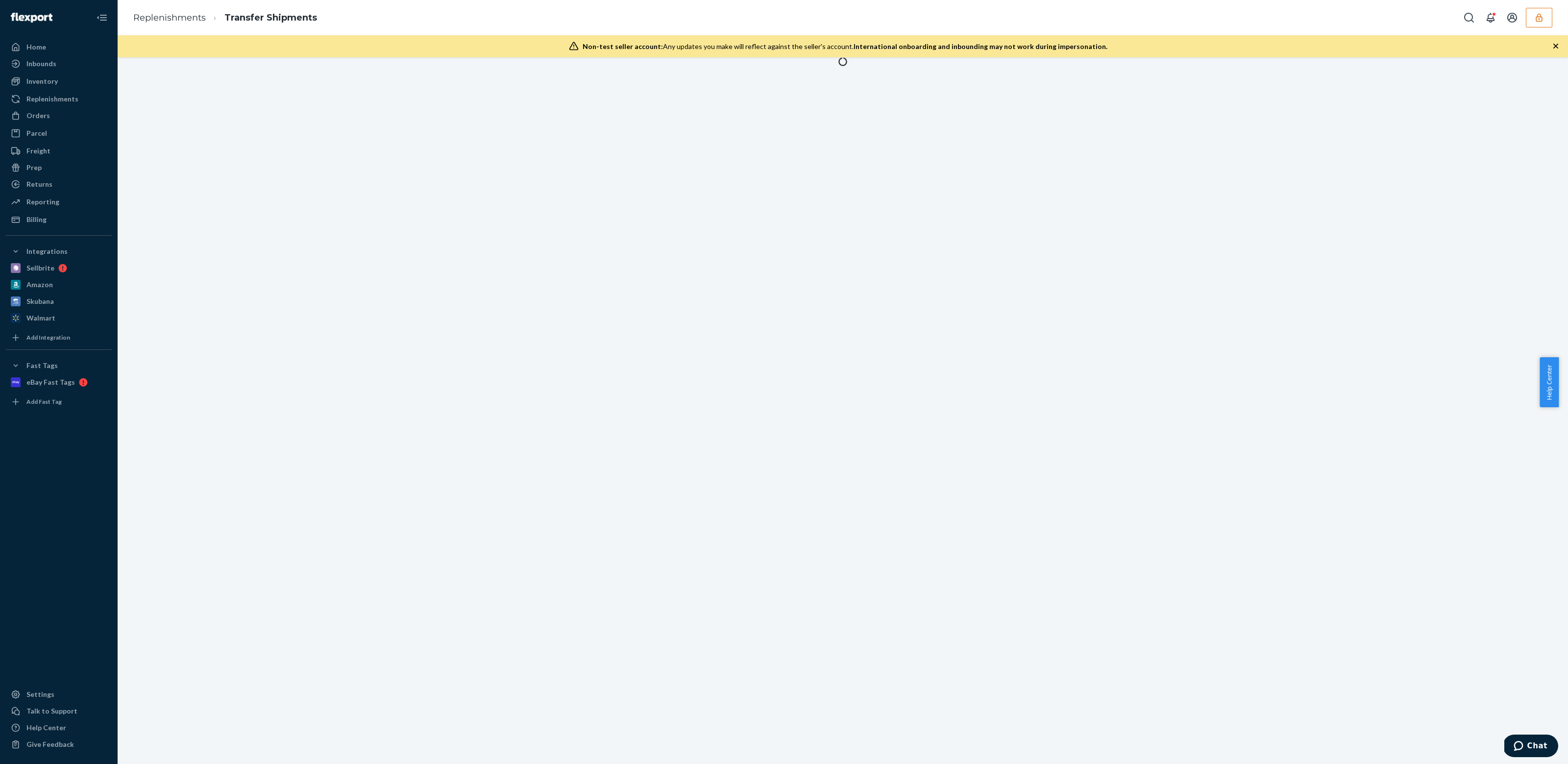
click at [489, 200] on div at bounding box center [843, 411] width 1451 height 706
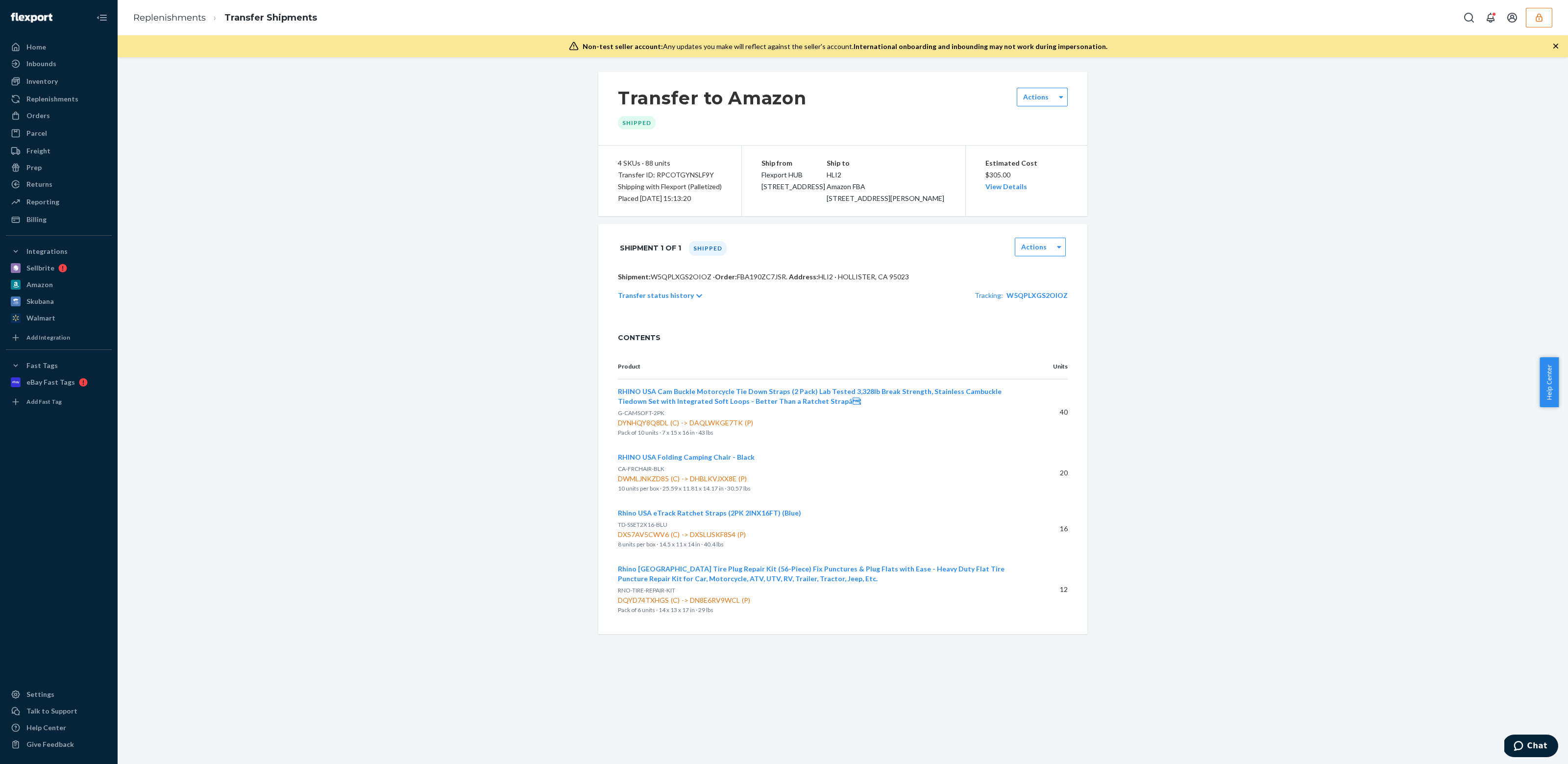
click at [670, 300] on p "Transfer status history" at bounding box center [656, 296] width 76 height 9
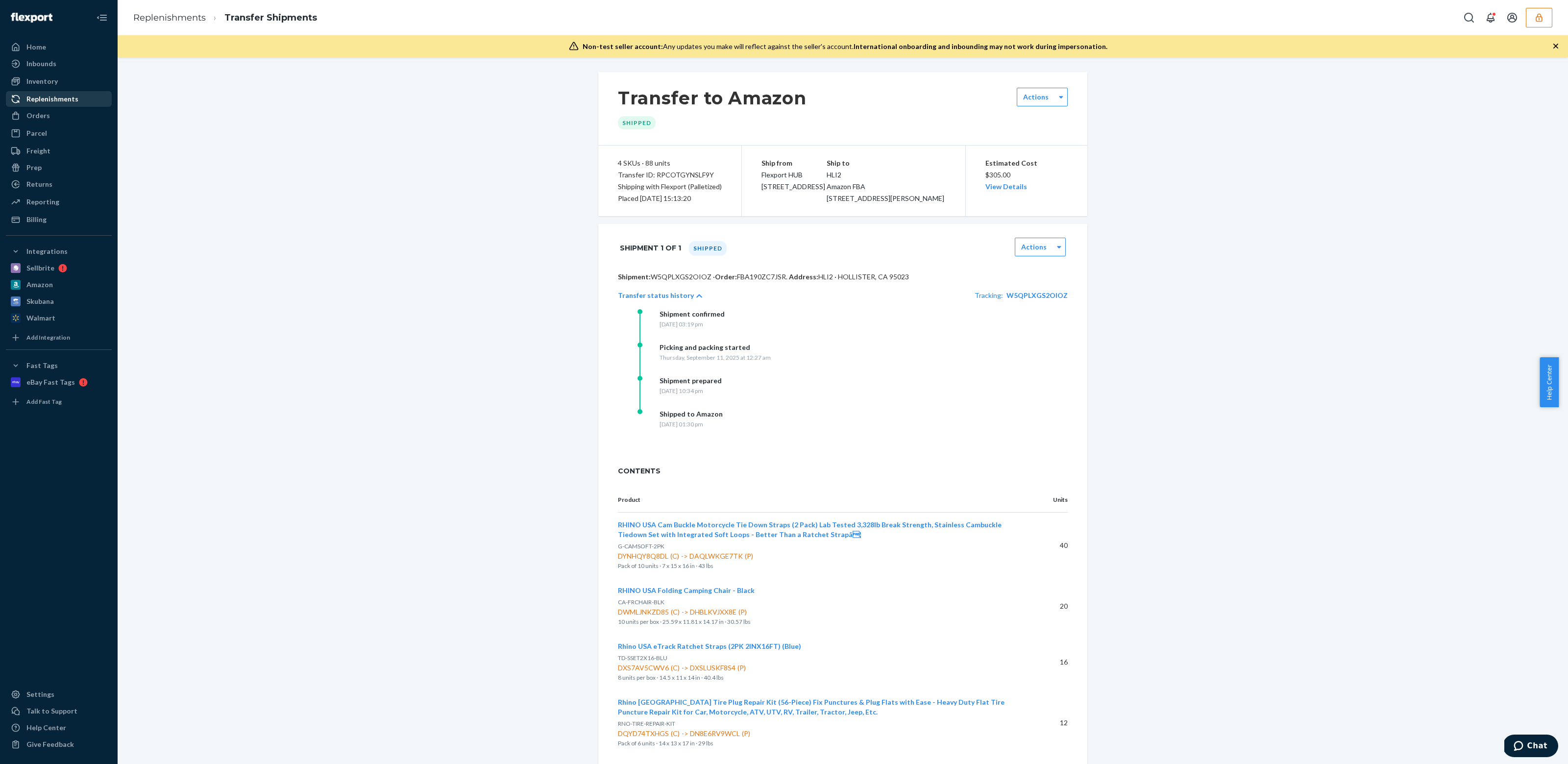
click at [48, 94] on div "Replenishments" at bounding box center [52, 99] width 52 height 9
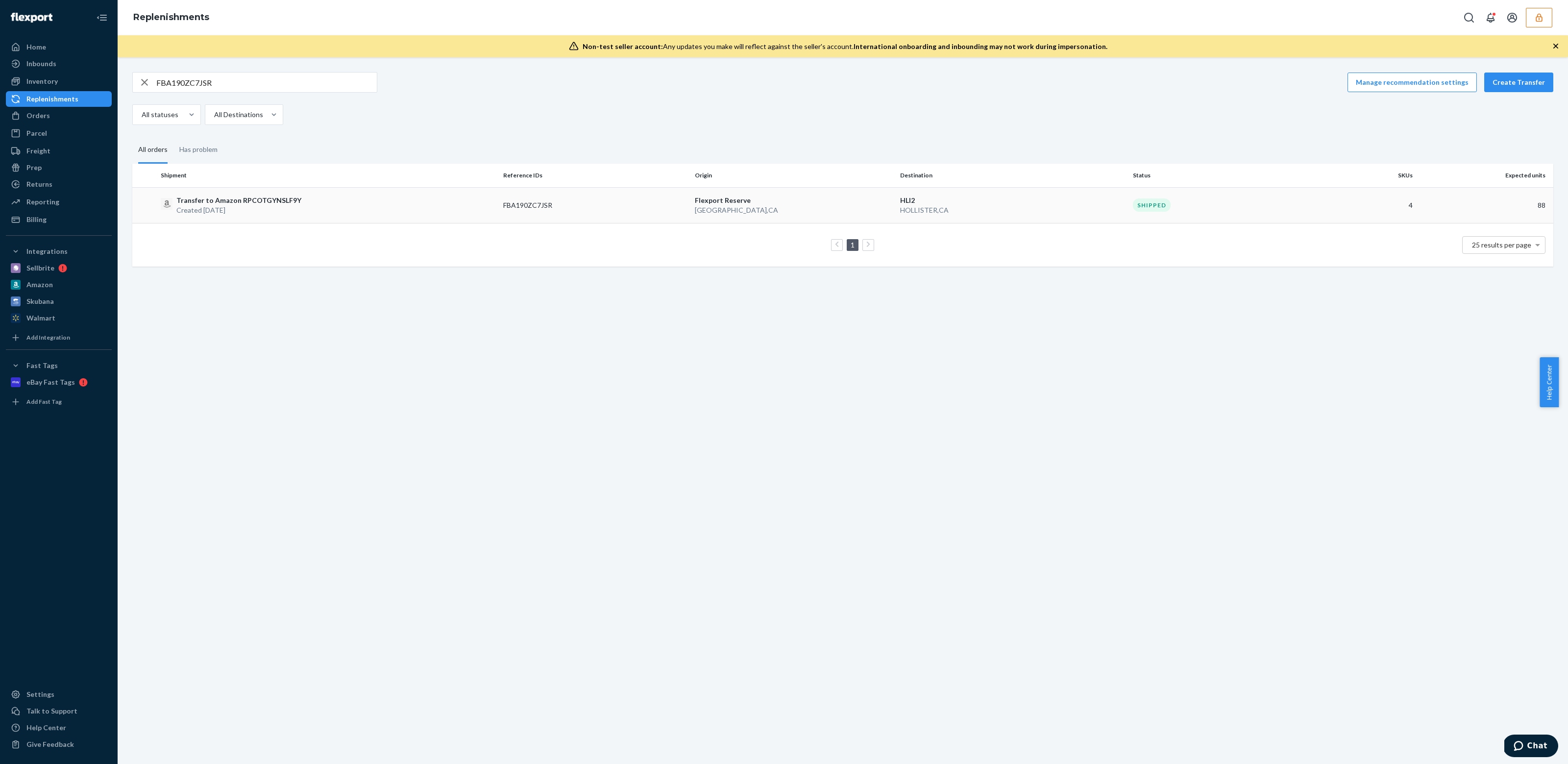
click at [367, 188] on td "Transfer to Amazon RPCOTGYNSLF9Y Created Sep 10, 2025" at bounding box center [327, 205] width 342 height 36
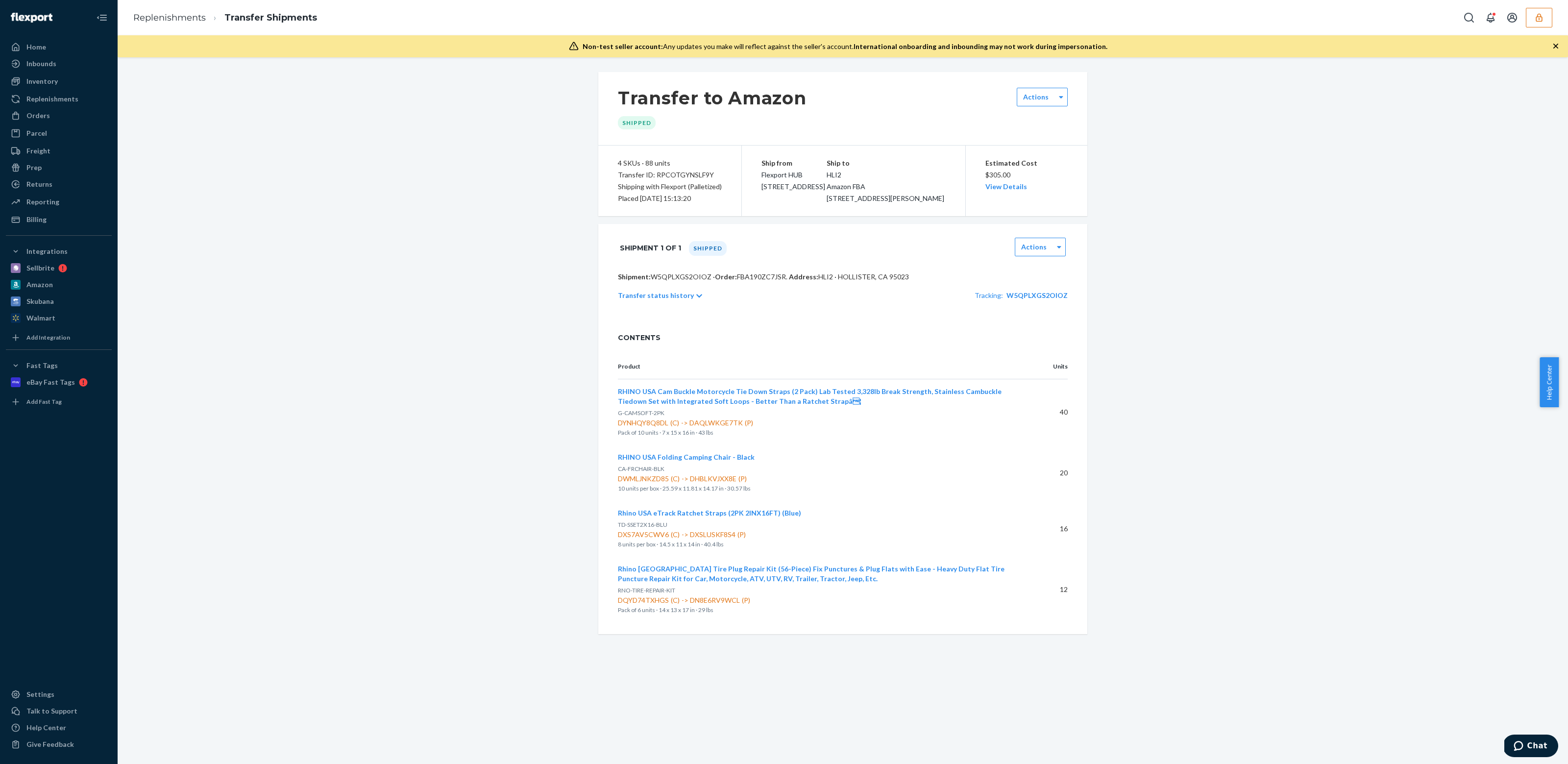
click at [658, 300] on div "Transfer status history Tracking: W5QPLXGS2OIOZ" at bounding box center [843, 296] width 450 height 27
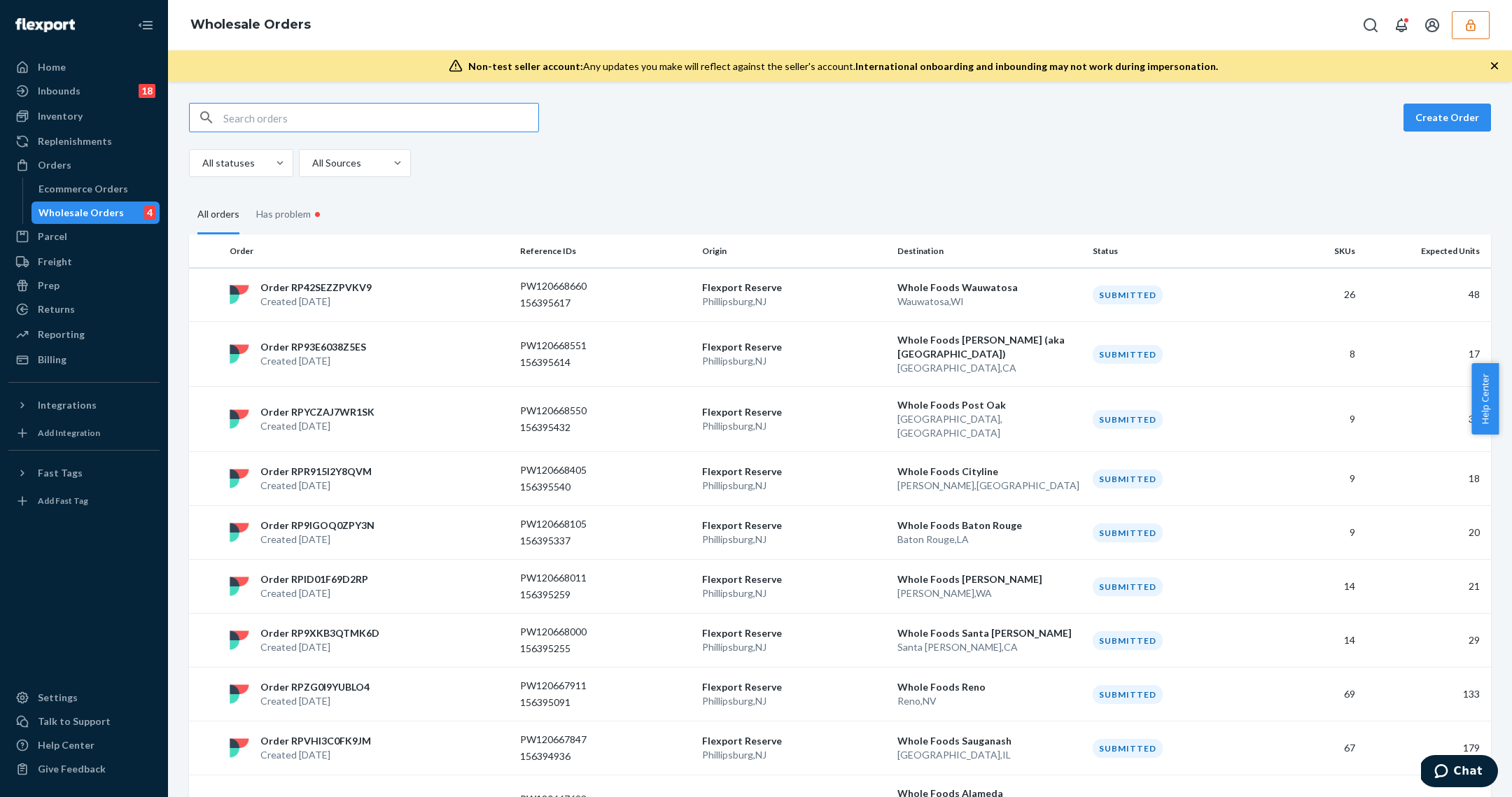
click at [1479, 37] on button "button" at bounding box center [1470, 25] width 38 height 28
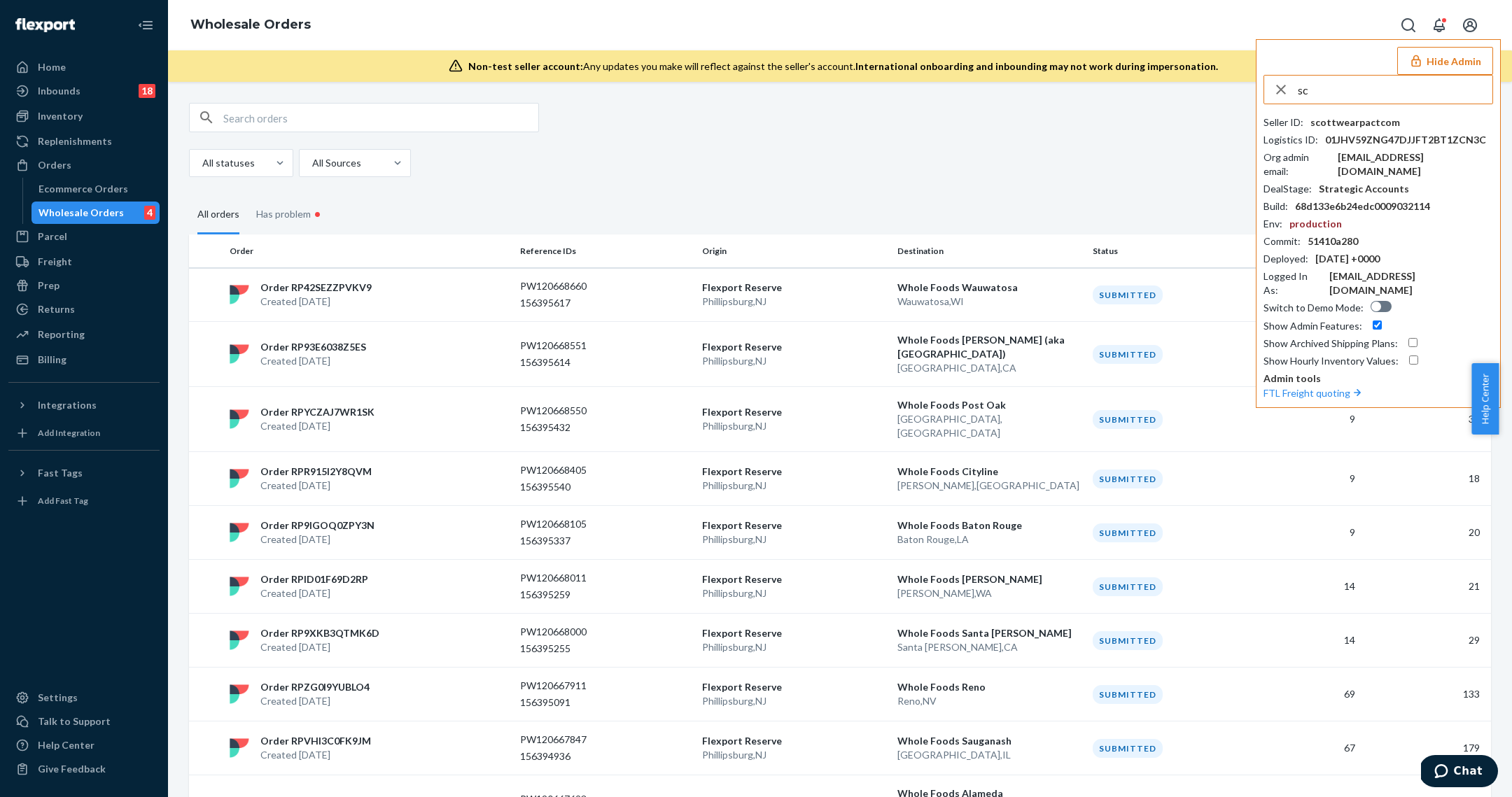
type input "s"
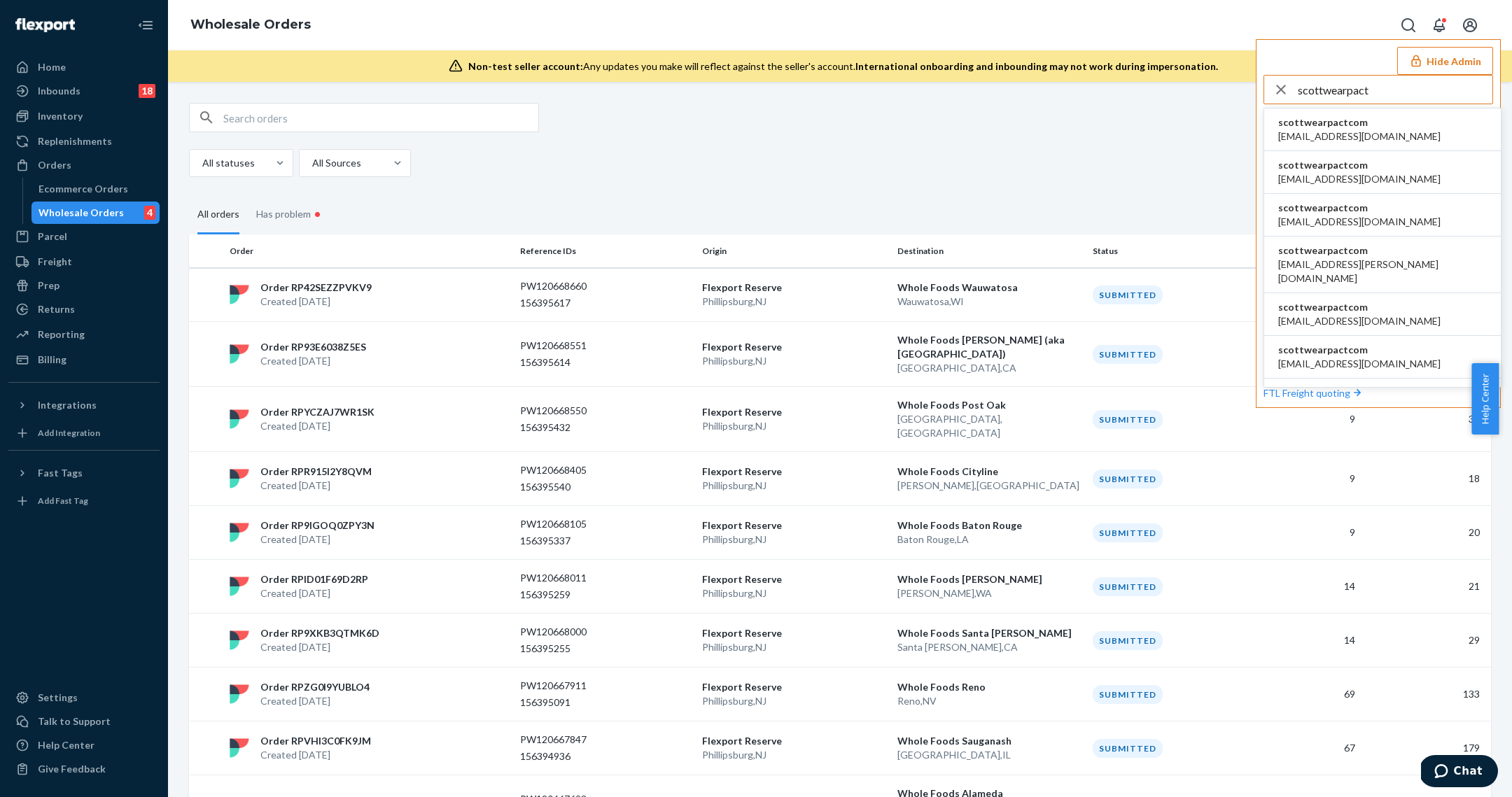
type input "scottwearpact"
click at [1366, 117] on span "scottwearpactcom" at bounding box center [1360, 122] width 163 height 14
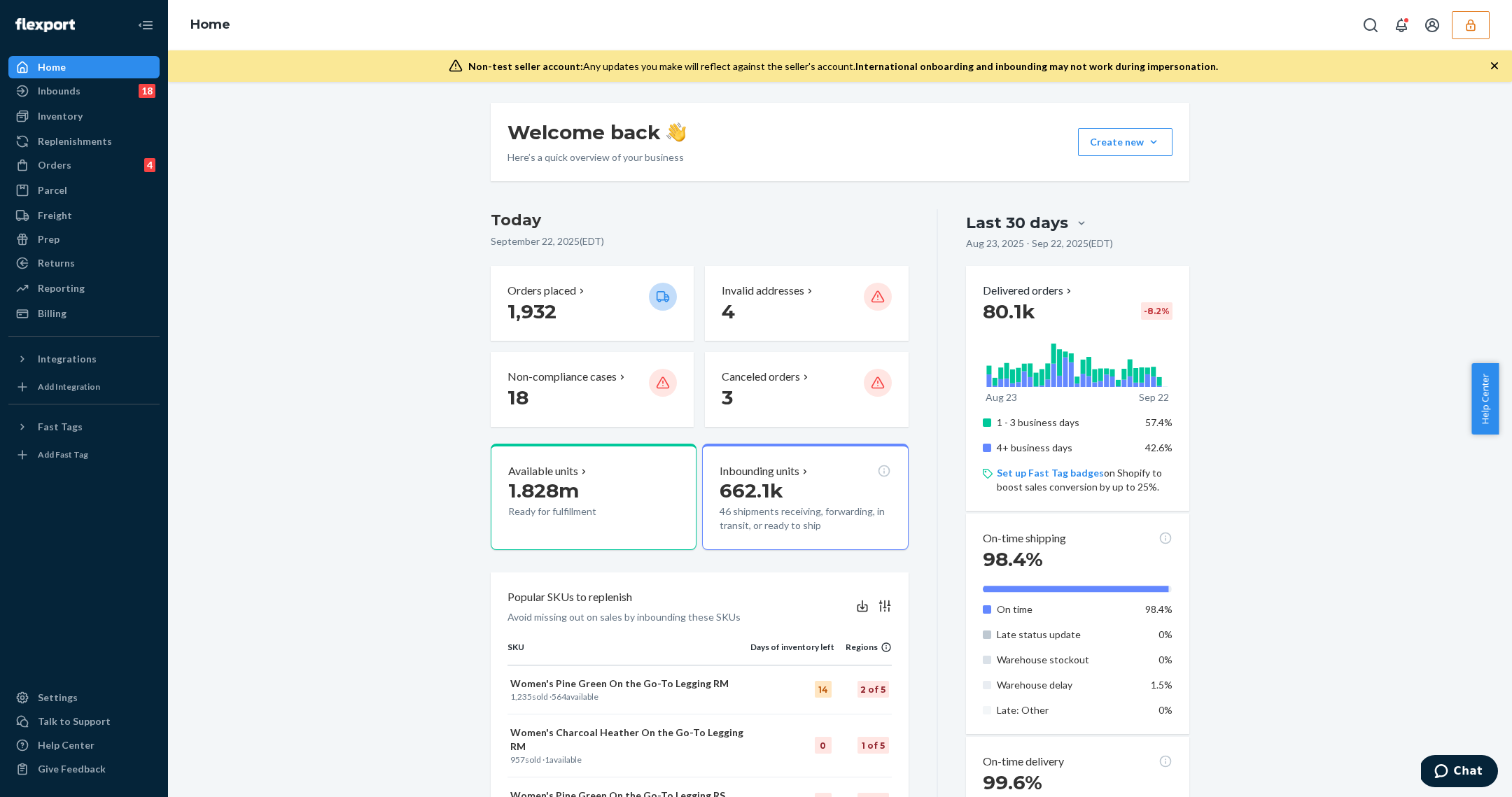
click at [291, 362] on div "Welcome back Here’s a quick overview of your business Create new Create new inb…" at bounding box center [840, 695] width 1323 height 1185
click at [74, 156] on div "Orders 4" at bounding box center [83, 165] width 148 height 19
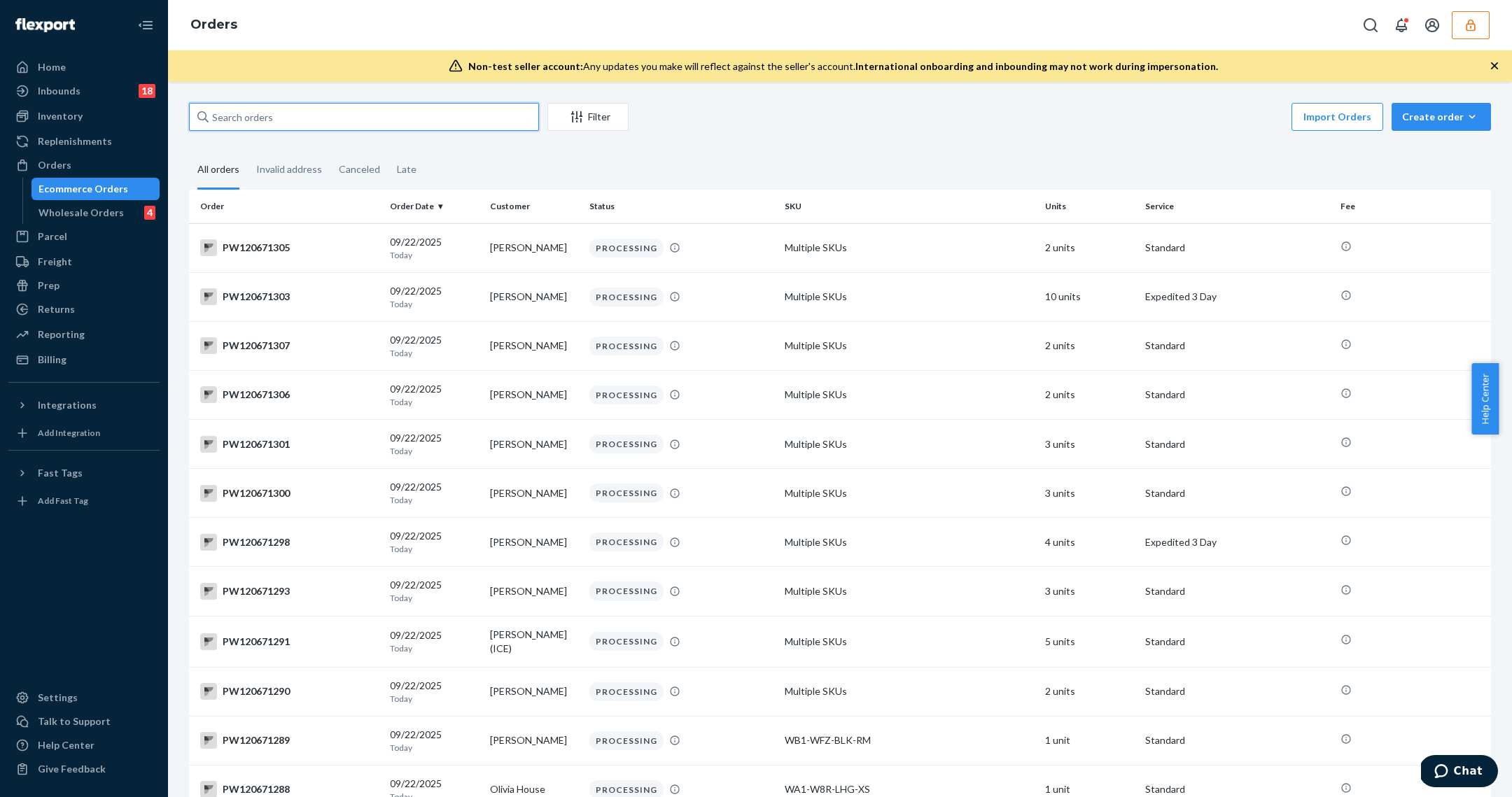
click at [397, 107] on input "text" at bounding box center [363, 116] width 350 height 28
paste input "PW120654817"
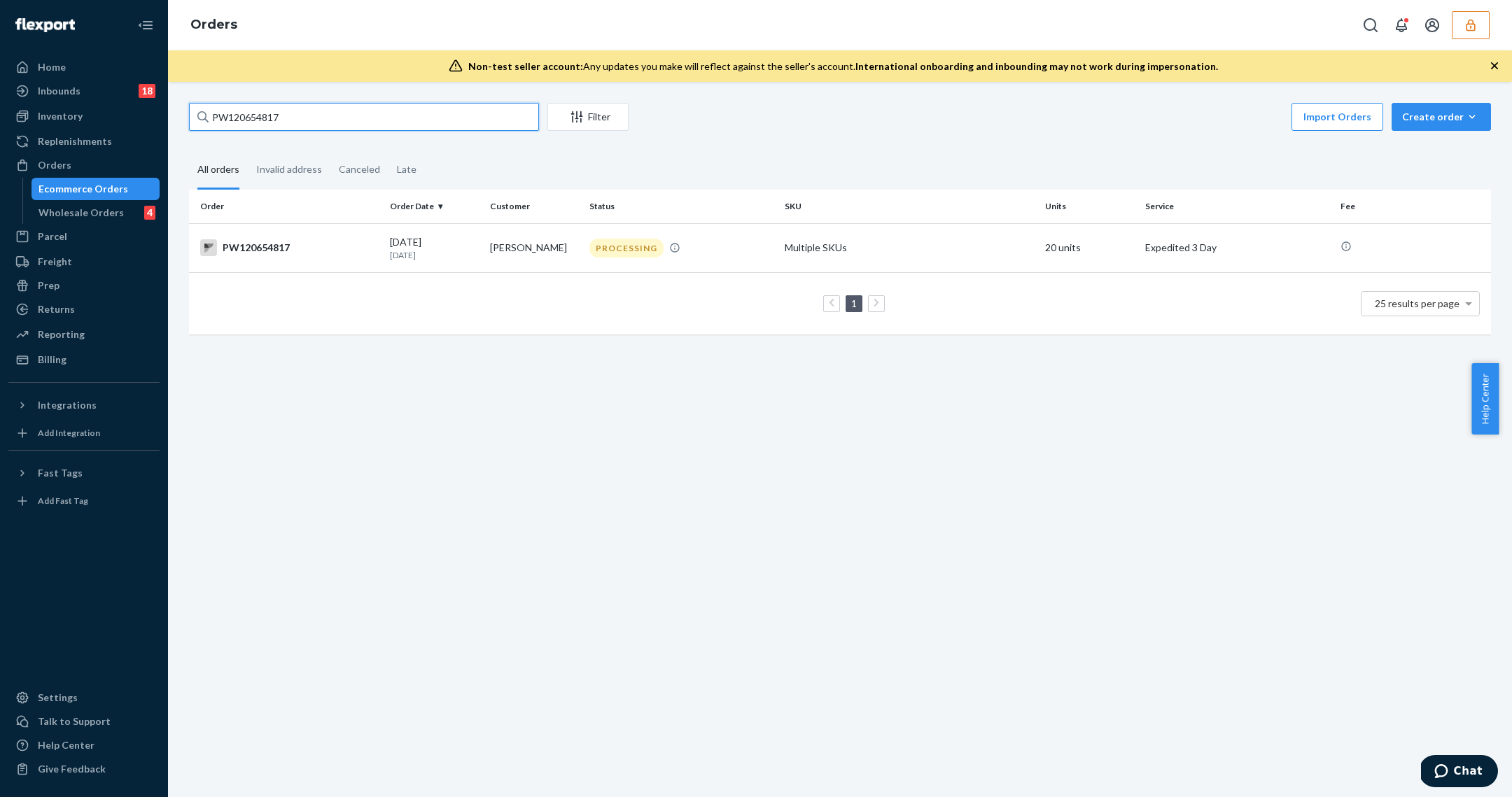
click at [369, 123] on input "PW120654817" at bounding box center [363, 116] width 350 height 28
paste input "303"
type input "PW120653037"
